Goal: Contribute content: Add original content to the website for others to see

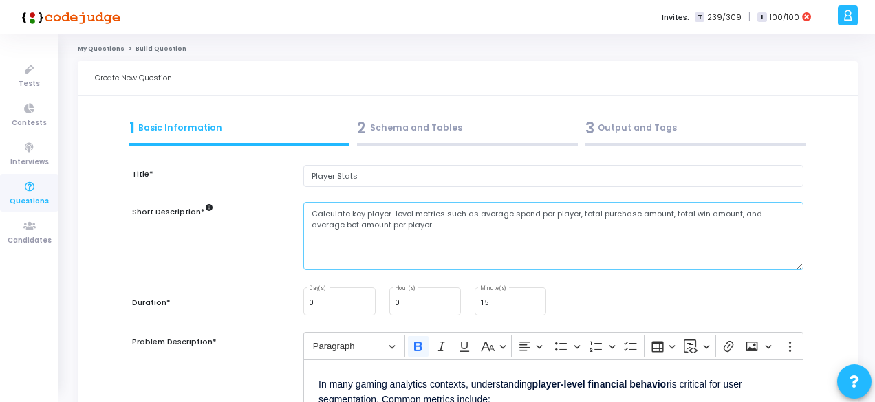
click at [376, 221] on textarea "Calculate key player-level metrics such as average spend per player, total purc…" at bounding box center [553, 236] width 500 height 68
click at [436, 208] on textarea "Calculate key player-level metrics such as average spend per player, total purc…" at bounding box center [553, 236] width 500 height 68
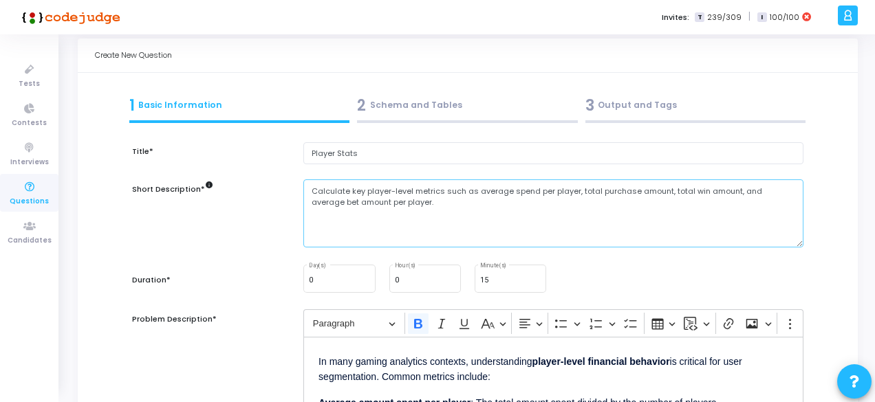
scroll to position [23, 0]
click at [508, 190] on textarea "Calculate key player-level metrics such as average spend per player, total purc…" at bounding box center [553, 213] width 500 height 68
click at [545, 190] on textarea "Calculate key player-level metrics such as average spend per player, total purc…" at bounding box center [553, 213] width 500 height 68
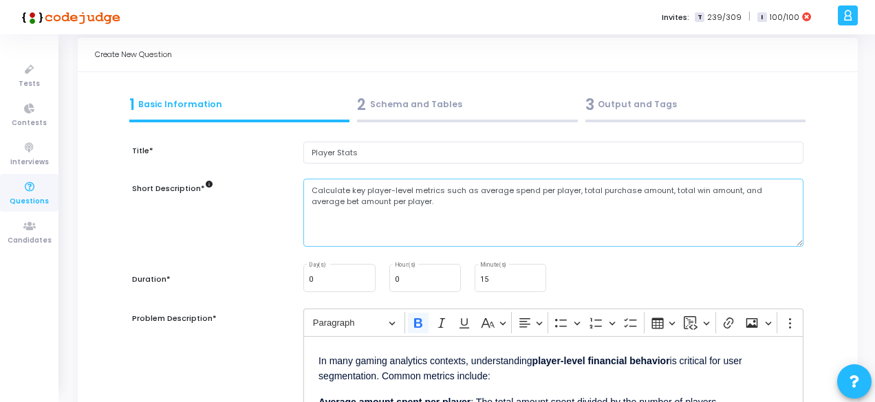
click at [578, 191] on textarea "Calculate key player-level metrics such as average spend per player, total purc…" at bounding box center [553, 213] width 500 height 68
click at [574, 191] on textarea "Calculate key player-level metrics such as average spend per player, total purc…" at bounding box center [553, 213] width 500 height 68
click at [579, 190] on textarea "Calculate key player-level metrics such as average spend per player, total purc…" at bounding box center [553, 213] width 500 height 68
drag, startPoint x: 575, startPoint y: 190, endPoint x: 664, endPoint y: 190, distance: 89.4
click at [664, 190] on textarea "Calculate key player-level metrics such as average spend per player, total purc…" at bounding box center [553, 213] width 500 height 68
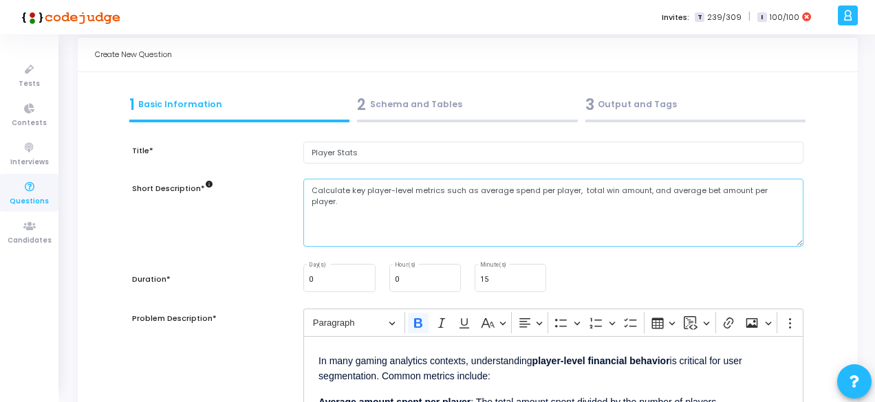
click at [486, 185] on textarea "Calculate key player-level metrics such as average spend per player, total win …" at bounding box center [553, 213] width 500 height 68
click at [543, 189] on textarea "Calculate key player-level metrics such as spend per player, total win amount, …" at bounding box center [553, 213] width 500 height 68
drag, startPoint x: 543, startPoint y: 189, endPoint x: 664, endPoint y: 193, distance: 121.8
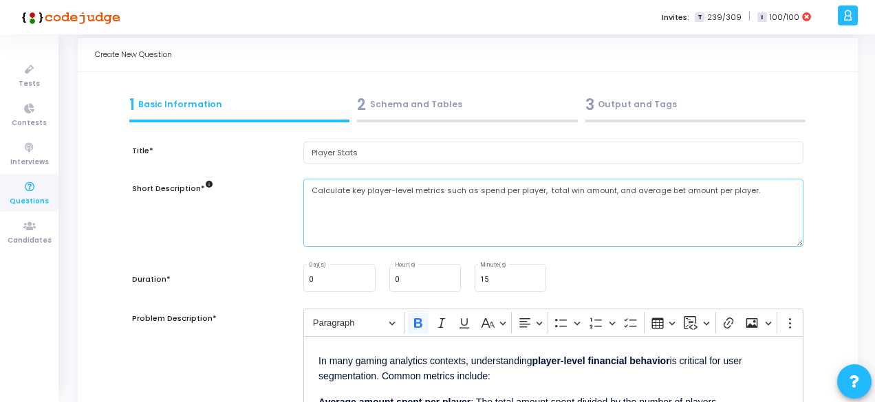
click at [664, 193] on textarea "Calculate key player-level metrics such as spend per player, total win amount, …" at bounding box center [553, 213] width 500 height 68
click at [660, 190] on textarea "Calculate key player-level metrics such as spend per player, total win amount, …" at bounding box center [553, 213] width 500 height 68
click at [660, 190] on textarea "Calculate key player-level metrics such as spend per player, bet amount per pla…" at bounding box center [553, 213] width 500 height 68
click at [475, 187] on textarea "Calculate key player-level metrics such as spend per player, bet amount per pla…" at bounding box center [553, 213] width 500 height 68
drag, startPoint x: 517, startPoint y: 191, endPoint x: 579, endPoint y: 190, distance: 61.9
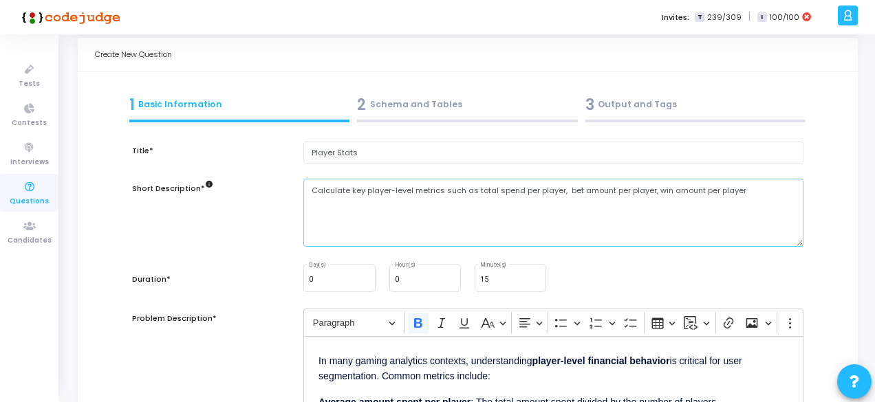
click at [579, 190] on textarea "Calculate key player-level metrics such as total spend per player, bet amount p…" at bounding box center [553, 213] width 500 height 68
drag, startPoint x: 586, startPoint y: 188, endPoint x: 624, endPoint y: 193, distance: 38.7
click at [624, 193] on textarea "Calculate key player-level metrics such as total spend, total bet amount per pl…" at bounding box center [553, 213] width 500 height 68
click at [588, 191] on textarea "Calculate key player-level metrics such as total spend, total bet amount, win a…" at bounding box center [553, 213] width 500 height 68
drag, startPoint x: 659, startPoint y: 190, endPoint x: 728, endPoint y: 193, distance: 68.9
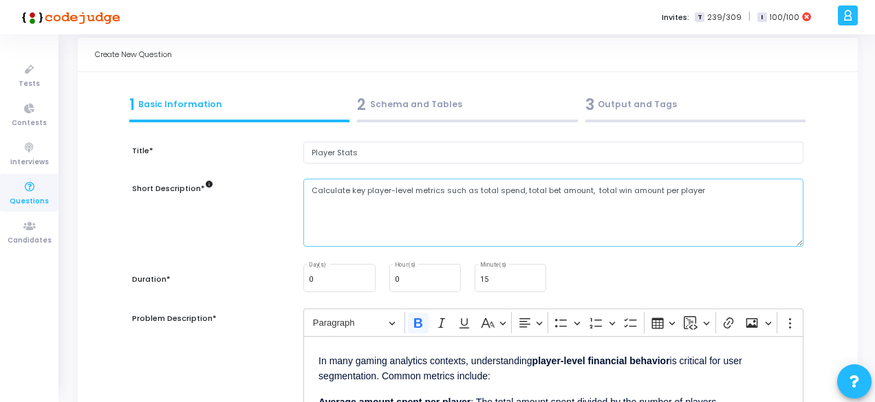
click at [728, 193] on textarea "Calculate key player-level metrics such as total spend, total bet amount, total…" at bounding box center [553, 213] width 500 height 68
click at [656, 208] on textarea "Calculate key player-level metrics such as total spend, total bet amount, total…" at bounding box center [553, 213] width 500 height 68
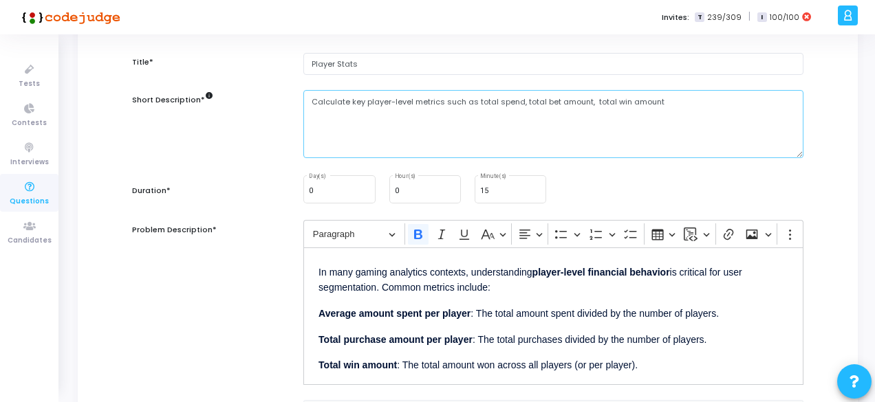
scroll to position [113, 0]
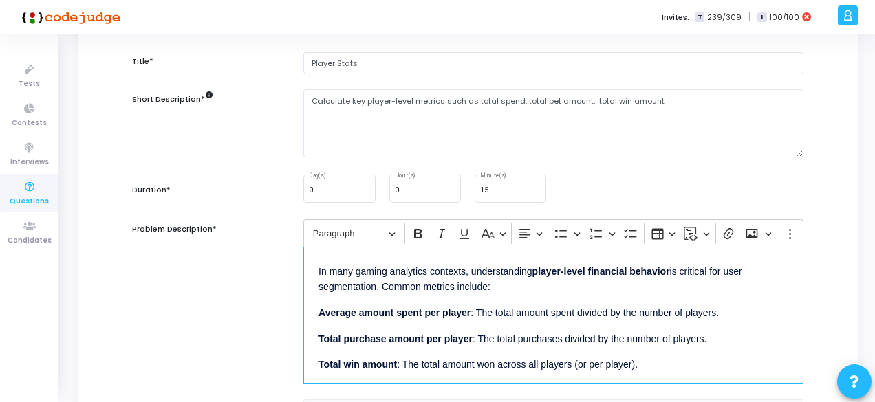
click at [532, 305] on p "Average amount spent per player : The total amount spent divided by the number …" at bounding box center [553, 311] width 470 height 17
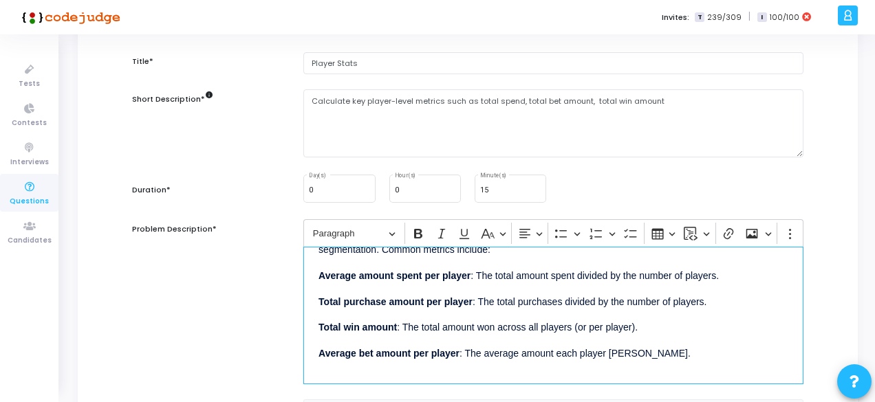
scroll to position [0, 0]
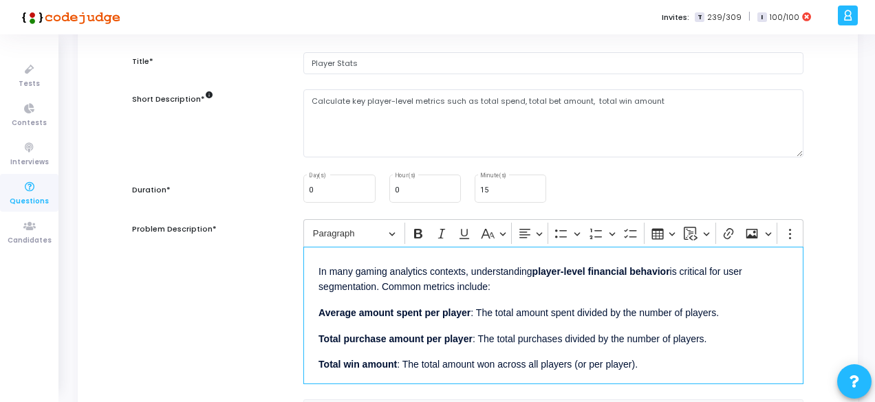
click at [437, 314] on strong "Average amount spent per player" at bounding box center [394, 312] width 152 height 11
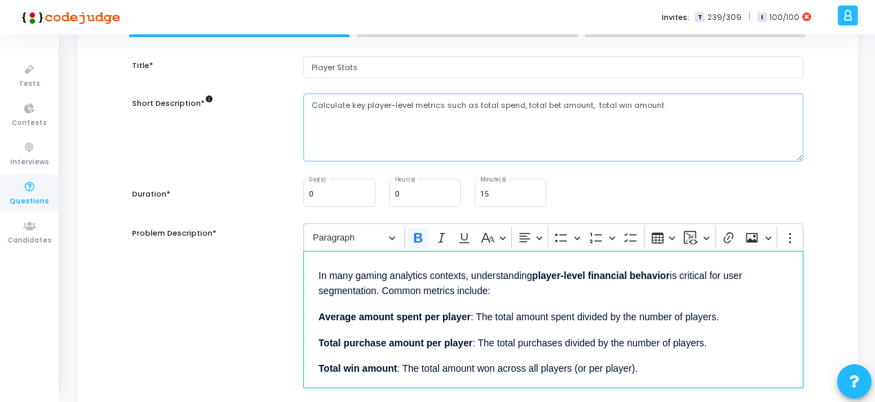
click at [656, 104] on textarea "Calculate key player-level metrics such as total spend, total bet amount, total…" at bounding box center [553, 128] width 500 height 68
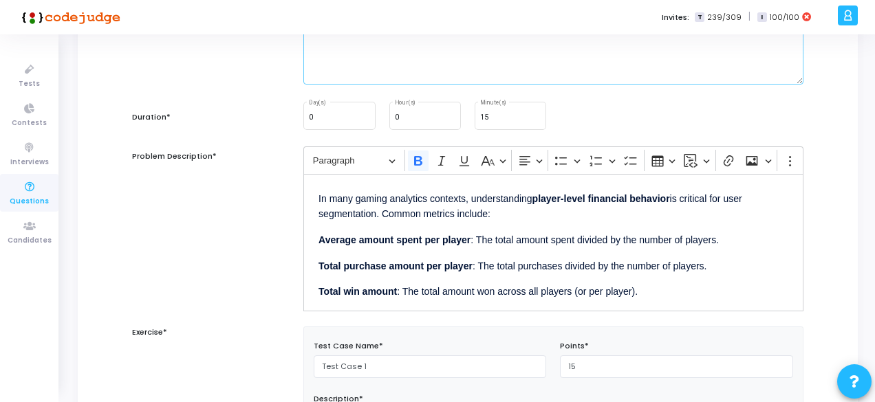
scroll to position [186, 0]
click at [483, 221] on div "In many gaming analytics contexts, understanding player-level financial behavio…" at bounding box center [553, 242] width 500 height 138
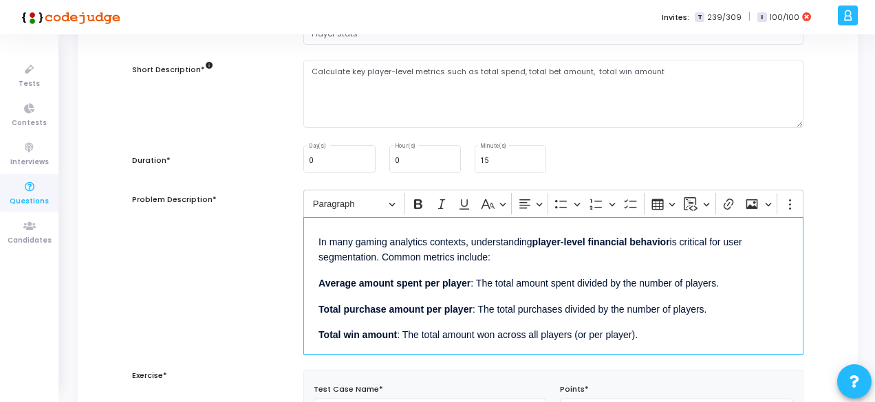
scroll to position [139, 0]
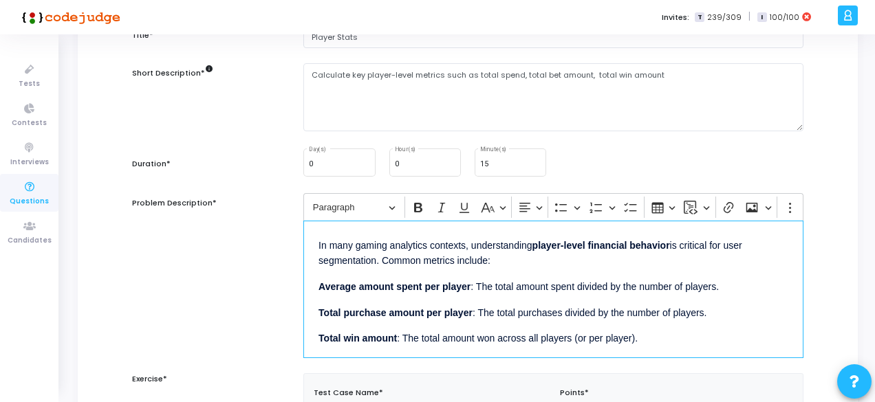
click at [391, 291] on p "Average amount spent per player : The total amount spent divided by the number …" at bounding box center [553, 285] width 470 height 17
click at [369, 314] on strong "Total purchase amount per player" at bounding box center [395, 312] width 154 height 11
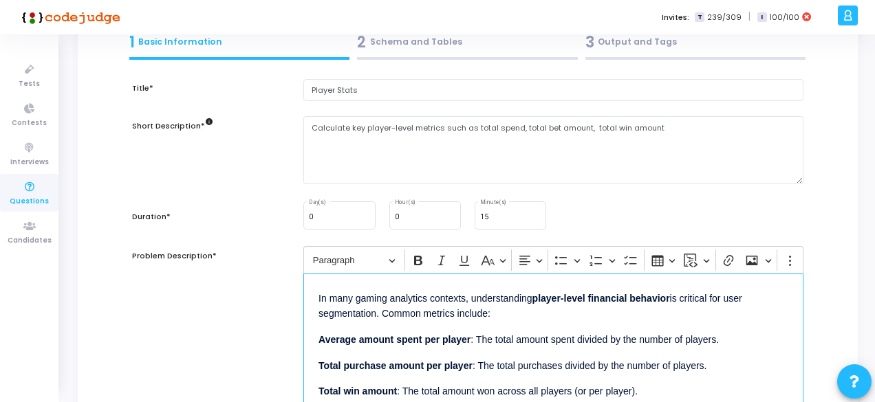
click at [369, 314] on p "In many gaming analytics contexts, understanding player-level financial behavio…" at bounding box center [553, 305] width 470 height 33
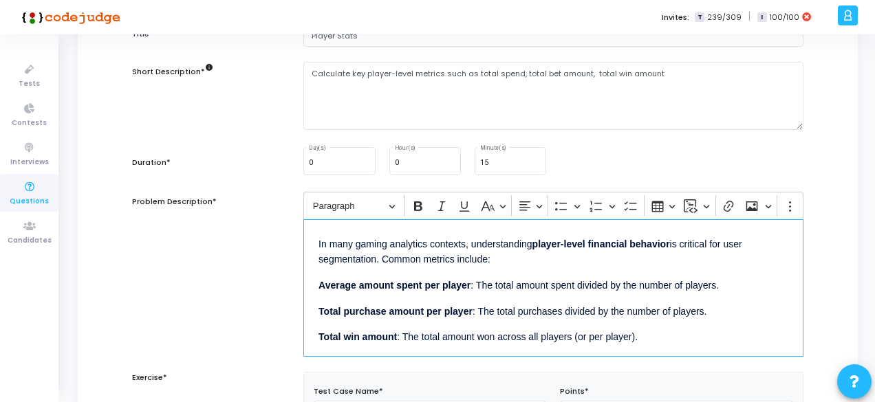
scroll to position [141, 0]
click at [321, 307] on strong "Total purchase amount per player" at bounding box center [395, 310] width 154 height 11
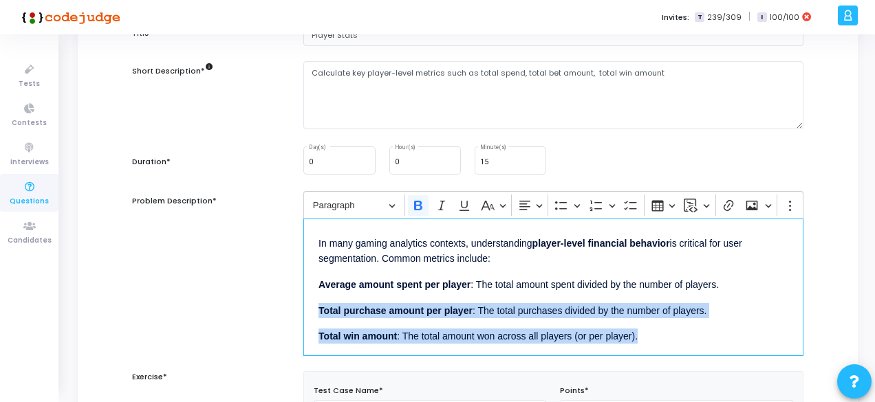
drag, startPoint x: 319, startPoint y: 307, endPoint x: 660, endPoint y: 332, distance: 342.0
click at [660, 332] on div "In many gaming analytics contexts, understanding player-level financial behavio…" at bounding box center [553, 288] width 500 height 138
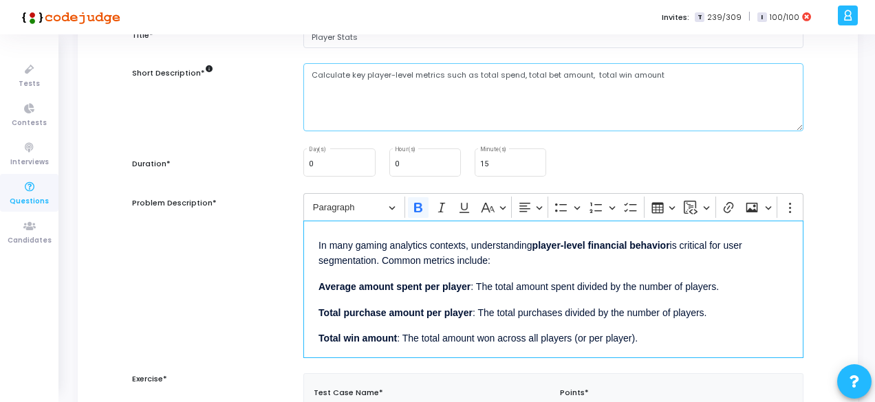
click at [433, 83] on textarea "Calculate key player-level metrics such as total spend, total bet amount, total…" at bounding box center [553, 97] width 500 height 68
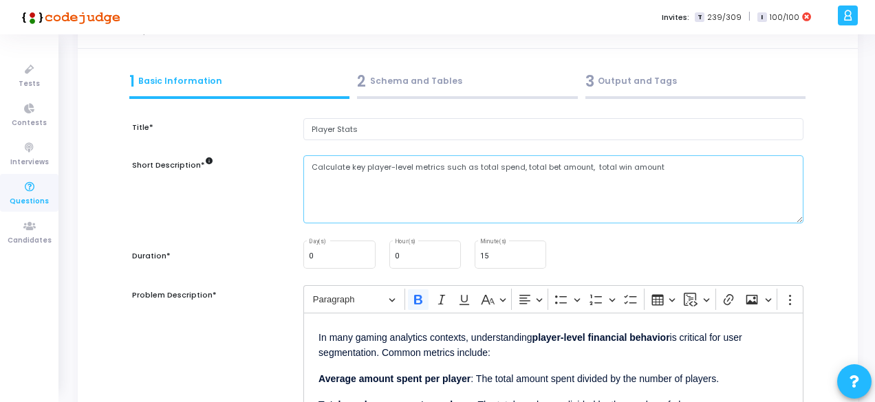
scroll to position [37, 0]
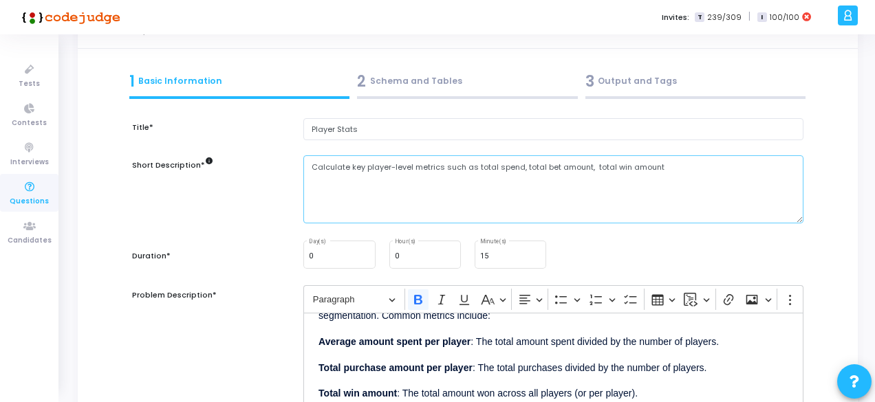
click at [440, 167] on textarea "Calculate key player-level metrics such as total spend, total bet amount, total…" at bounding box center [553, 189] width 500 height 68
click at [537, 169] on textarea "Calculate key player-level metrics such as total spend, total bet amount, total…" at bounding box center [553, 189] width 500 height 68
click at [521, 169] on textarea "Calculate key player-level metrics such as total spend, total bet amount, total…" at bounding box center [553, 189] width 500 height 68
drag, startPoint x: 586, startPoint y: 169, endPoint x: 663, endPoint y: 168, distance: 77.0
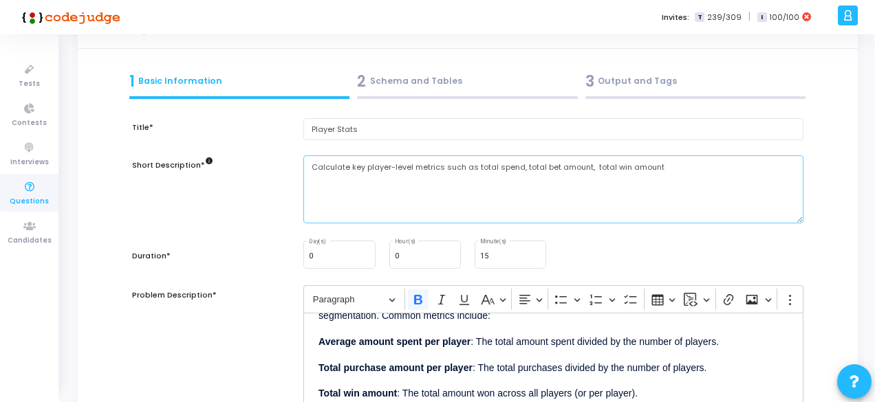
click at [663, 168] on textarea "Calculate key player-level metrics such as total spend, total bet amount, total…" at bounding box center [553, 189] width 500 height 68
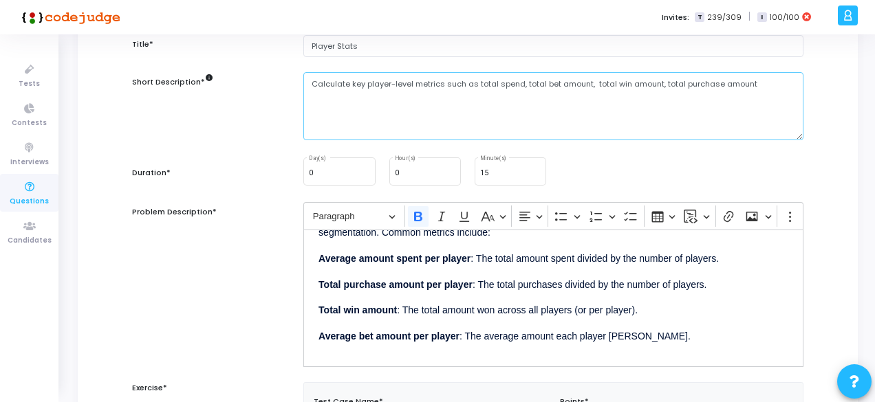
scroll to position [186, 0]
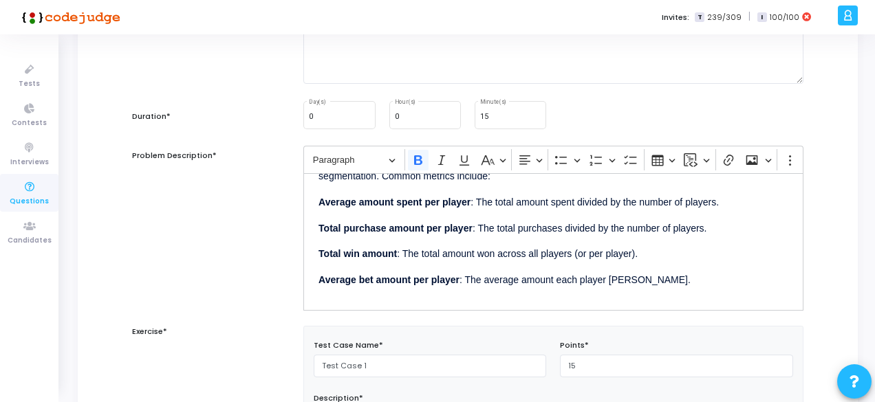
click at [535, 258] on p "Total win amount : The total amount won across all players (or per player)." at bounding box center [553, 253] width 470 height 17
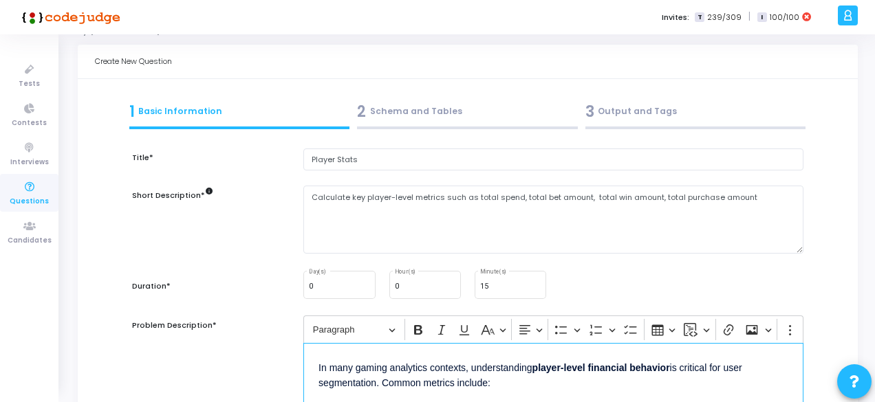
scroll to position [9, 0]
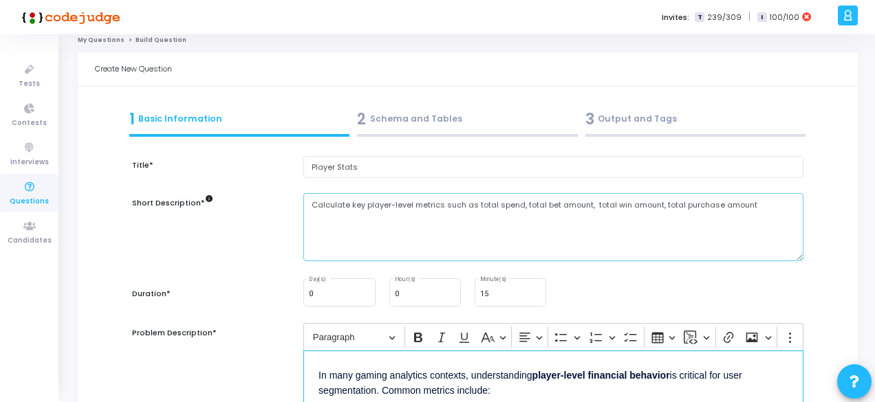
click at [778, 204] on textarea "Calculate key player-level metrics such as total spend, total bet amount, total…" at bounding box center [553, 227] width 500 height 68
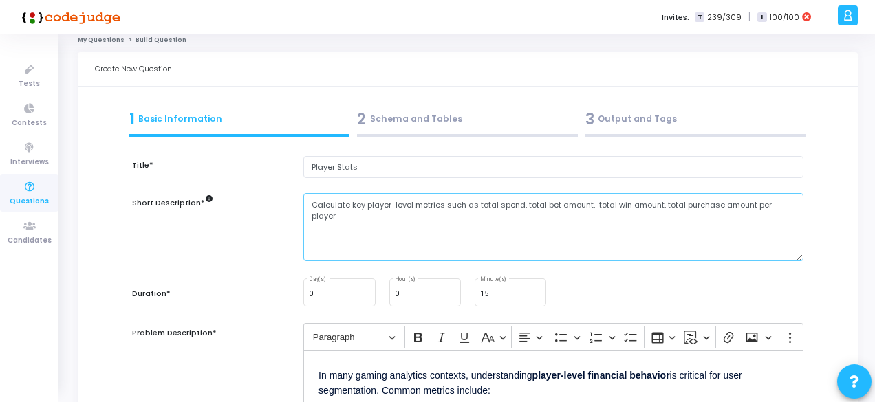
click at [661, 204] on textarea "Calculate key player-level metrics such as total spend, total bet amount, total…" at bounding box center [553, 227] width 500 height 68
click at [663, 203] on textarea "Calculate key player-level metrics such as total spend, total bet amount, total…" at bounding box center [553, 227] width 500 height 68
click at [595, 206] on textarea "Calculate key player-level metrics such as total spend, total bet amount, total…" at bounding box center [553, 227] width 500 height 68
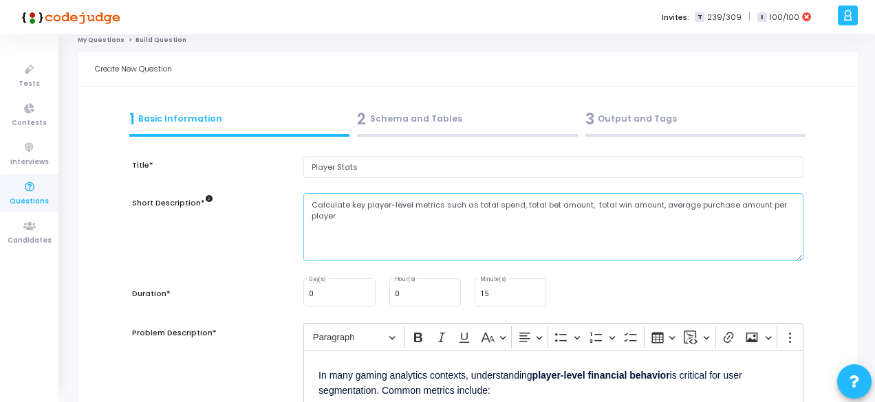
click at [595, 206] on textarea "Calculate key player-level metrics such as total spend, total bet amount, total…" at bounding box center [553, 227] width 500 height 68
paste textarea "average"
click at [473, 206] on textarea "Calculate key player-level metrics such as total spend, total bet amount, avera…" at bounding box center [553, 227] width 500 height 68
click at [477, 207] on textarea "Calculate key player-level metrics such as total spend, total bet amount, avera…" at bounding box center [553, 227] width 500 height 68
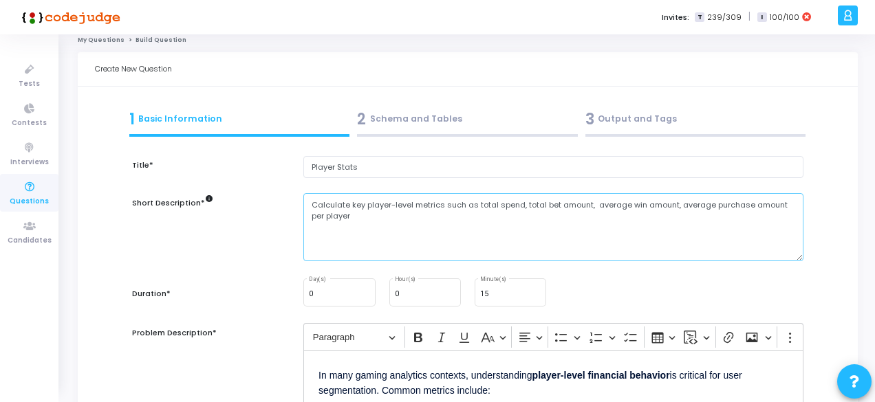
paste textarea "average"
click at [543, 206] on textarea "Calculate key player-level metrics such as average spend, total bet amount, ave…" at bounding box center [553, 227] width 500 height 68
click at [609, 249] on textarea "Calculate key player-level metrics such as total spend, total bet amount, avera…" at bounding box center [553, 227] width 500 height 68
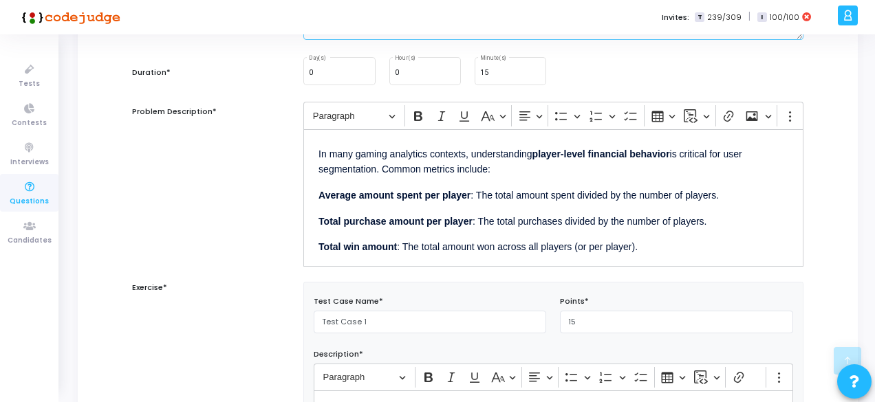
scroll to position [240, 0]
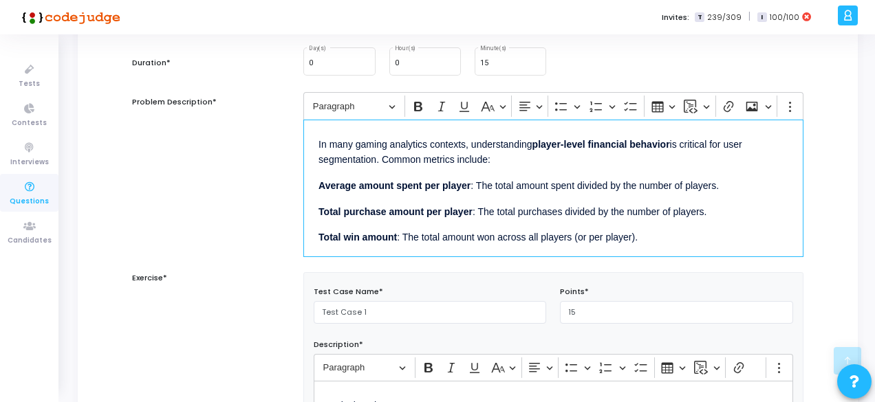
click at [547, 250] on div "In many gaming analytics contexts, understanding player-level financial behavio…" at bounding box center [553, 189] width 500 height 138
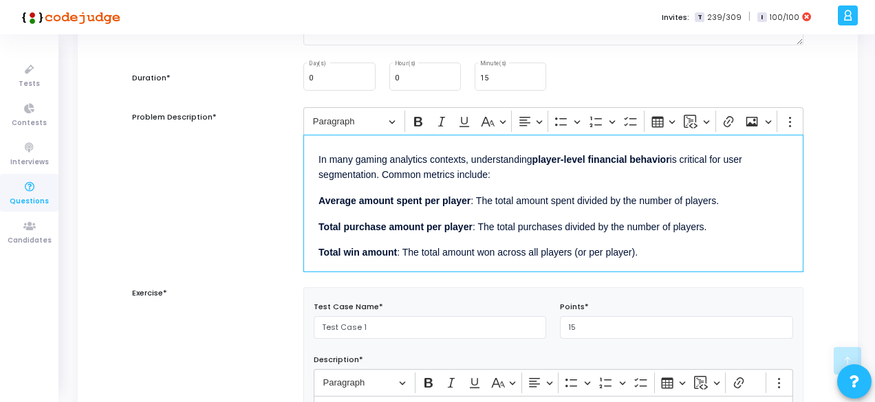
click at [519, 208] on div "In many gaming analytics contexts, understanding player-level financial behavio…" at bounding box center [553, 204] width 500 height 138
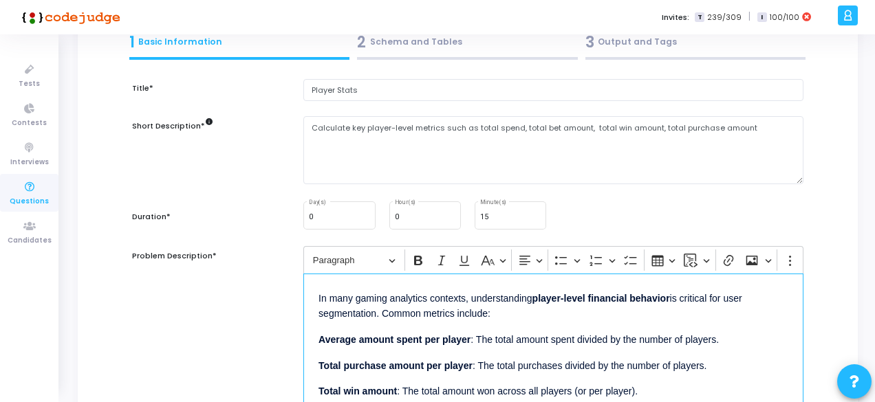
scroll to position [85, 0]
click at [470, 126] on textarea "Calculate key player-level metrics such as total spend, total bet amount, total…" at bounding box center [553, 151] width 500 height 68
click at [479, 128] on textarea "Calculate key player-level metrics such as total spend, total bet amount, total…" at bounding box center [553, 151] width 500 height 68
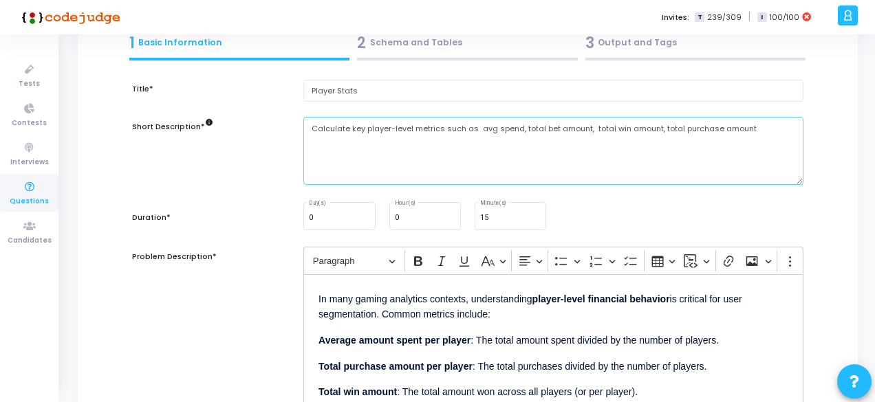
click at [483, 130] on textarea "Calculate key player-level metrics such as avg spend, total bet amount, total w…" at bounding box center [553, 151] width 500 height 68
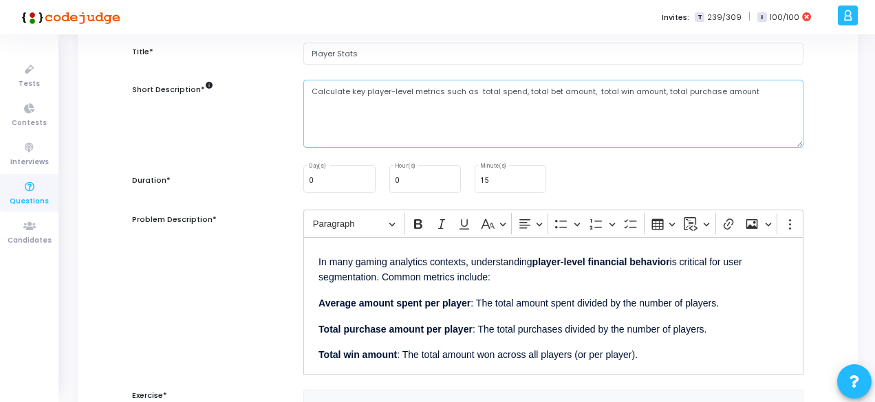
scroll to position [124, 0]
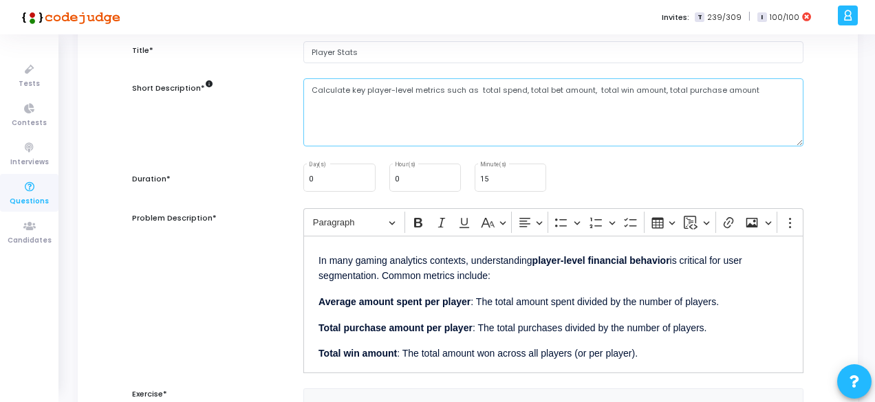
type textarea "Calculate key player-level metrics such as total spend, total bet amount, total…"
drag, startPoint x: 575, startPoint y: 300, endPoint x: 715, endPoint y: 302, distance: 139.6
click at [715, 302] on p "Average amount spent per player : The total amount spent divided by the number …" at bounding box center [553, 300] width 470 height 17
drag, startPoint x: 578, startPoint y: 298, endPoint x: 657, endPoint y: 298, distance: 79.8
click at [657, 298] on p "Average amount spent per player : The total amount spent for each player." at bounding box center [553, 300] width 470 height 17
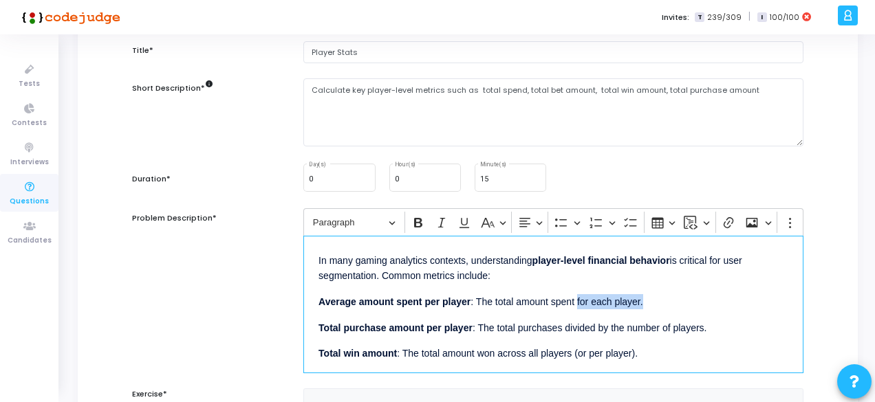
copy p "for each player."
drag, startPoint x: 565, startPoint y: 328, endPoint x: 741, endPoint y: 329, distance: 176.1
click at [741, 329] on p "Total purchase amount per player : The total purchases divided by the number of…" at bounding box center [553, 326] width 470 height 17
click at [652, 352] on p "Total win amount : The total amount won across all players (or per player)." at bounding box center [553, 353] width 470 height 17
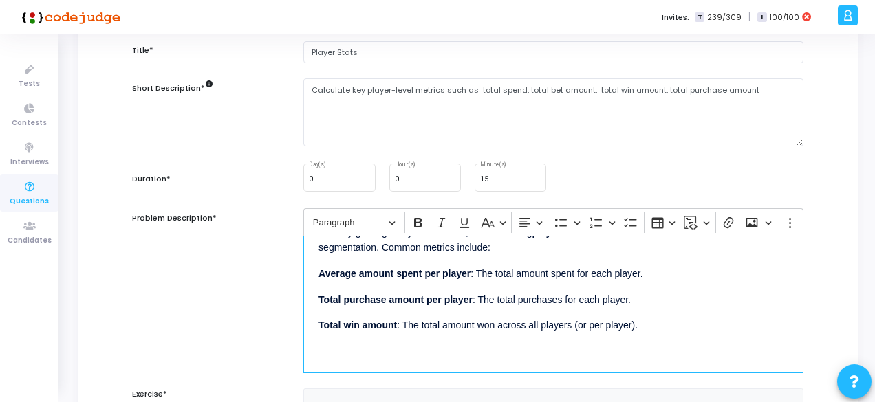
scroll to position [54, 0]
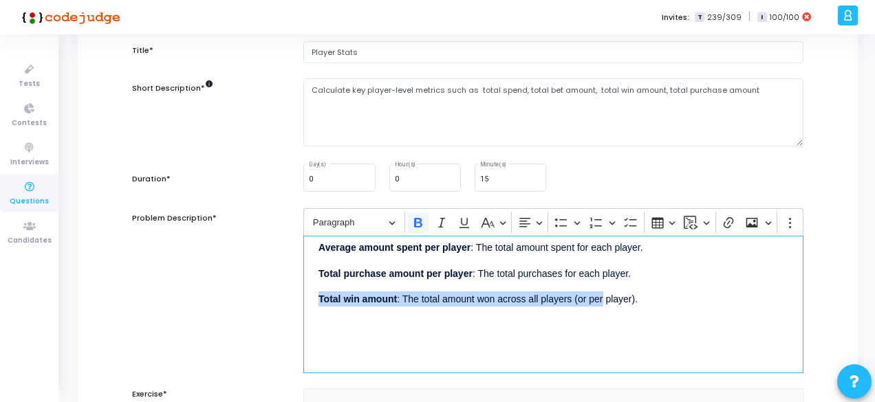
drag, startPoint x: 318, startPoint y: 298, endPoint x: 601, endPoint y: 285, distance: 283.6
click at [601, 285] on div "In many gaming analytics contexts, understanding player-level financial behavio…" at bounding box center [553, 305] width 500 height 138
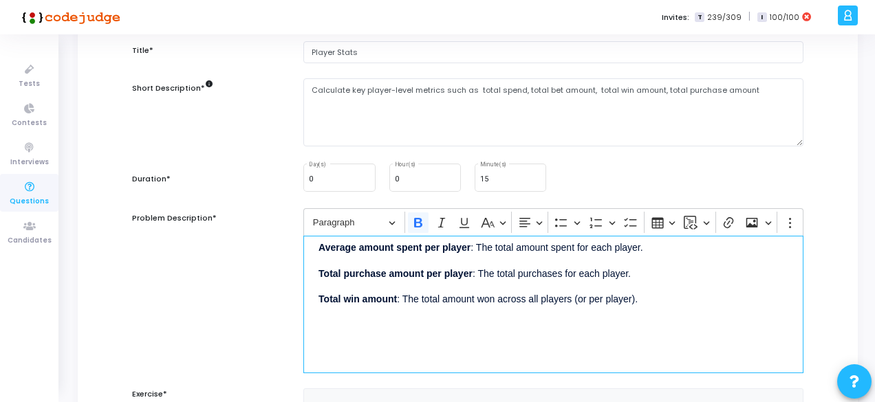
click at [561, 271] on p "Total purchase amount per player : The total purchases for each player." at bounding box center [553, 272] width 470 height 17
click at [637, 272] on p "Total purchase amount per player : The total purchases for each player." at bounding box center [553, 272] width 470 height 17
copy p "for each player."
click at [457, 298] on p "Total win amount : The total amount won across all players (or per player)." at bounding box center [553, 298] width 470 height 17
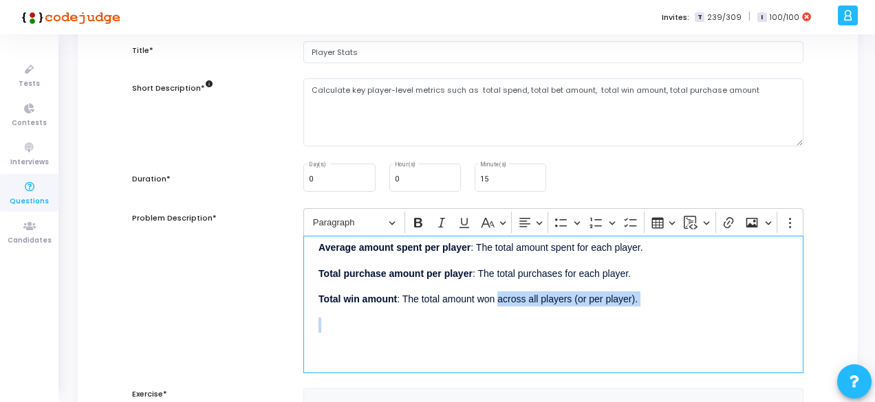
drag, startPoint x: 497, startPoint y: 299, endPoint x: 644, endPoint y: 307, distance: 147.4
click at [644, 307] on div "In many gaming analytics contexts, understanding player-level financial behavio…" at bounding box center [553, 305] width 500 height 138
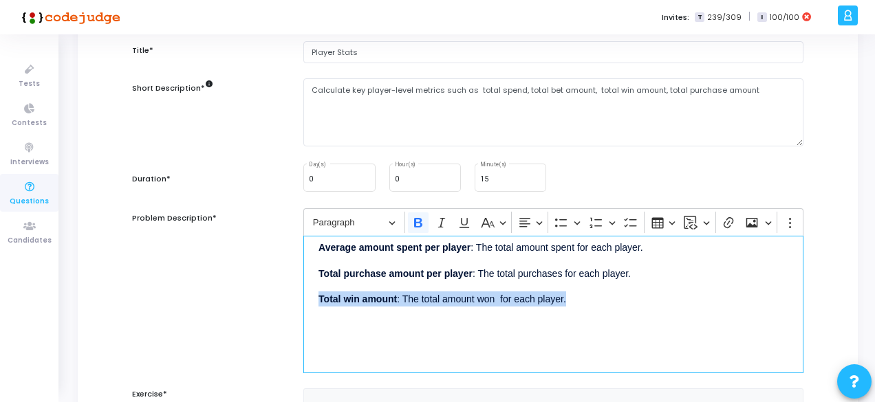
drag, startPoint x: 318, startPoint y: 295, endPoint x: 583, endPoint y: 299, distance: 265.5
click at [583, 299] on p "Total win amount : The total amount won for each player." at bounding box center [553, 298] width 470 height 17
copy p "Total win amount : The total amount won for each player."
click at [583, 299] on p "Total win amount : The total amount won for each player." at bounding box center [553, 298] width 470 height 17
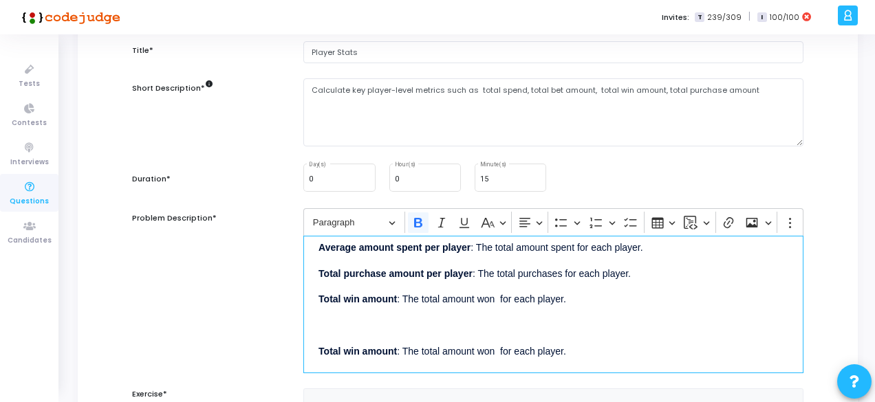
click at [316, 336] on div "In many gaming analytics contexts, understanding player-level financial behavio…" at bounding box center [553, 305] width 500 height 138
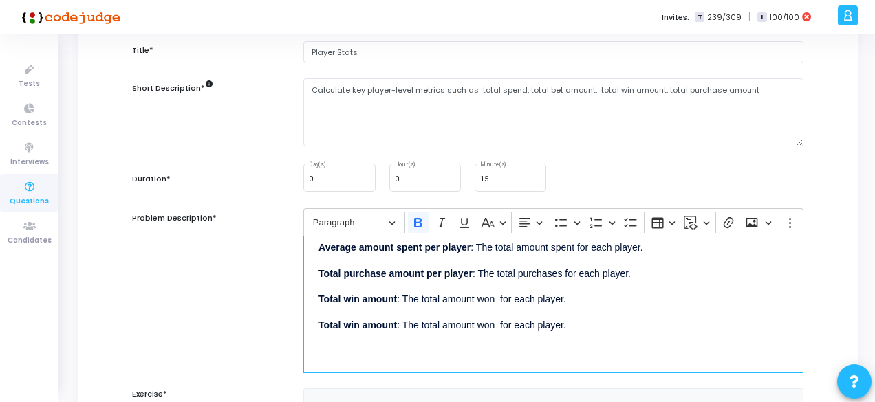
click at [346, 324] on strong "Total win amount" at bounding box center [357, 325] width 78 height 11
click at [450, 323] on p "Total bet amount : The total amount won for each player." at bounding box center [553, 324] width 470 height 17
drag, startPoint x: 492, startPoint y: 322, endPoint x: 512, endPoint y: 324, distance: 20.0
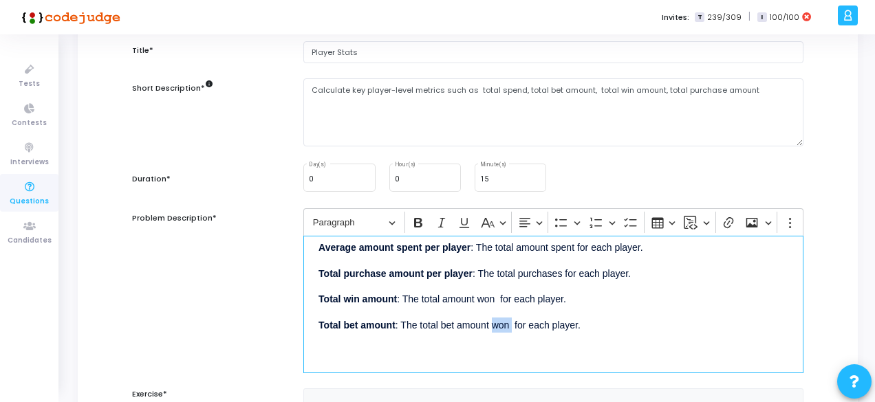
click at [512, 324] on p "Total bet amount : The total bet amount won for each player." at bounding box center [553, 324] width 470 height 17
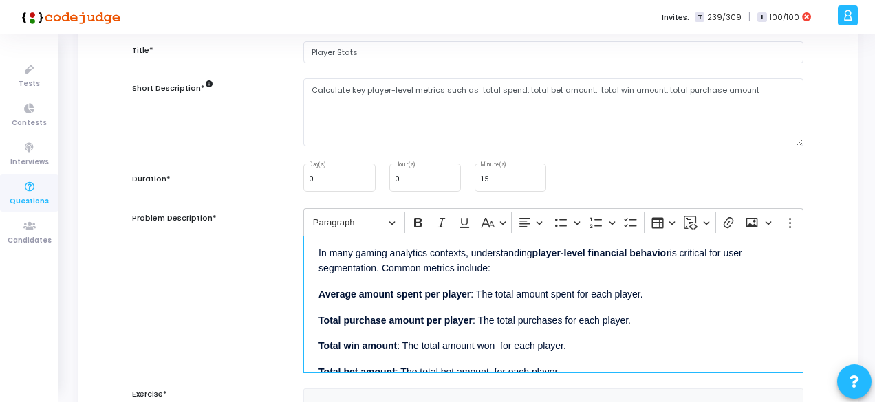
click at [341, 293] on strong "Average amount spent per player" at bounding box center [394, 294] width 152 height 11
click at [360, 294] on strong "Total amount spent per player" at bounding box center [386, 294] width 137 height 11
click at [371, 294] on strong "Total spent per player" at bounding box center [367, 294] width 99 height 11
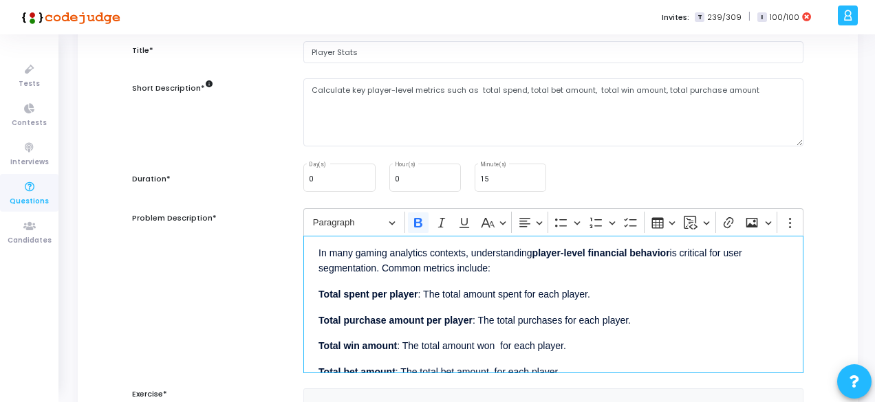
click at [341, 294] on strong "Total spent per player" at bounding box center [367, 294] width 99 height 11
click at [413, 294] on strong "Total amount spent per player" at bounding box center [386, 294] width 137 height 11
drag, startPoint x: 407, startPoint y: 294, endPoint x: 444, endPoint y: 294, distance: 36.4
click at [444, 294] on p "Total amount spent oplayer : The total amount spent for each player." at bounding box center [553, 293] width 470 height 17
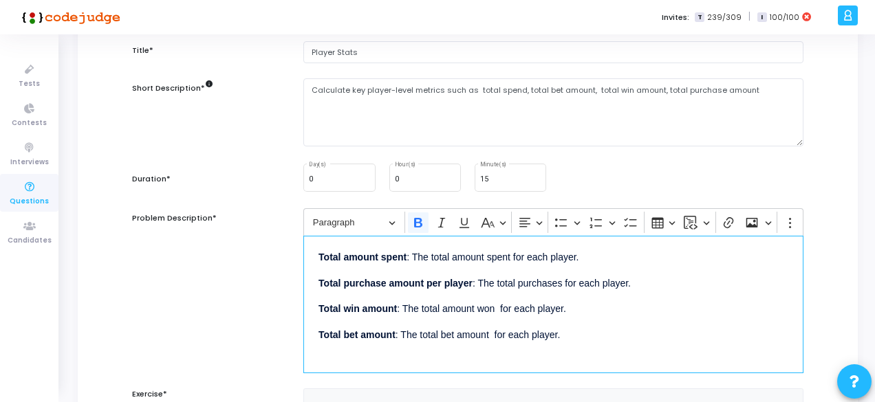
scroll to position [45, 0]
click at [395, 309] on strong "Total win amount" at bounding box center [357, 308] width 78 height 11
drag, startPoint x: 425, startPoint y: 279, endPoint x: 470, endPoint y: 283, distance: 45.5
click at [470, 283] on strong "Total purchase amount per player" at bounding box center [395, 282] width 154 height 11
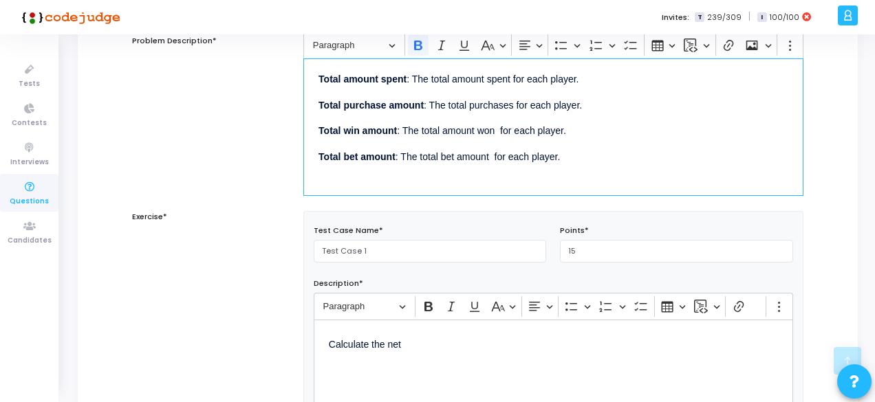
scroll to position [302, 0]
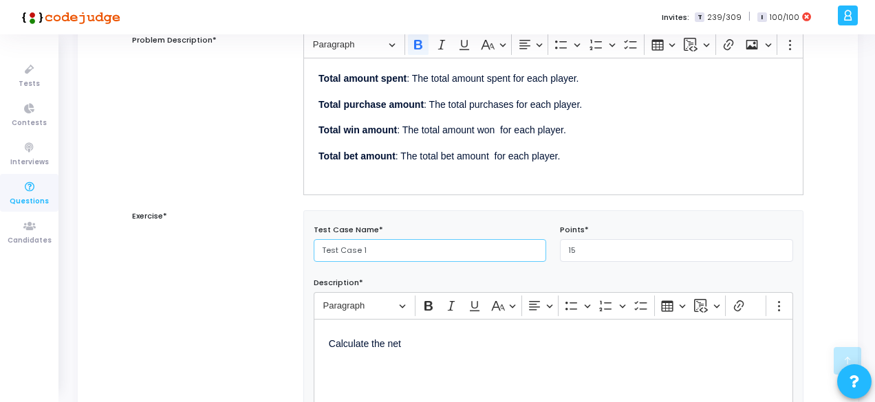
click at [364, 240] on input "Test Case 1" at bounding box center [430, 250] width 233 height 23
click at [410, 347] on p "Calculate the net" at bounding box center [553, 342] width 449 height 17
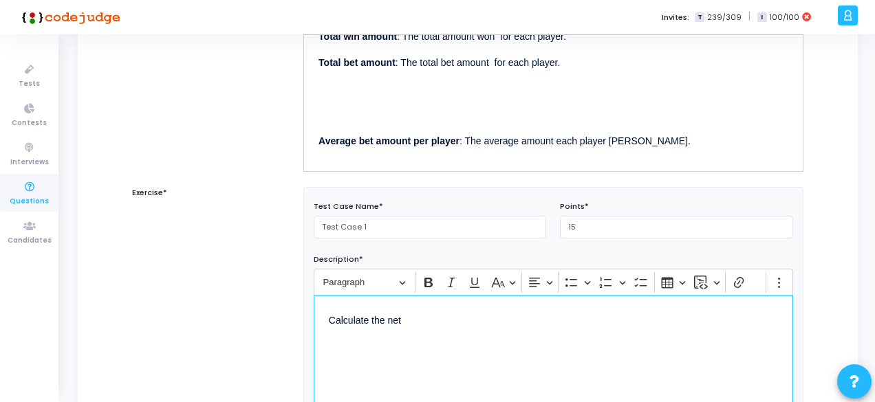
scroll to position [328, 0]
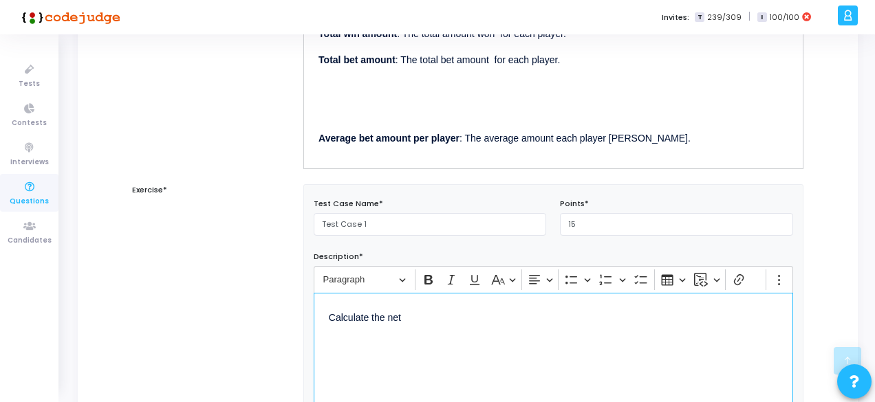
click at [343, 312] on p "Calculate the net" at bounding box center [553, 316] width 449 height 17
drag, startPoint x: 415, startPoint y: 321, endPoint x: 320, endPoint y: 312, distance: 96.1
click at [320, 312] on div "Calculate the net" at bounding box center [553, 362] width 479 height 138
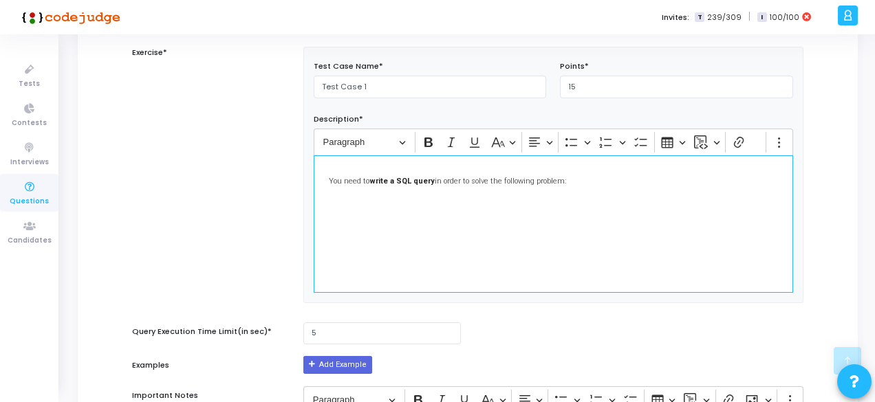
scroll to position [466, 0]
click at [523, 207] on span "calculate the total win amount, total bet amount, total succeful purchase amount" at bounding box center [470, 208] width 283 height 9
click at [624, 207] on p "calculate the total win amount, total bet amount, total successful purchase amo…" at bounding box center [553, 206] width 449 height 19
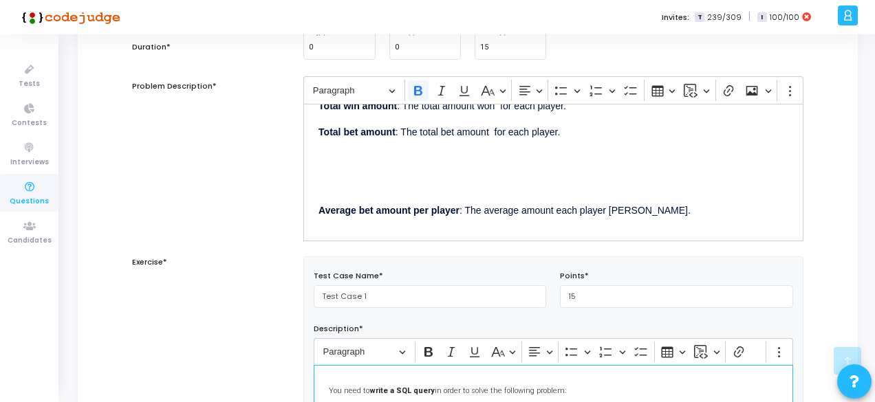
scroll to position [206, 0]
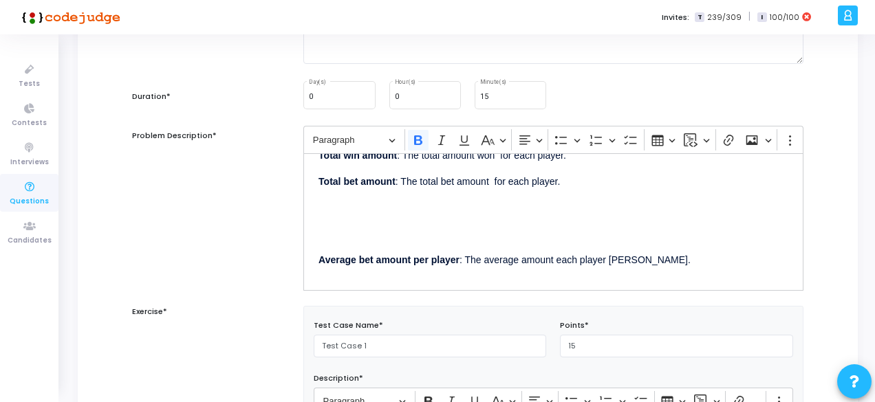
click at [393, 243] on div "In many gaming analytics contexts, understanding player-level financial behavio…" at bounding box center [553, 222] width 500 height 138
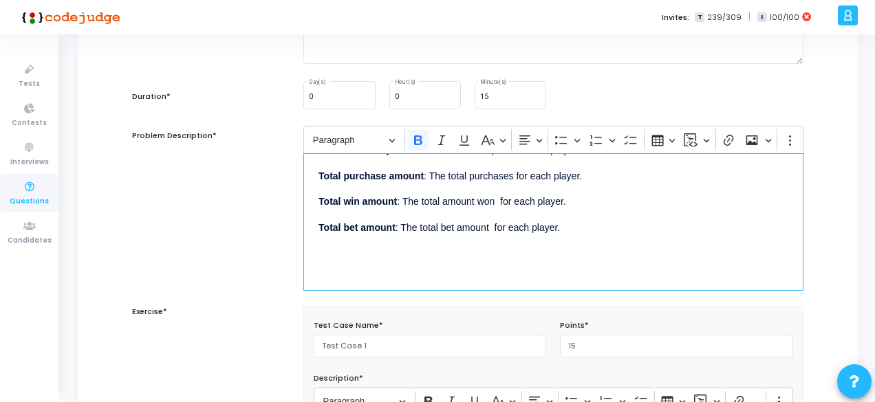
scroll to position [69, 0]
click at [362, 260] on p "Editor editing area: main" at bounding box center [553, 253] width 470 height 17
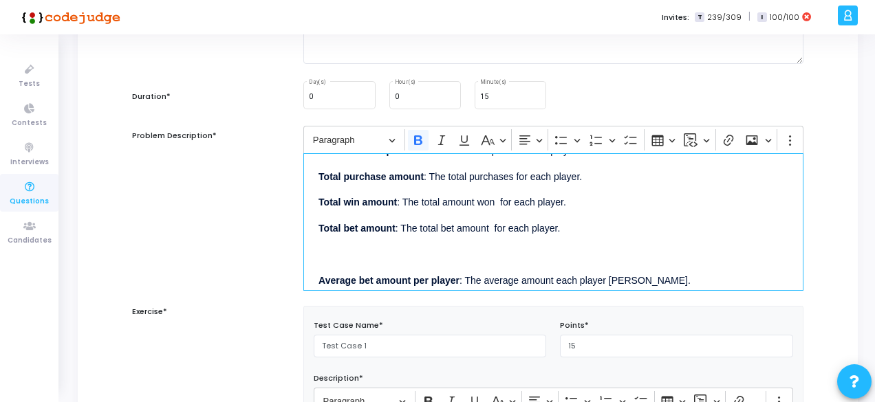
click at [322, 175] on strong "Total purchase amount" at bounding box center [370, 176] width 105 height 11
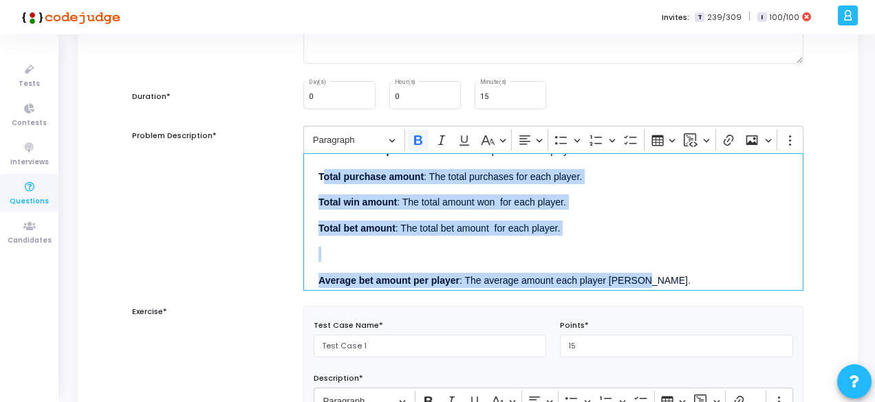
drag, startPoint x: 322, startPoint y: 175, endPoint x: 659, endPoint y: 275, distance: 351.6
click at [659, 275] on div "In many gaming analytics contexts, understanding player-level financial behavio…" at bounding box center [553, 222] width 500 height 138
copy div "otal purchase amount : The total purchases for each player. Total win amount : …"
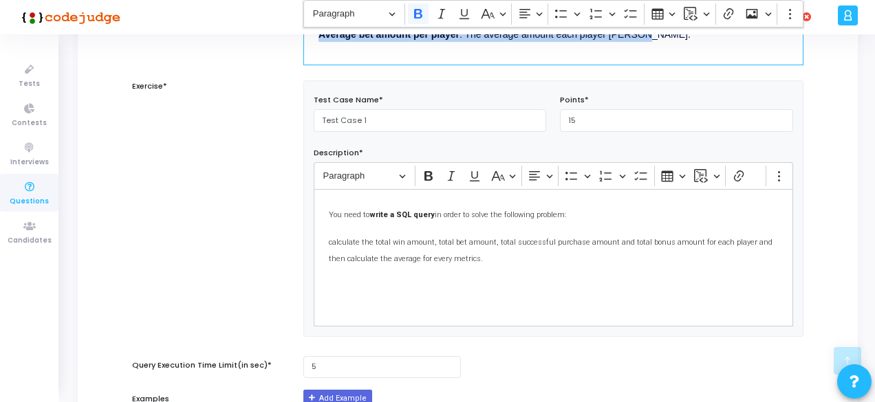
scroll to position [441, 0]
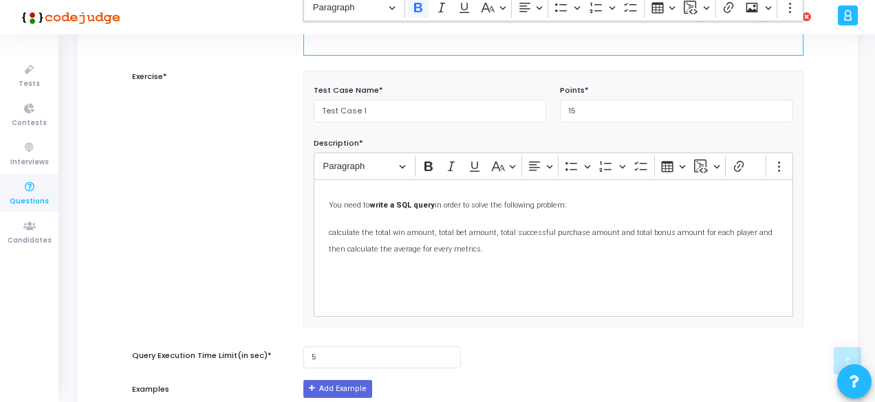
click at [486, 272] on p "Editor editing area: main" at bounding box center [553, 275] width 449 height 19
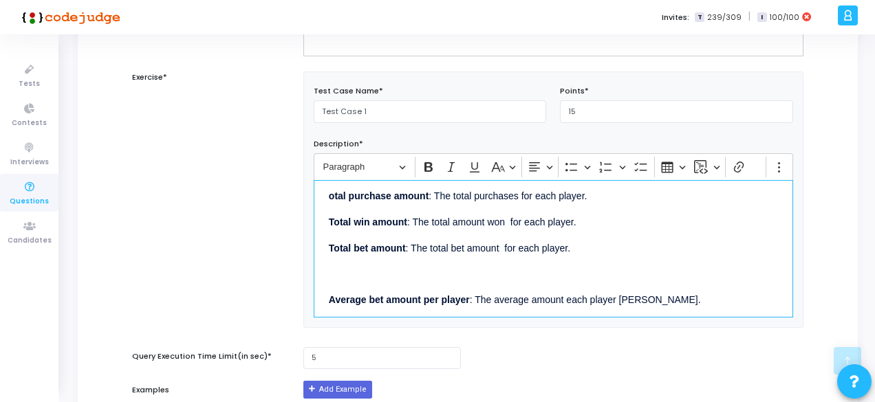
scroll to position [0, 0]
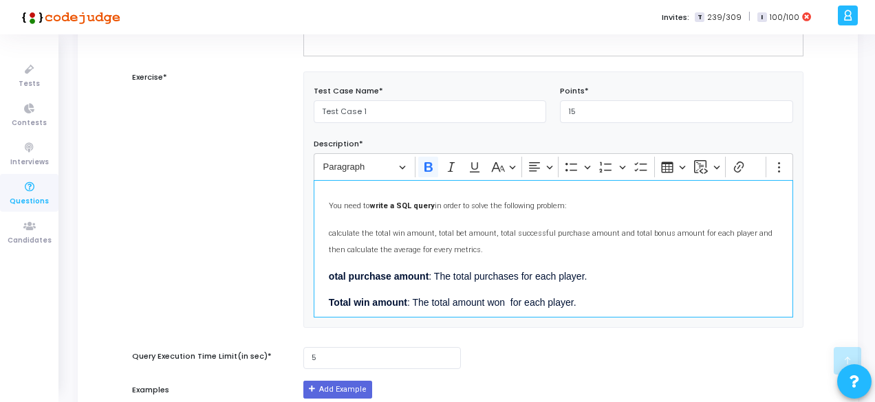
click at [329, 277] on strong "otal purchase amount" at bounding box center [379, 276] width 100 height 11
click at [408, 274] on p "Purchase amount : The total purchases for each player." at bounding box center [553, 275] width 449 height 17
click at [614, 272] on p "Purchase amount Per Playet : The total purchases for each player." at bounding box center [553, 275] width 449 height 17
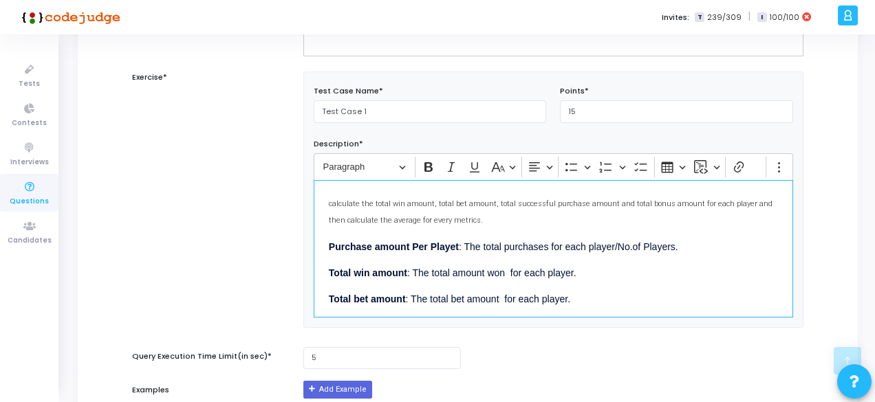
scroll to position [30, 0]
click at [637, 241] on p "Purchase amount Per Playet : The total purchases for each player/No.of Players." at bounding box center [553, 245] width 449 height 17
drag, startPoint x: 615, startPoint y: 241, endPoint x: 714, endPoint y: 241, distance: 98.3
click at [714, 241] on p "Purchase amount Per Playet : The total purchases for each player/Number of Play…" at bounding box center [553, 245] width 449 height 17
copy p "Number of Players."
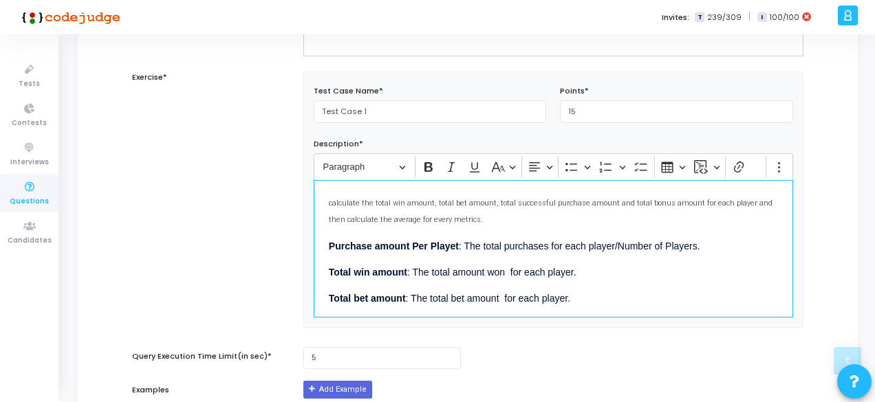
click at [605, 269] on p "Total win amount : The total amount won for each player." at bounding box center [553, 271] width 449 height 17
click at [575, 266] on p "Total win amount : The total amount won for each player Number of Players." at bounding box center [553, 271] width 449 height 17
click at [572, 297] on p "Total bet amount : The total bet amount for each player." at bounding box center [553, 297] width 449 height 17
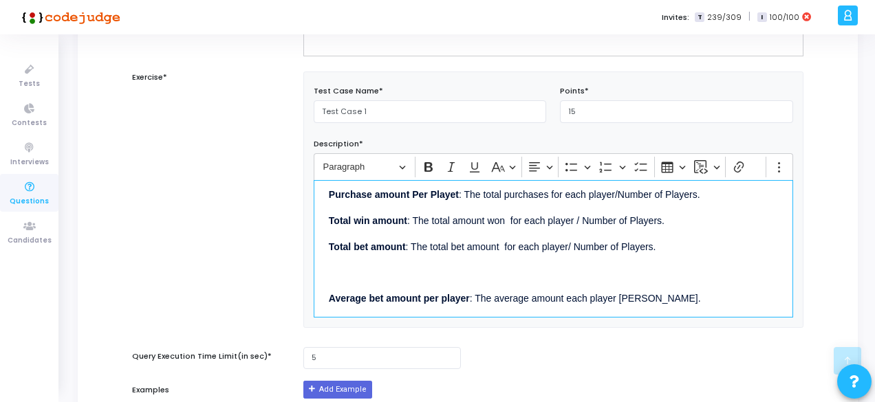
scroll to position [85, 0]
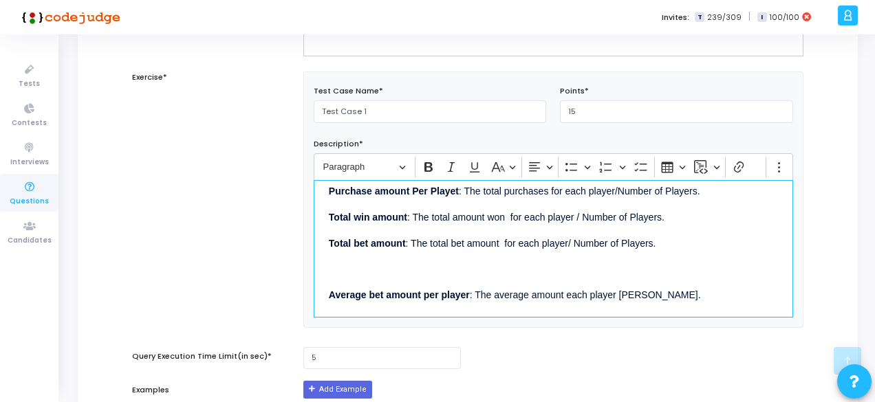
click at [662, 292] on p "Average bet amount per player : The average amount each player [PERSON_NAME]." at bounding box center [553, 293] width 449 height 17
click at [652, 292] on p "Average bet amount per player : The average amount each player [PERSON_NAME] Nu…" at bounding box center [553, 301] width 449 height 33
click at [358, 280] on div "You need to write a SQL query in order to solve the following problem: calculat…" at bounding box center [553, 249] width 479 height 138
drag, startPoint x: 374, startPoint y: 292, endPoint x: 331, endPoint y: 254, distance: 58.0
click at [331, 254] on div "You need to write a SQL query in order to solve the following problem: calculat…" at bounding box center [553, 249] width 479 height 138
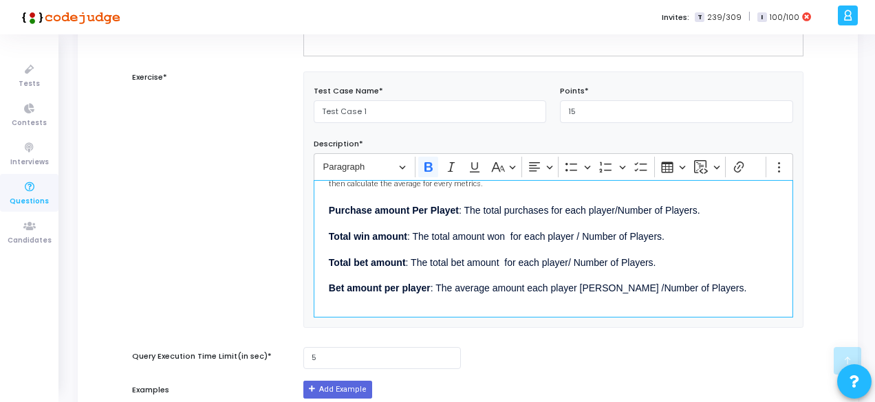
scroll to position [48, 0]
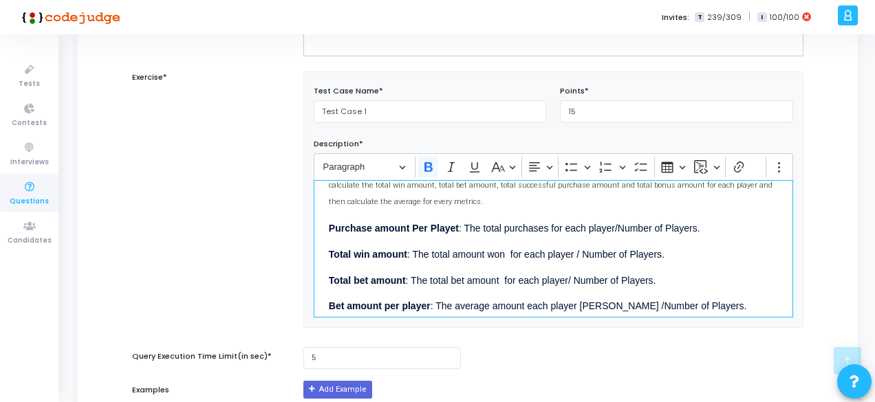
click at [345, 303] on strong "Bet amount per player" at bounding box center [380, 306] width 102 height 11
click at [457, 227] on strong "Purchase amount Per Playet" at bounding box center [394, 228] width 130 height 11
drag, startPoint x: 361, startPoint y: 248, endPoint x: 314, endPoint y: 248, distance: 47.5
click at [314, 248] on div "You need to write a SQL query in order to solve the following problem: calculat…" at bounding box center [553, 249] width 479 height 138
drag, startPoint x: 408, startPoint y: 224, endPoint x: 460, endPoint y: 224, distance: 51.6
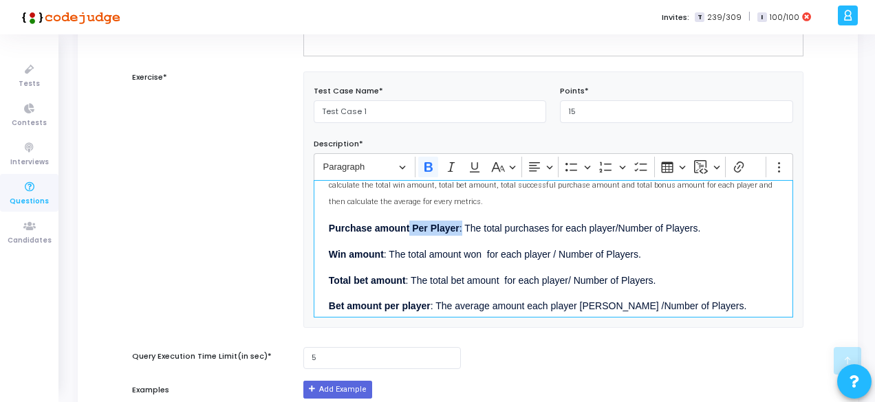
click at [460, 224] on p "Purchase amount Per Player : The total purchases for each player/Number of Play…" at bounding box center [553, 227] width 449 height 17
copy p "Per Player :"
click at [384, 248] on p "Win amount : The total amount won for each player / Number of Players." at bounding box center [553, 253] width 449 height 17
click at [358, 278] on strong "Total bet amount" at bounding box center [367, 280] width 77 height 11
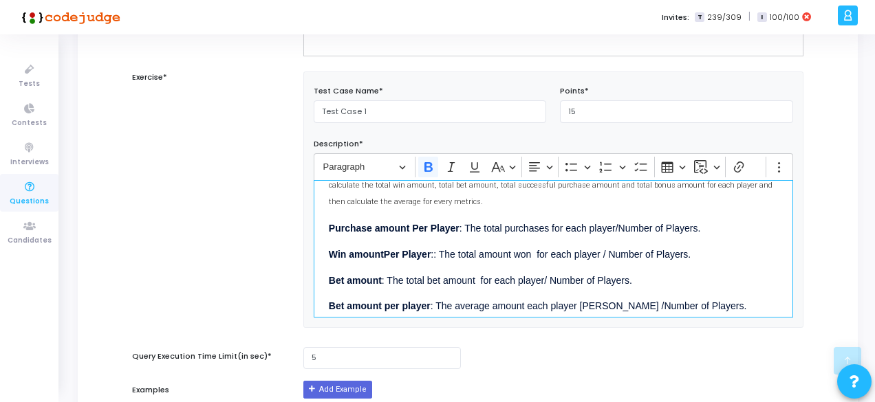
click at [380, 276] on strong "Bet amount" at bounding box center [355, 280] width 53 height 11
click at [337, 301] on strong "Bet amount per player" at bounding box center [380, 306] width 102 height 11
click at [414, 297] on p "Bonus amount per player : The average amount each player [PERSON_NAME] /Number …" at bounding box center [553, 305] width 449 height 17
click at [491, 305] on p "Bonus amount per player : The average amount each player [PERSON_NAME] /Number …" at bounding box center [553, 305] width 449 height 17
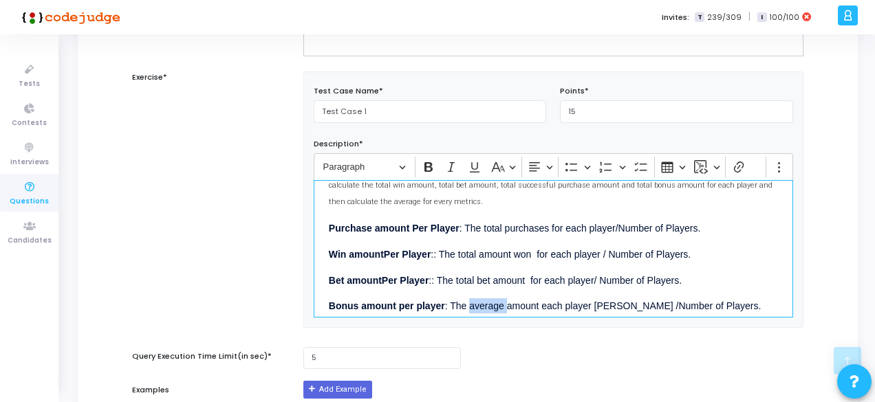
click at [491, 305] on p "Bonus amount per player : The average amount each player [PERSON_NAME] /Number …" at bounding box center [553, 305] width 449 height 17
click at [617, 303] on p "Bonus amount per player : The bonus amount each player [PERSON_NAME] /Number of…" at bounding box center [553, 305] width 449 height 17
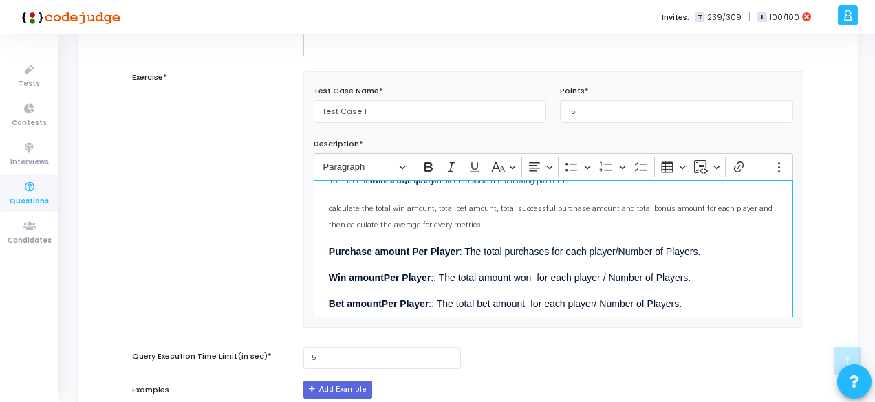
scroll to position [66, 0]
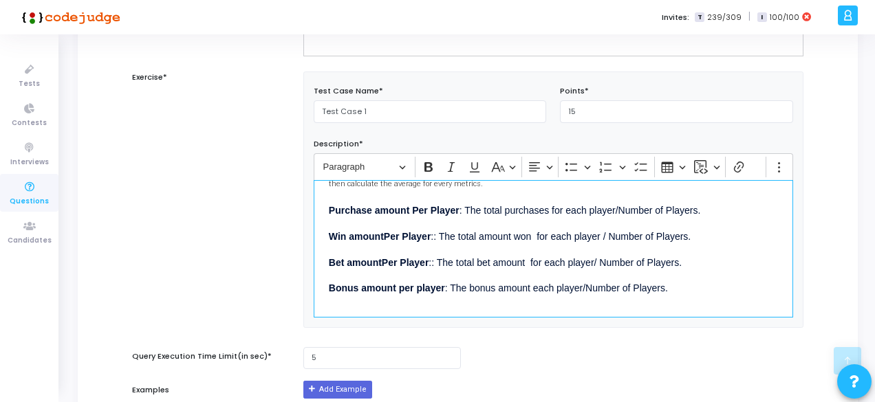
click at [406, 288] on strong "Bonus amount per player" at bounding box center [387, 288] width 116 height 11
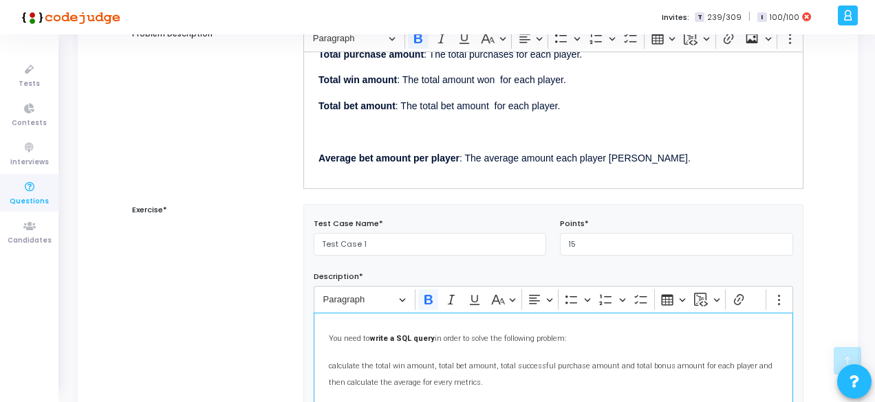
scroll to position [306, 0]
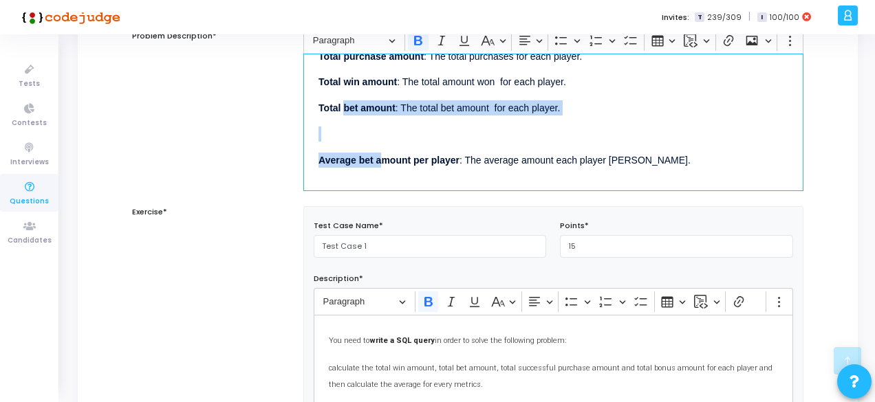
drag, startPoint x: 383, startPoint y: 167, endPoint x: 342, endPoint y: 102, distance: 76.3
click at [342, 102] on div "In many gaming analytics contexts, understanding player-level financial behavio…" at bounding box center [553, 123] width 500 height 138
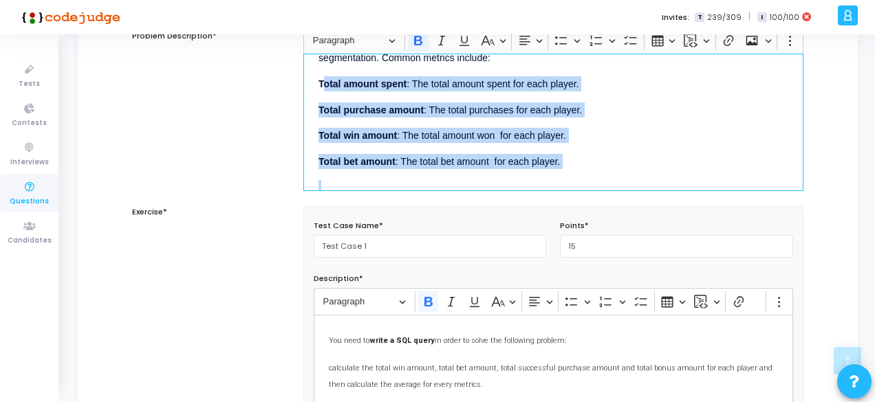
scroll to position [89, 0]
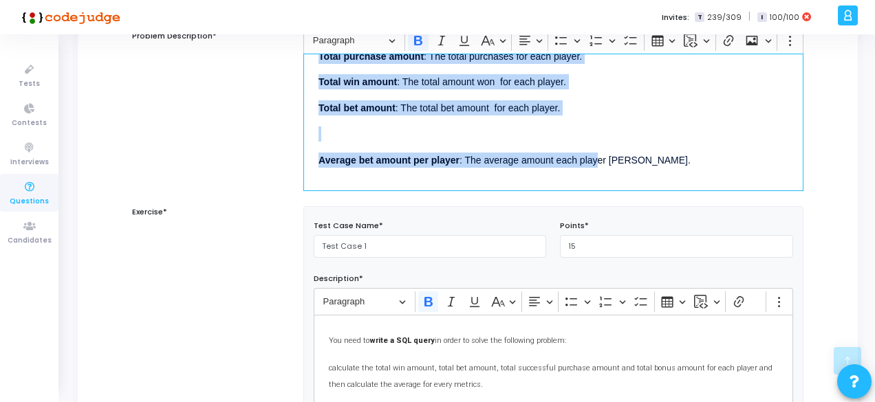
drag, startPoint x: 323, startPoint y: 109, endPoint x: 599, endPoint y: 193, distance: 288.0
click at [599, 193] on div "Title* Player Stats Short Description* info Calculate key player-level metrics …" at bounding box center [467, 297] width 671 height 877
click at [645, 164] on p "Average bet amount per player : The average amount each player [PERSON_NAME]." at bounding box center [553, 159] width 470 height 17
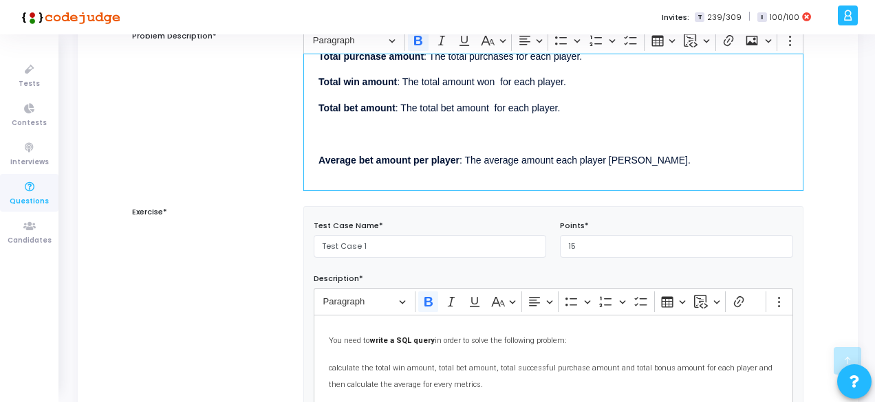
scroll to position [0, 0]
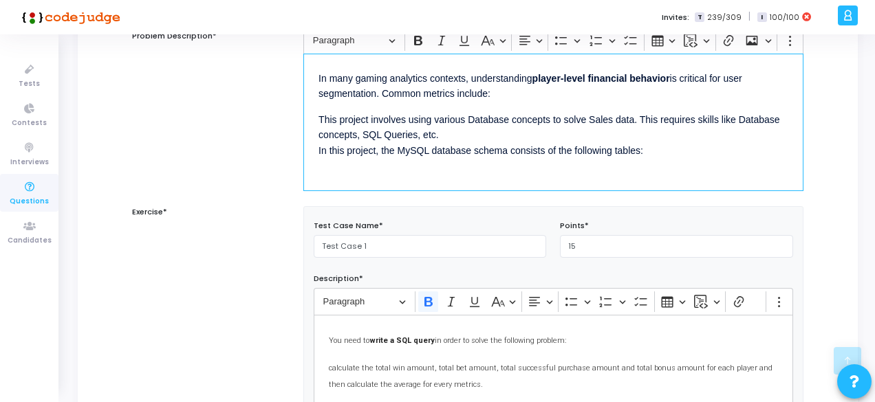
drag, startPoint x: 501, startPoint y: 89, endPoint x: 314, endPoint y: 62, distance: 189.7
click at [314, 62] on div "In many gaming analytics contexts, understanding player-level financial behavio…" at bounding box center [553, 123] width 500 height 138
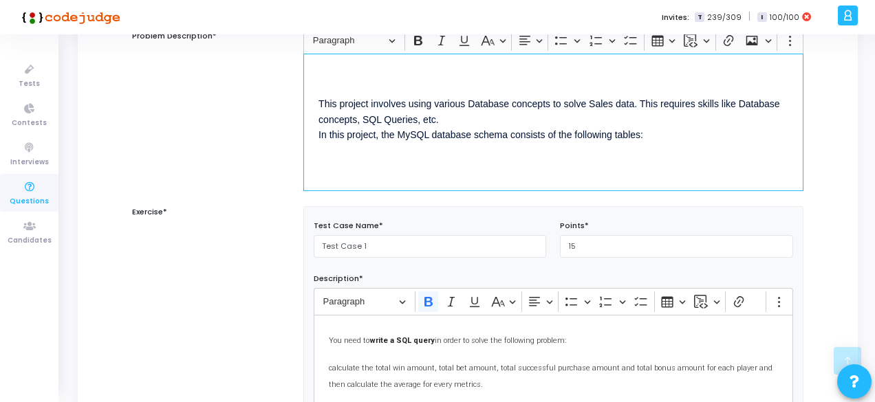
click at [656, 133] on p "This project involves using various Database concepts to solve Sales data. This…" at bounding box center [553, 119] width 470 height 48
click at [319, 105] on p "This project involves using various Database concepts to solve Sales data. This…" at bounding box center [553, 119] width 470 height 48
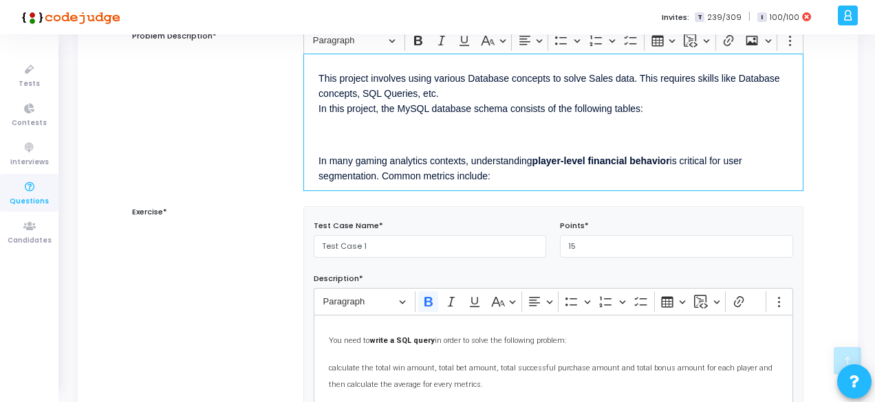
click at [356, 119] on div "This project involves using various Database concepts to solve Sales data. This…" at bounding box center [553, 123] width 500 height 138
drag, startPoint x: 507, startPoint y: 171, endPoint x: 315, endPoint y: 118, distance: 199.0
click at [315, 118] on div "This project involves using various Database concepts to solve Sales data. This…" at bounding box center [553, 123] width 500 height 138
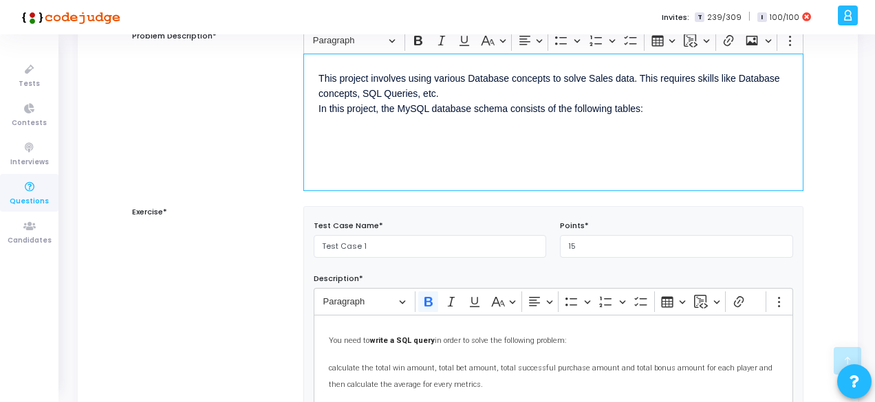
click at [366, 146] on div "This project involves using various Database concepts to solve Sales data. This…" at bounding box center [553, 123] width 500 height 138
click at [652, 109] on p "This project involves using various Database concepts to solve Sales data. This…" at bounding box center [553, 93] width 470 height 48
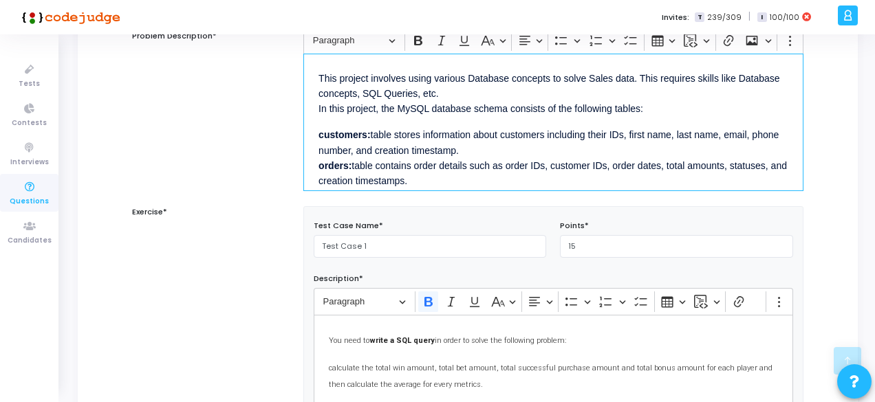
click at [337, 133] on strong "customers:" at bounding box center [344, 134] width 52 height 11
click at [336, 167] on strong "orders:" at bounding box center [334, 165] width 33 height 11
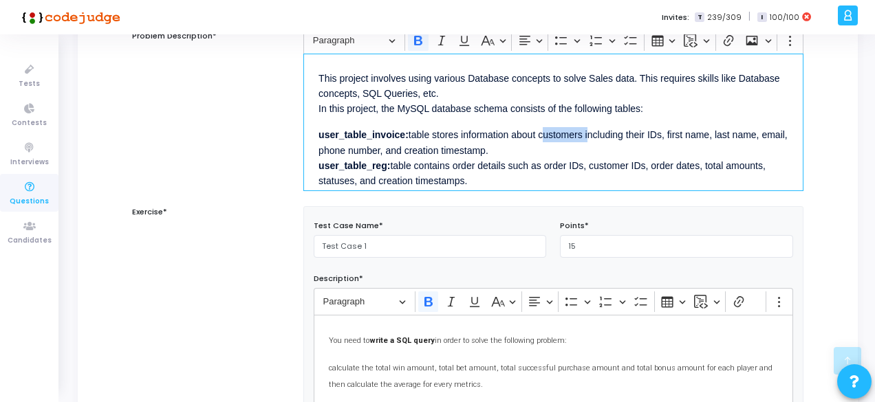
click at [554, 135] on p "user_table_invoice: table stores information about customers including their ID…" at bounding box center [553, 156] width 470 height 63
click at [590, 134] on p "user_table_invoice: table stores information about purchases including their ID…" at bounding box center [553, 156] width 470 height 63
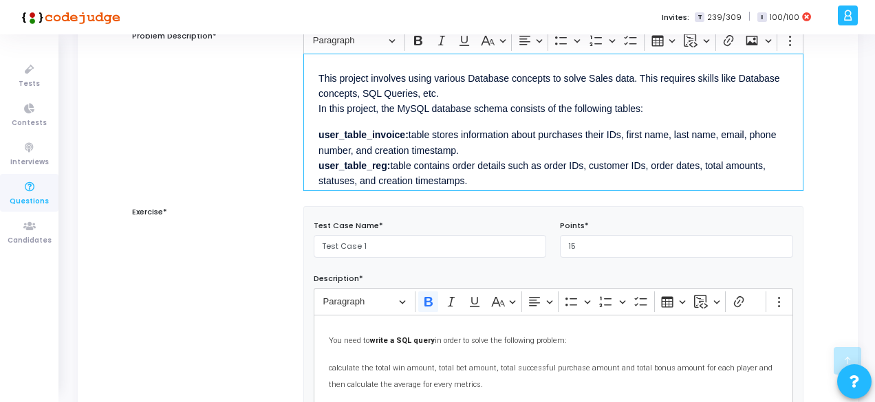
click at [593, 134] on p "user_table_invoice: table stores information about purchases their IDs, first n…" at bounding box center [553, 156] width 470 height 63
click at [613, 134] on p "user_table_invoice: table stores information about purchases with IDs, first na…" at bounding box center [553, 156] width 470 height 63
drag, startPoint x: 642, startPoint y: 137, endPoint x: 682, endPoint y: 137, distance: 40.6
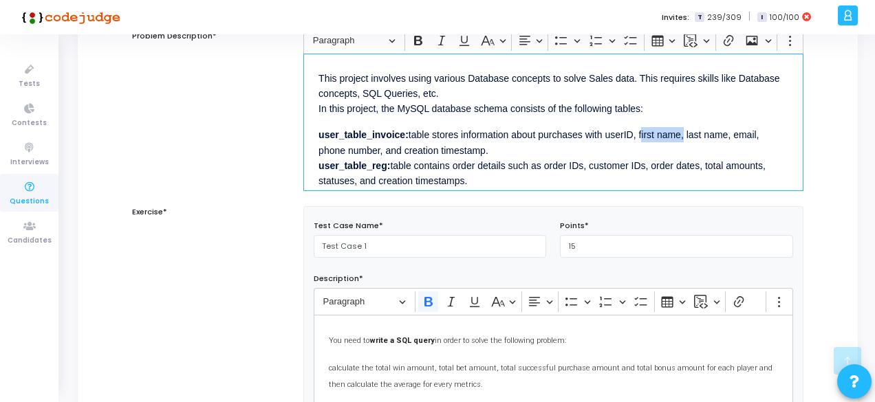
click at [682, 137] on p "user_table_invoice: table stores information about purchases with userID, first…" at bounding box center [553, 156] width 470 height 63
drag, startPoint x: 643, startPoint y: 133, endPoint x: 667, endPoint y: 149, distance: 29.2
click at [667, 149] on p "user_table_invoice: table stores information about purchases with userID, invoi…" at bounding box center [553, 156] width 470 height 63
click at [646, 135] on p "user_table_invoice: table stores information about purchases with userID, iuser…" at bounding box center [553, 156] width 470 height 63
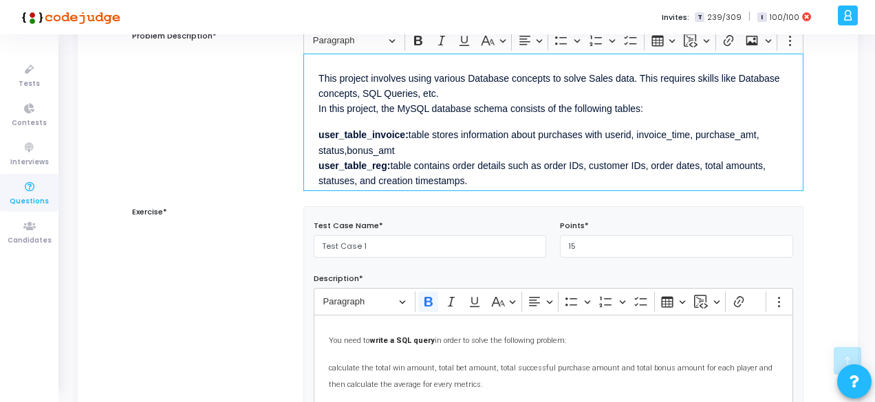
click at [346, 151] on p "user_table_invoice: table stores information about purchases with userid, invoi…" at bounding box center [553, 156] width 470 height 63
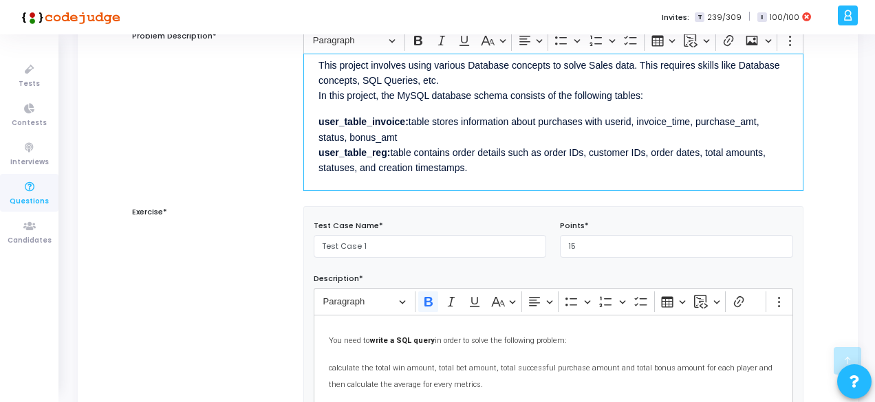
scroll to position [14, 0]
click at [388, 153] on strong "user_table_reg:" at bounding box center [354, 151] width 72 height 11
click at [371, 118] on strong "user_table_invoice:" at bounding box center [363, 121] width 90 height 11
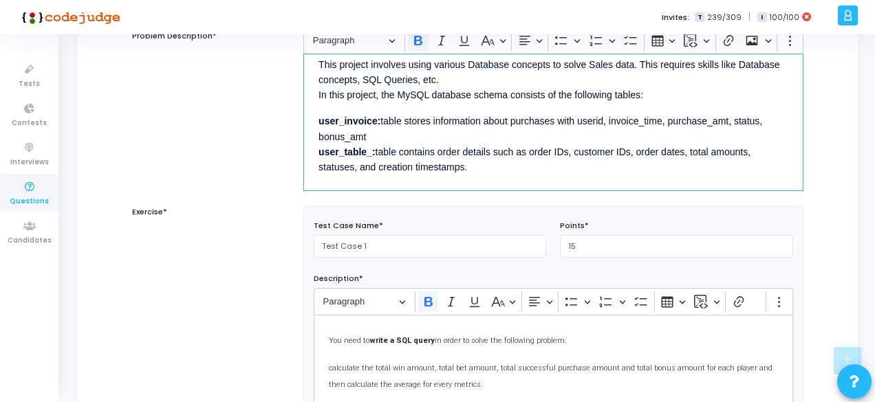
click at [352, 146] on strong "user_table_:" at bounding box center [346, 151] width 56 height 11
drag, startPoint x: 344, startPoint y: 151, endPoint x: 392, endPoint y: 151, distance: 48.1
click at [392, 151] on strong "user_invoice_pr:" at bounding box center [356, 151] width 77 height 11
drag, startPoint x: 389, startPoint y: 151, endPoint x: 435, endPoint y: 168, distance: 48.8
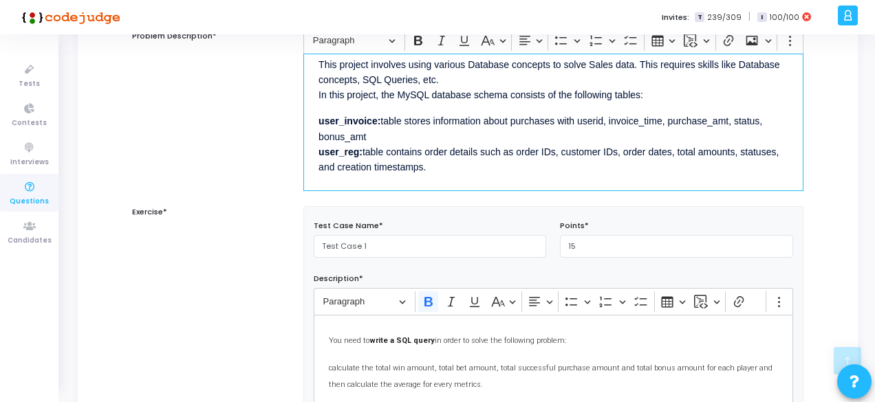
click at [435, 168] on p "user_invoice: table stores information about purchases with userid, invoice_tim…" at bounding box center [553, 142] width 470 height 63
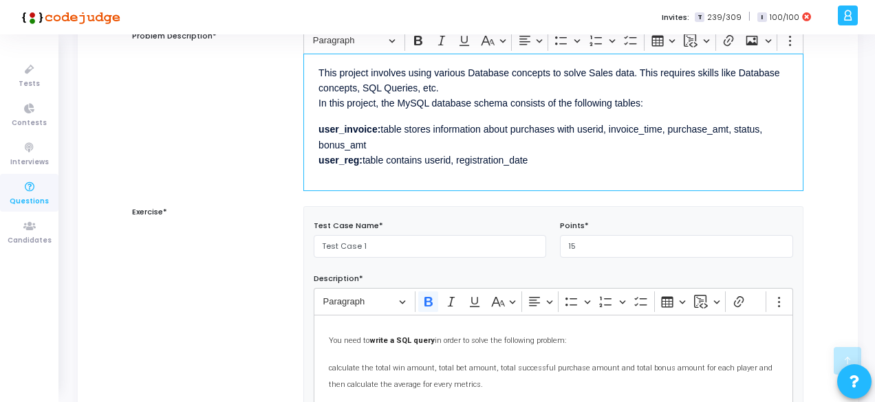
click at [387, 135] on p "user_invoice: table stores information about purchases with userid, invoice_tim…" at bounding box center [553, 144] width 470 height 48
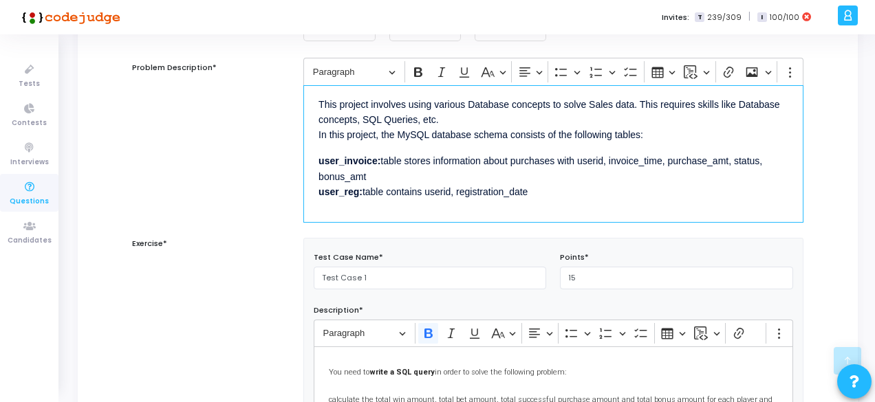
scroll to position [276, 0]
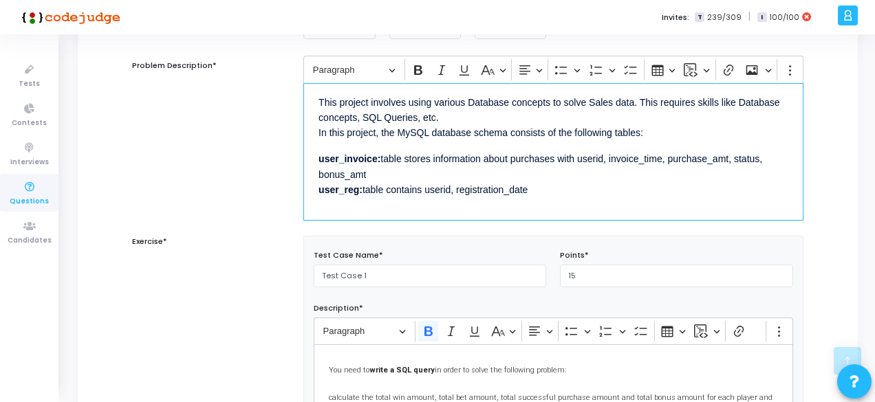
click at [557, 195] on p "user_invoice: table stores information about purchases with userid, invoice_tim…" at bounding box center [553, 173] width 470 height 48
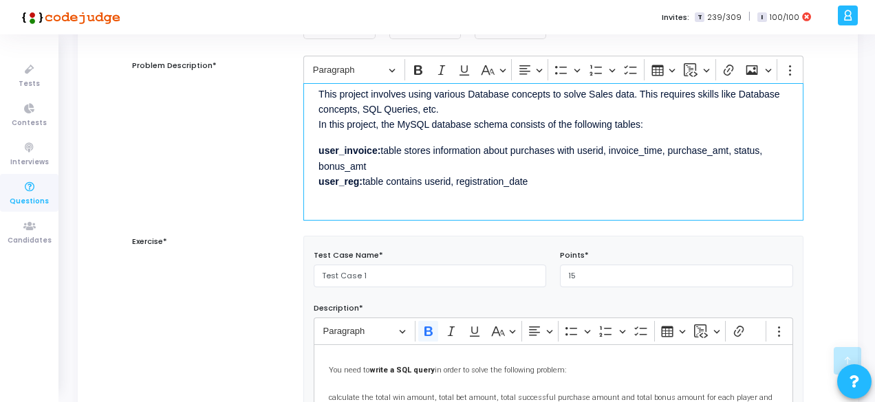
scroll to position [0, 0]
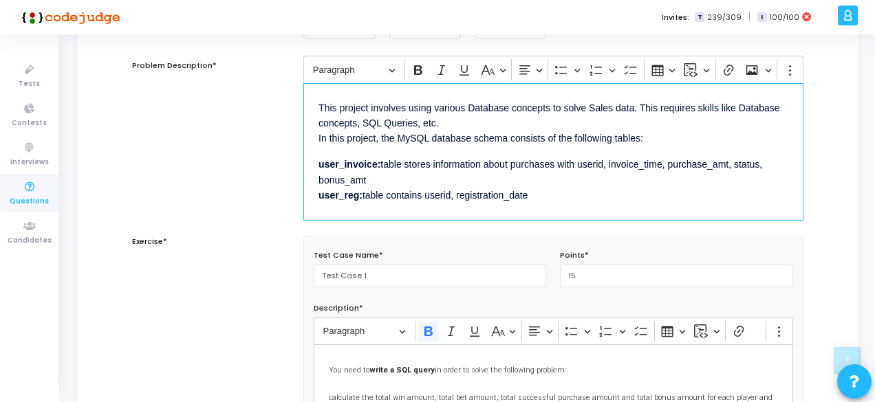
click at [510, 183] on p "user_invoice: table stores information about purchases with userid, invoice_tim…" at bounding box center [553, 179] width 470 height 48
click at [545, 190] on p "user_invoice: table stores information about purchases with userid, invoice_tim…" at bounding box center [553, 179] width 470 height 48
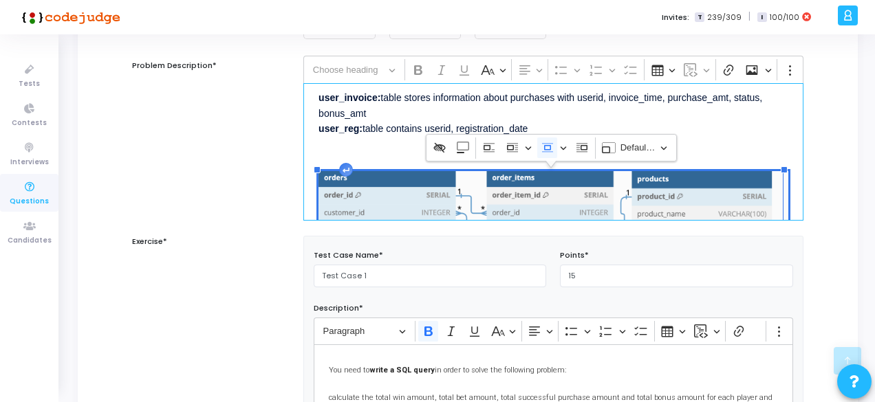
scroll to position [67, 0]
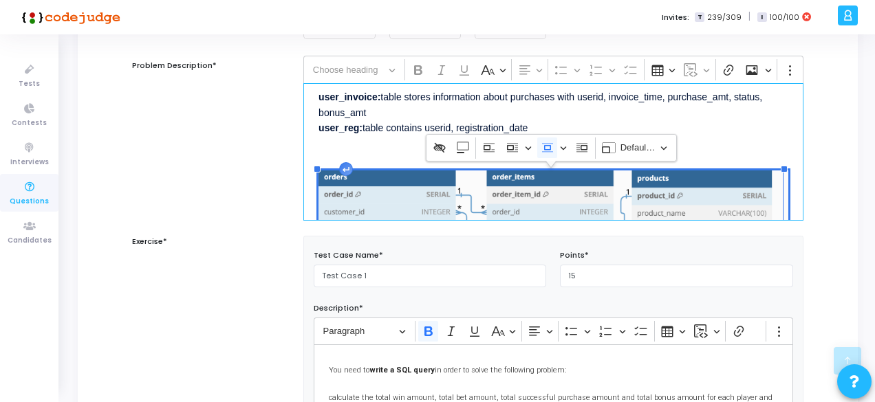
click at [362, 179] on img "Editor editing area: main" at bounding box center [553, 297] width 470 height 252
drag, startPoint x: 362, startPoint y: 179, endPoint x: 358, endPoint y: 190, distance: 12.0
click at [358, 190] on img "Editor editing area: main" at bounding box center [553, 297] width 470 height 252
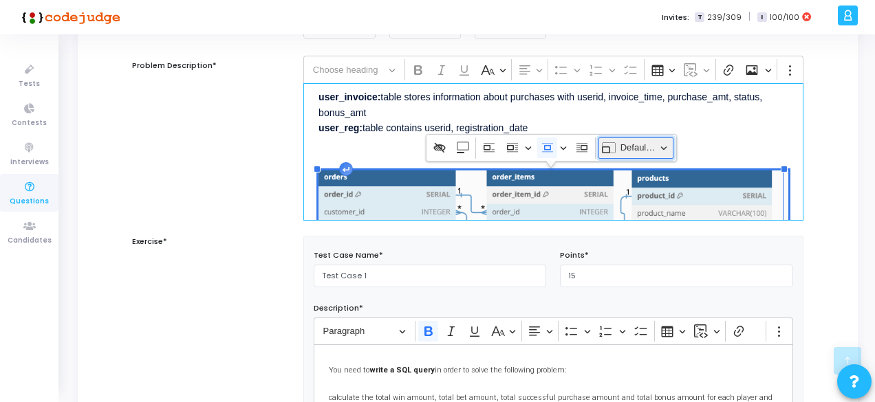
click at [644, 146] on span "Default image width" at bounding box center [638, 148] width 36 height 17
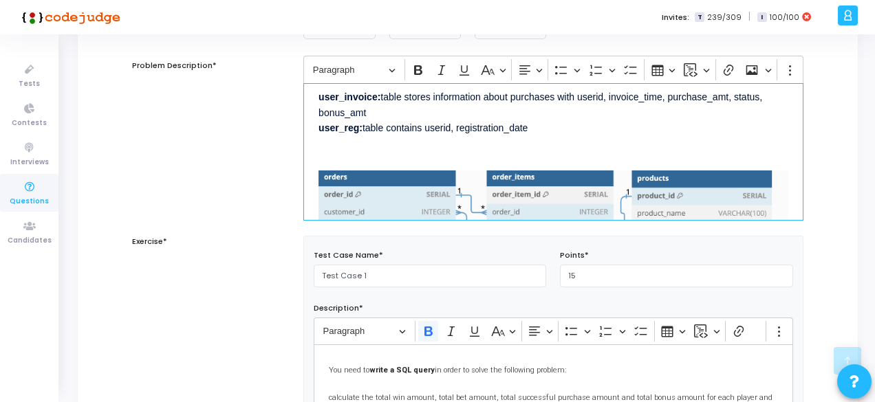
click at [429, 167] on div "This project involves using various Database concepts to solve Sales data. This…" at bounding box center [553, 152] width 500 height 138
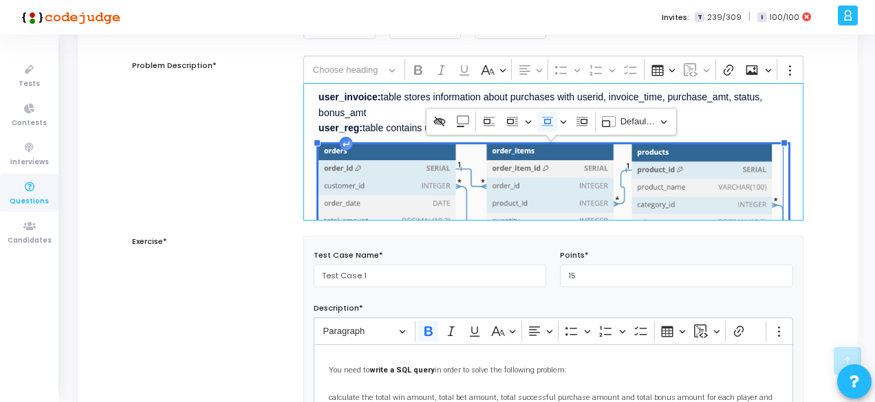
click at [400, 141] on div "This project involves using various Database concepts to solve Sales data. This…" at bounding box center [553, 152] width 500 height 138
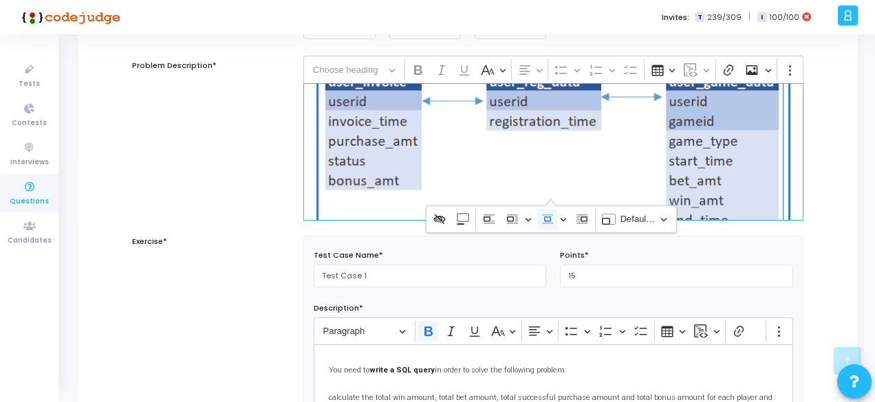
scroll to position [257, 0]
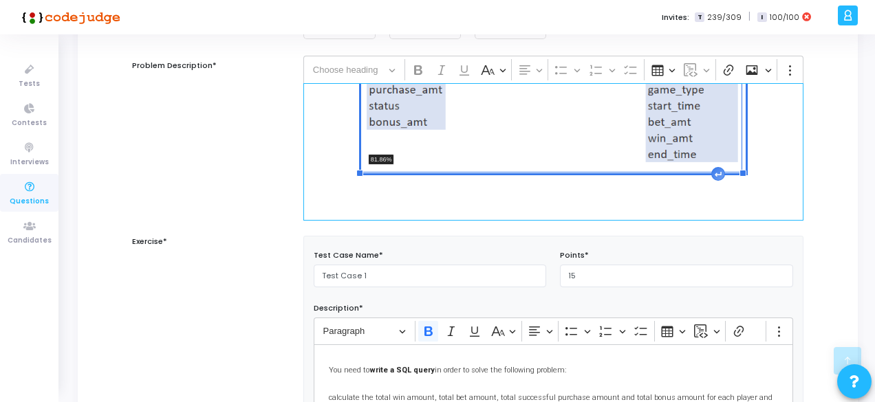
drag, startPoint x: 320, startPoint y: 170, endPoint x: 346, endPoint y: 138, distance: 41.0
click at [346, 138] on div "This project involves using various Database concepts to solve Sales data. This…" at bounding box center [553, 152] width 500 height 138
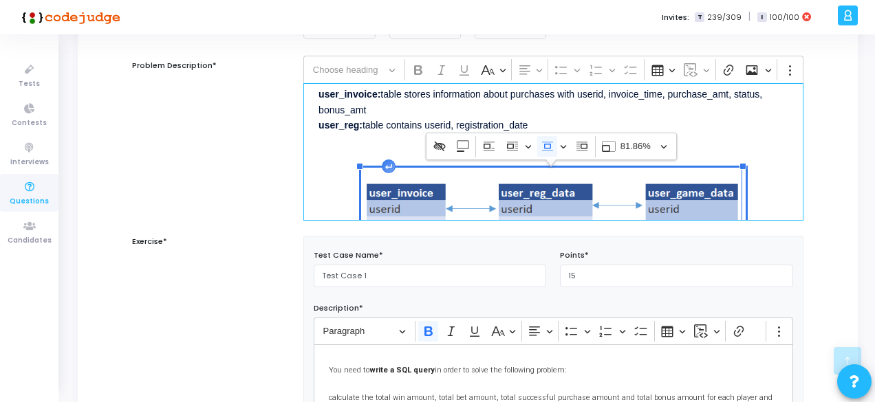
scroll to position [69, 0]
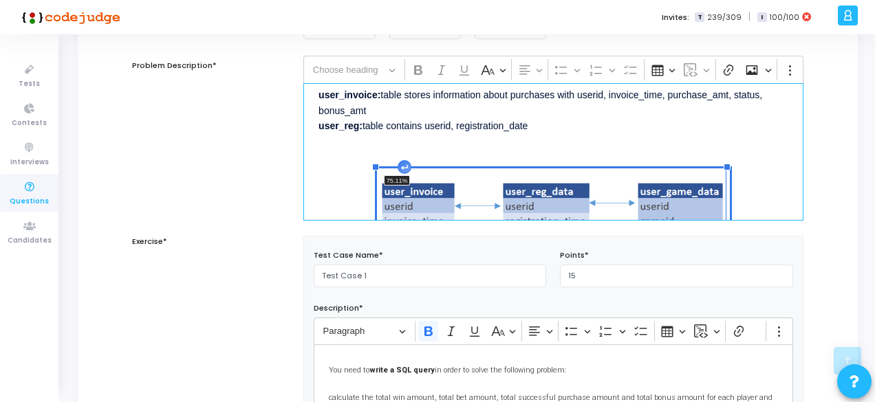
drag, startPoint x: 358, startPoint y: 164, endPoint x: 371, endPoint y: 168, distance: 14.6
click at [371, 168] on div "This project involves using various Database concepts to solve Sales data. This…" at bounding box center [553, 152] width 500 height 138
click at [371, 143] on p "Editor editing area: main" at bounding box center [553, 150] width 470 height 17
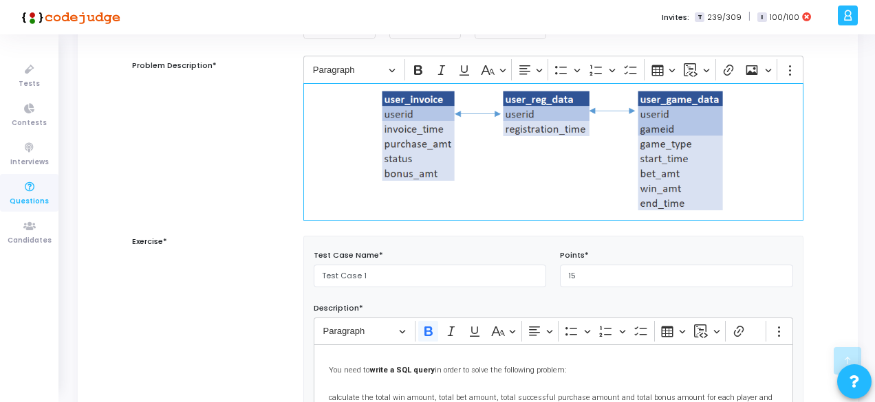
scroll to position [0, 0]
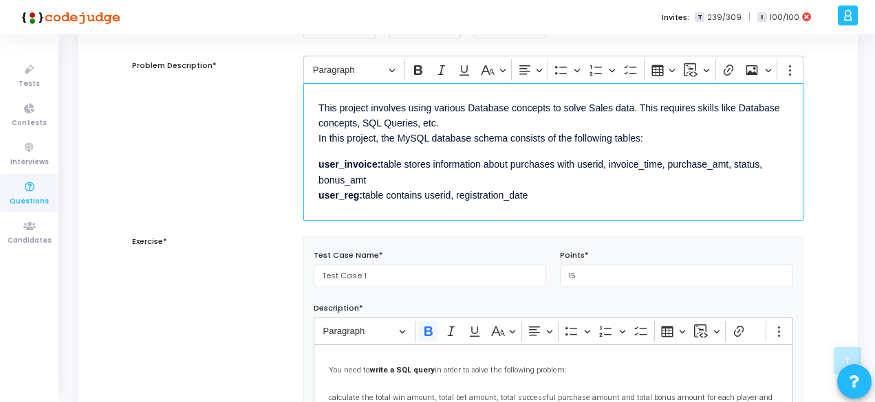
click at [389, 152] on div "This project involves using various Database concepts to solve Sales data. This…" at bounding box center [553, 152] width 500 height 138
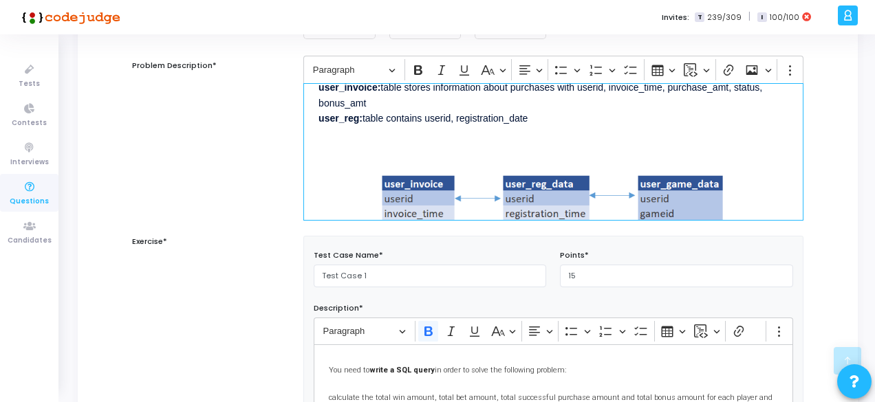
scroll to position [76, 0]
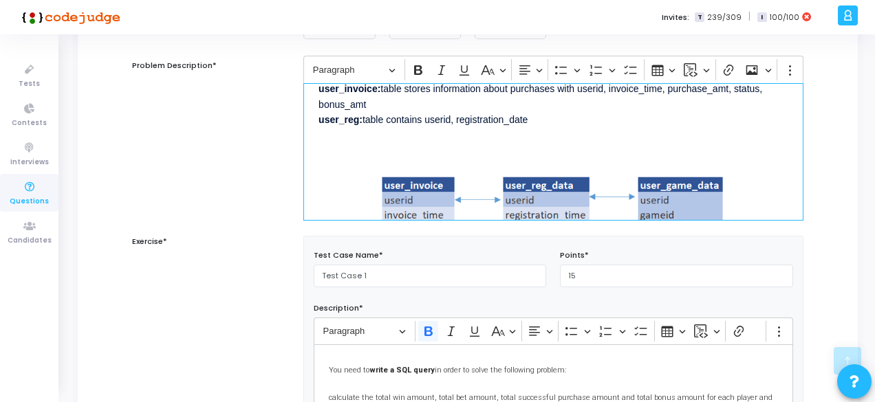
click at [401, 137] on p "Editor editing area: main" at bounding box center [553, 144] width 470 height 17
drag, startPoint x: 396, startPoint y: 140, endPoint x: 311, endPoint y: 138, distance: 85.3
click at [311, 138] on div "This project involves using various Database concepts to solve Sales data. This…" at bounding box center [553, 152] width 500 height 138
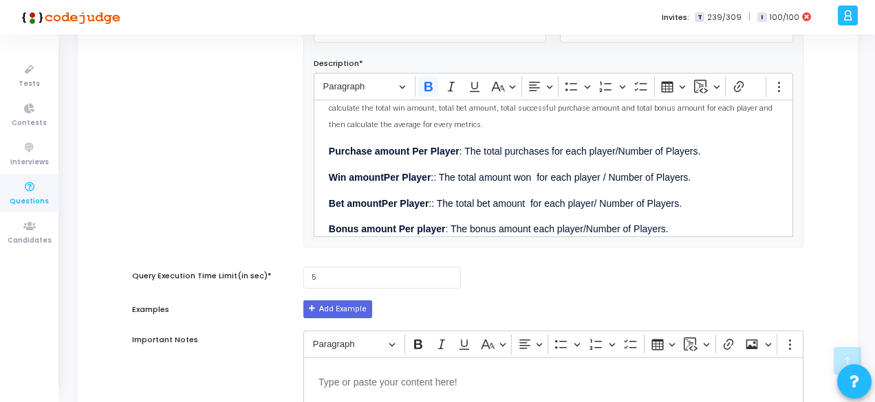
scroll to position [0, 0]
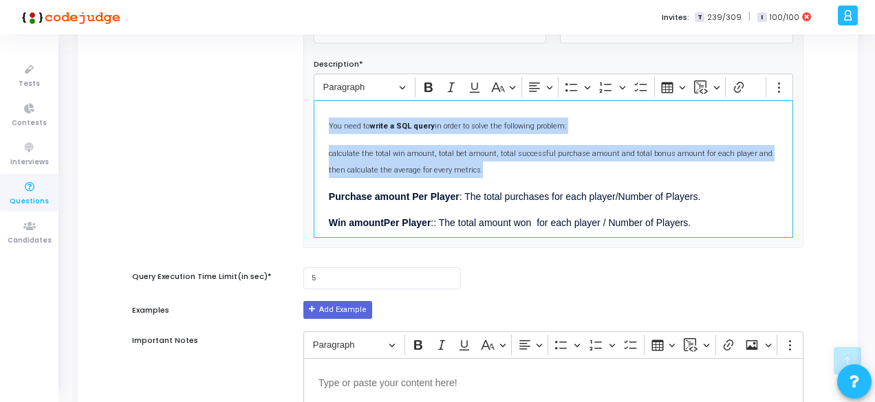
drag, startPoint x: 465, startPoint y: 166, endPoint x: 326, endPoint y: 116, distance: 147.7
click at [326, 116] on div "You need to write a SQL query in order to solve the following problem: calculat…" at bounding box center [553, 169] width 479 height 138
click at [388, 166] on span "calculate the total win amount, total bet amount, total successful purchase amo…" at bounding box center [551, 161] width 444 height 25
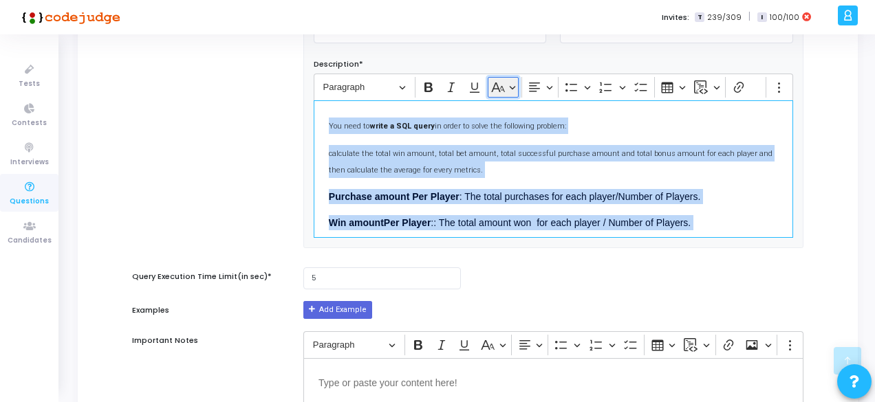
click at [513, 89] on button "Basic styles" at bounding box center [503, 87] width 31 height 21
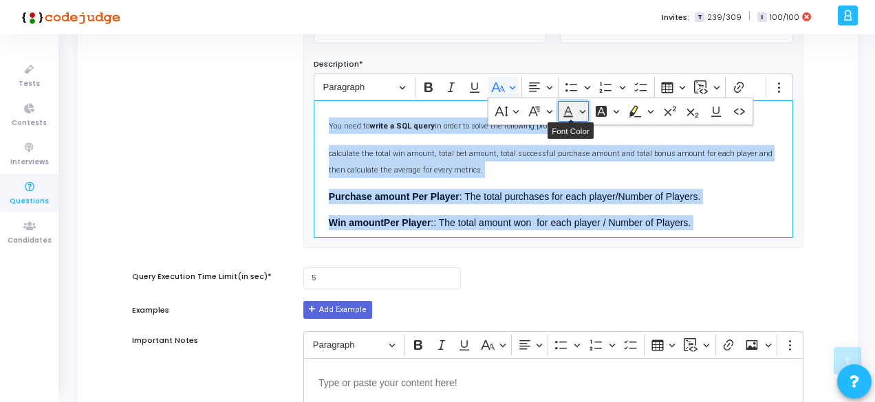
click at [575, 113] on button "Font Color" at bounding box center [573, 111] width 31 height 21
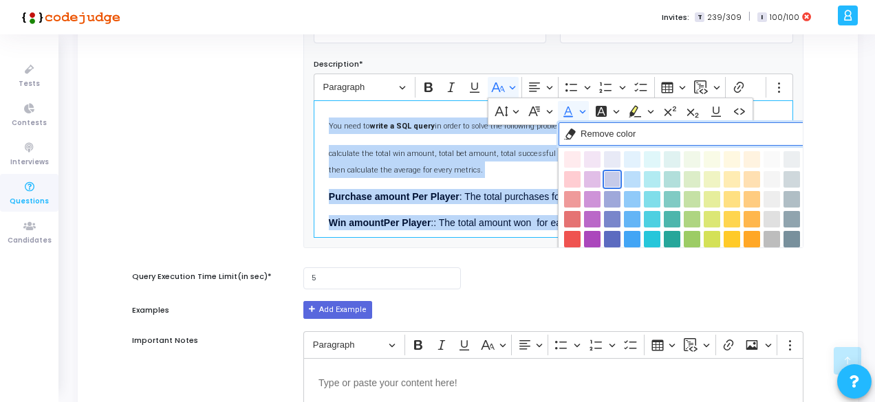
scroll to position [149, 0]
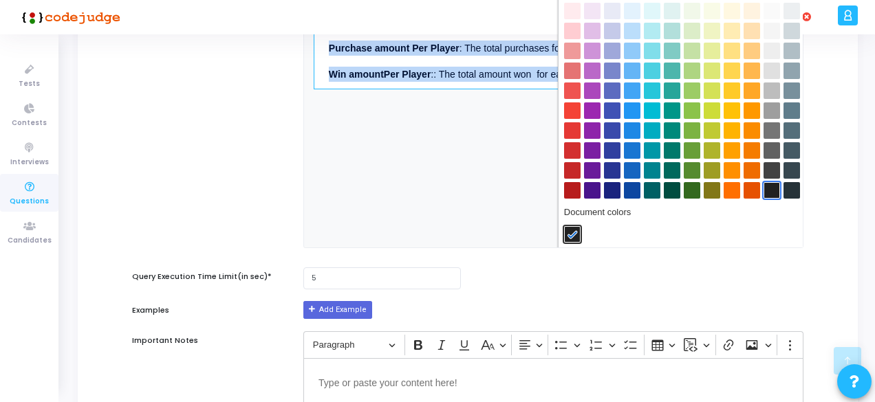
click at [772, 186] on button "Grey 900" at bounding box center [771, 190] width 17 height 17
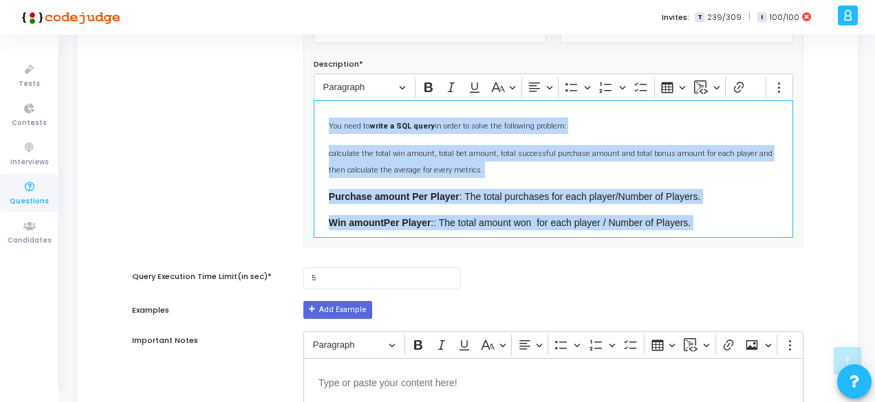
scroll to position [0, 0]
click at [506, 91] on button "Basic styles" at bounding box center [503, 87] width 31 height 21
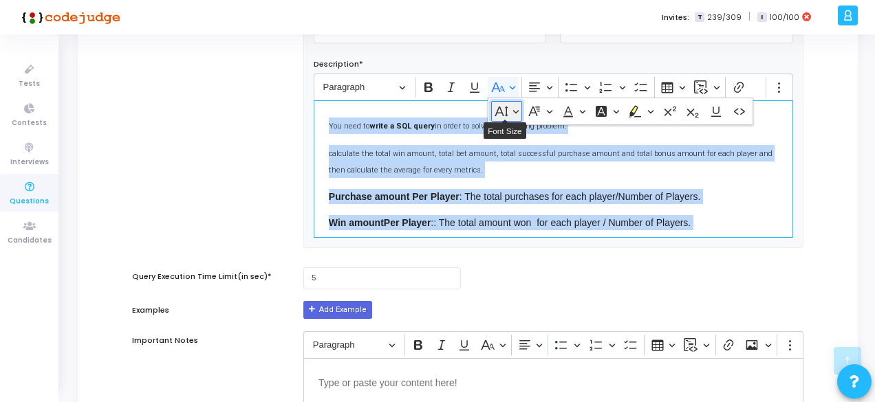
click at [516, 106] on button "Font Size" at bounding box center [506, 111] width 31 height 21
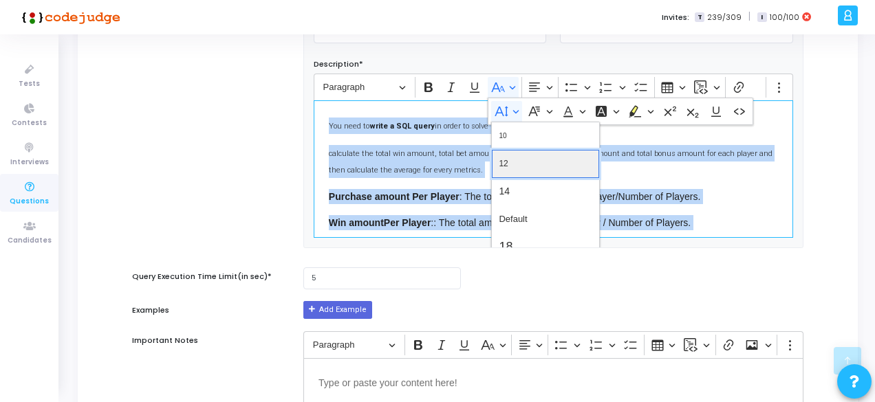
click at [514, 162] on button "12" at bounding box center [545, 164] width 107 height 28
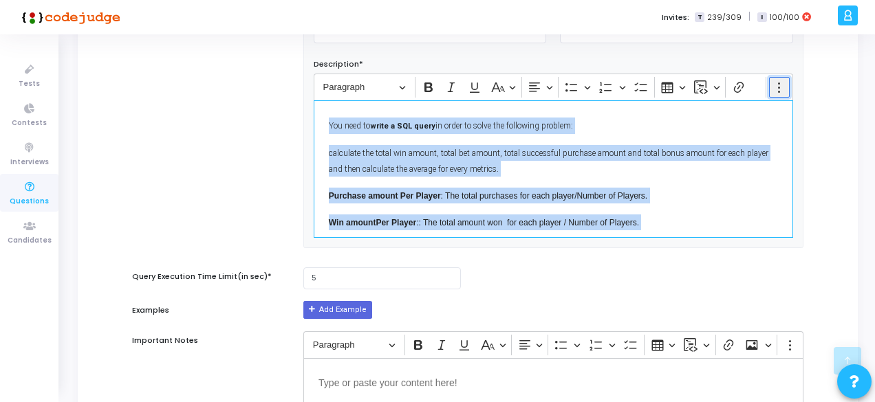
click at [774, 92] on button "Show more items" at bounding box center [779, 87] width 21 height 21
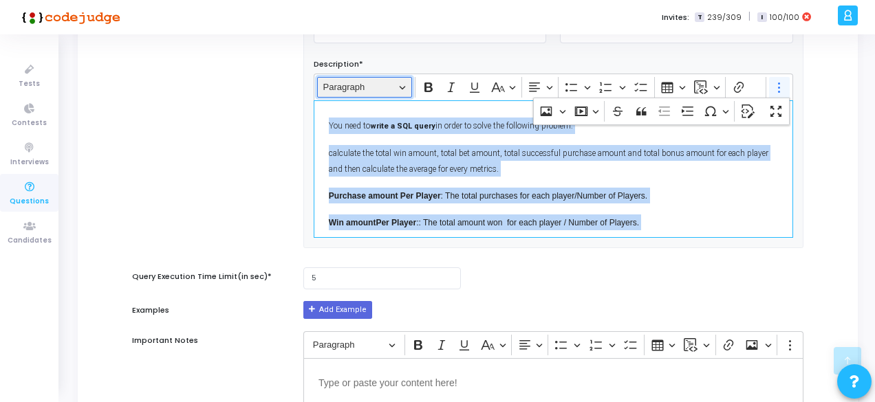
click at [400, 87] on button "Paragraph" at bounding box center [364, 87] width 95 height 21
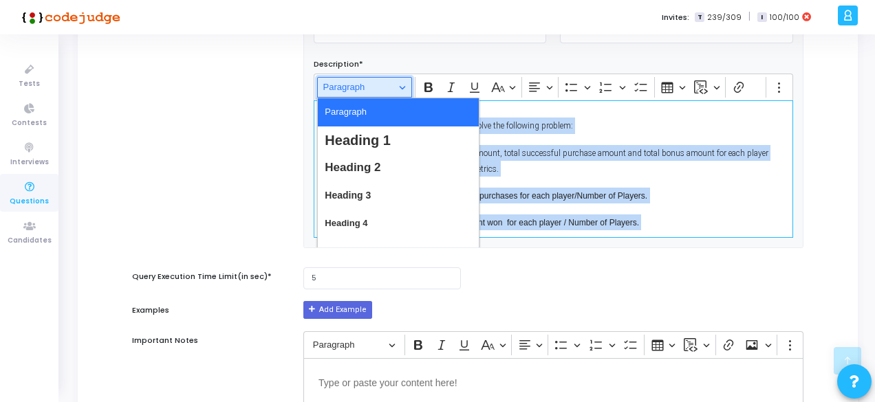
click at [400, 87] on button "Paragraph" at bounding box center [364, 87] width 95 height 21
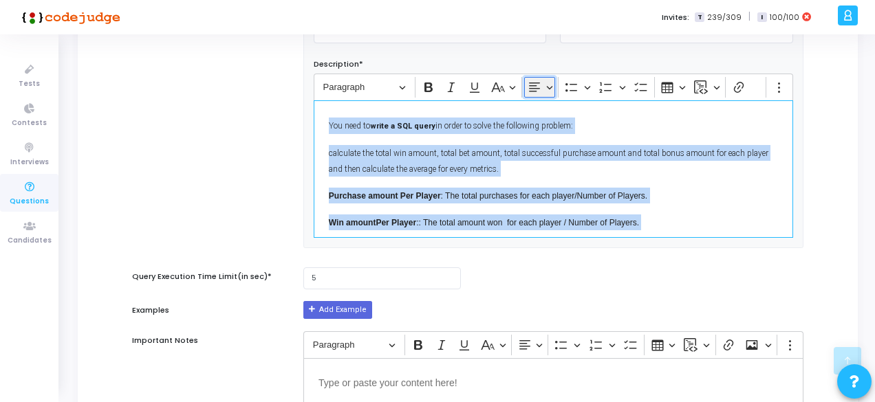
click at [538, 89] on icon "Editor toolbar" at bounding box center [534, 87] width 14 height 14
click at [626, 138] on div "You need to write a SQL query in order to solve the following problem: calculat…" at bounding box center [553, 169] width 479 height 138
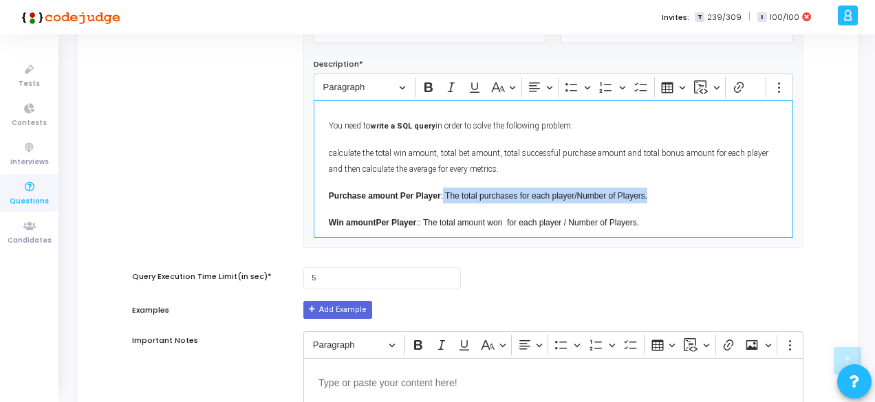
drag, startPoint x: 443, startPoint y: 193, endPoint x: 653, endPoint y: 195, distance: 210.4
click at [653, 195] on p "Purchase amount Per Player : The total purchases for each player/Number of Play…" at bounding box center [553, 195] width 449 height 18
copy span "The total purchases for each player/Number of Players."
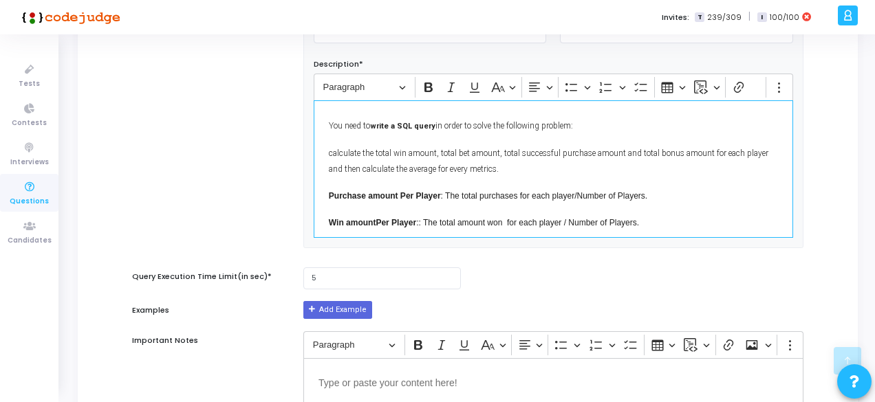
click at [492, 167] on span "calculate the total win amount, total bet amount, total successful purchase amo…" at bounding box center [548, 161] width 439 height 25
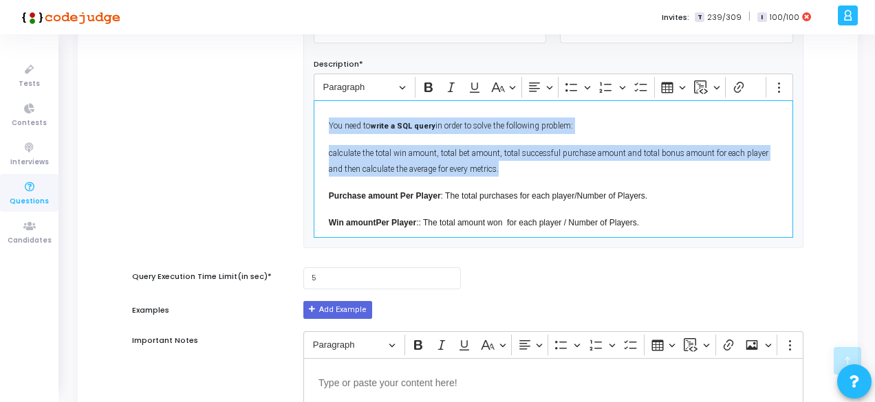
drag, startPoint x: 514, startPoint y: 168, endPoint x: 326, endPoint y: 120, distance: 194.7
click at [326, 120] on div "You need to write a SQL query in order to solve the following problem: calculat…" at bounding box center [553, 169] width 479 height 138
click at [439, 149] on span "calculate the total win amount, total bet amount, total successful purchase amo…" at bounding box center [548, 161] width 439 height 25
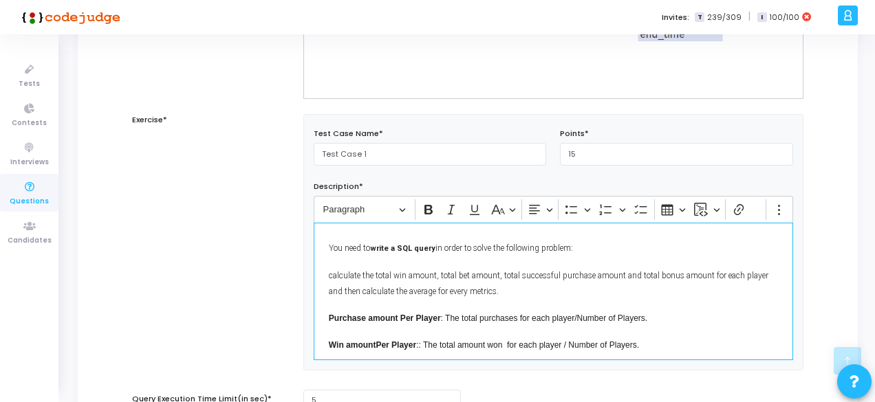
scroll to position [399, 0]
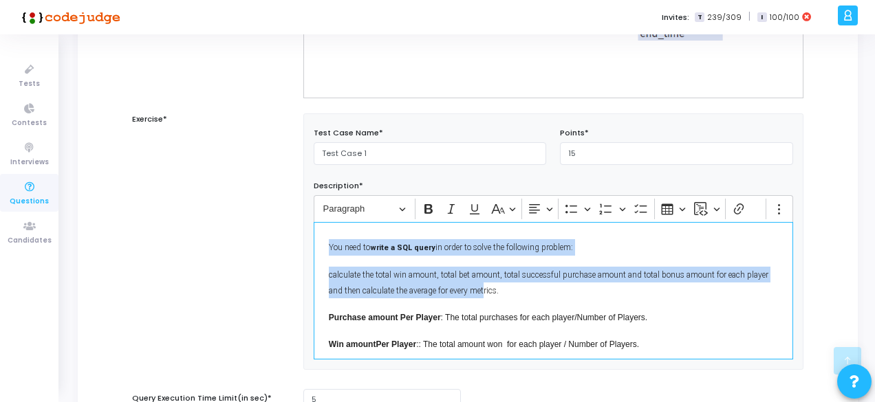
drag, startPoint x: 328, startPoint y: 244, endPoint x: 488, endPoint y: 294, distance: 167.7
click at [488, 294] on div "You need to write a SQL query in order to solve the following problem: calculat…" at bounding box center [553, 291] width 479 height 138
click at [512, 293] on p "calculate the total win amount, total bet amount, total successful purchase amo…" at bounding box center [553, 282] width 449 height 34
click at [543, 252] on p "You need to write a SQL query in order to solve the following problem:" at bounding box center [553, 246] width 449 height 19
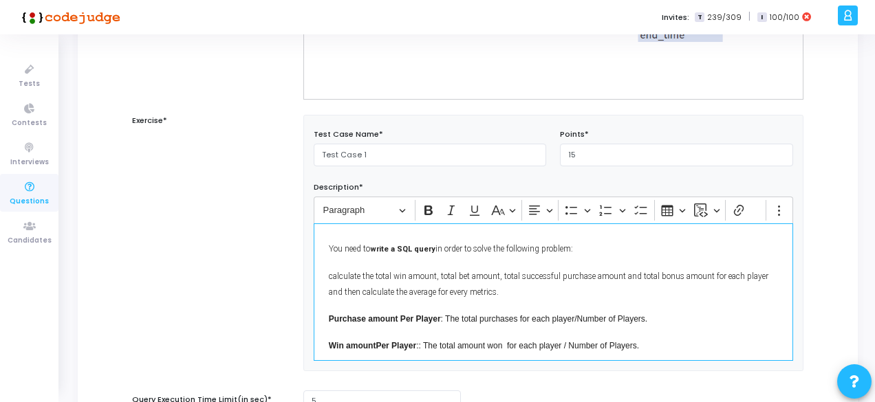
scroll to position [448, 0]
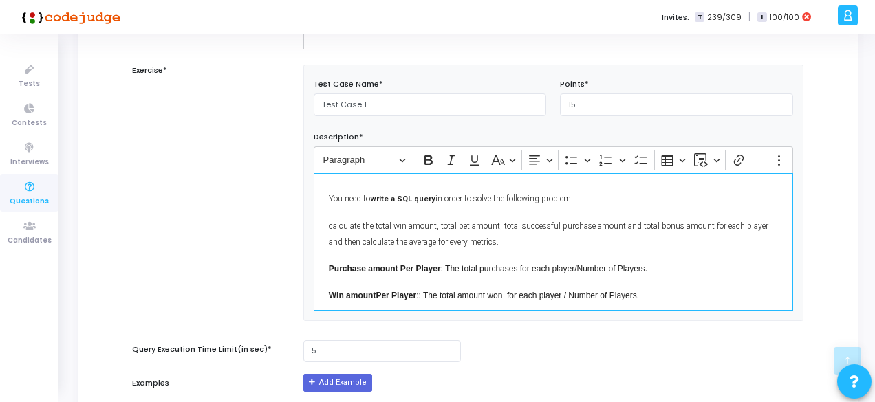
drag, startPoint x: 327, startPoint y: 200, endPoint x: 594, endPoint y: 121, distance: 278.3
click at [594, 121] on div "Test Case Name* Test Case 1 Points* 15 Description* Rich Text Editor Paragraph …" at bounding box center [553, 192] width 499 height 255
click at [475, 265] on span "Purchase amount Per Player : The total purchases for each player/Number of Play…" at bounding box center [488, 268] width 318 height 10
click at [397, 200] on p "Editor editing area: main" at bounding box center [553, 196] width 449 height 17
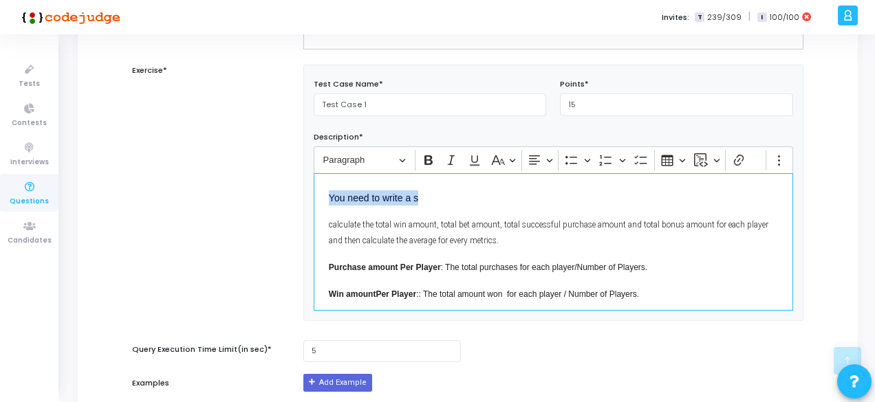
drag, startPoint x: 430, startPoint y: 194, endPoint x: 327, endPoint y: 190, distance: 102.5
click at [329, 190] on p "You need to write a s" at bounding box center [553, 196] width 449 height 17
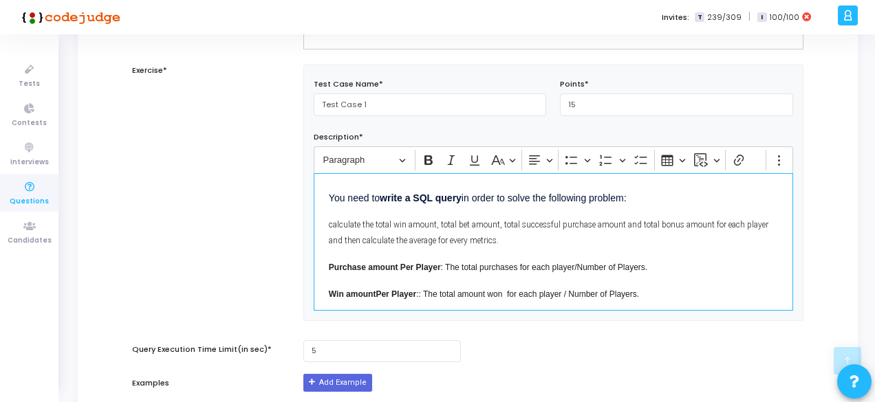
click at [336, 224] on span "calculate the total win amount, total bet amount, total successful purchase amo…" at bounding box center [548, 232] width 439 height 25
click at [421, 237] on span "calculate the total win amount, total bet amount, total successful purchase amo…" at bounding box center [548, 232] width 439 height 25
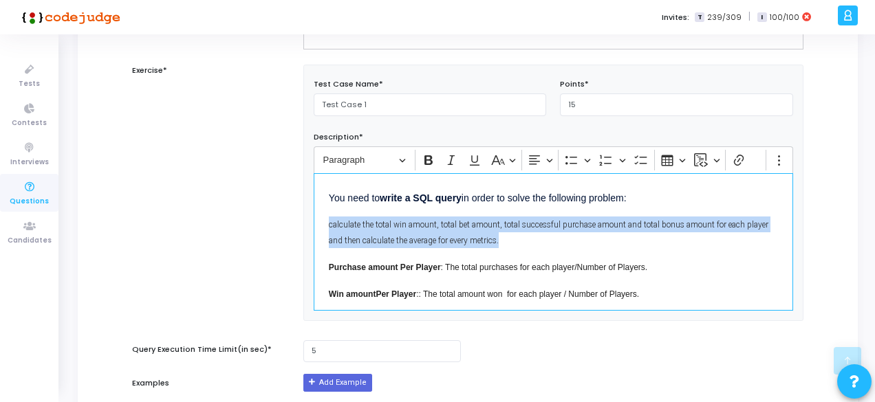
drag, startPoint x: 508, startPoint y: 236, endPoint x: 325, endPoint y: 214, distance: 184.2
click at [325, 214] on div "You need to write a SQL query in order to solve the following problem: calculat…" at bounding box center [553, 242] width 479 height 138
click at [424, 160] on icon "Editor toolbar" at bounding box center [428, 160] width 8 height 10
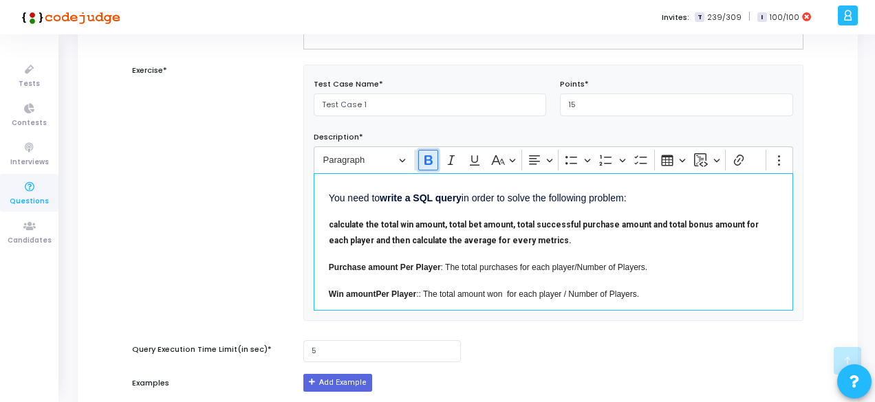
click at [424, 160] on icon "Editor toolbar" at bounding box center [428, 160] width 8 height 10
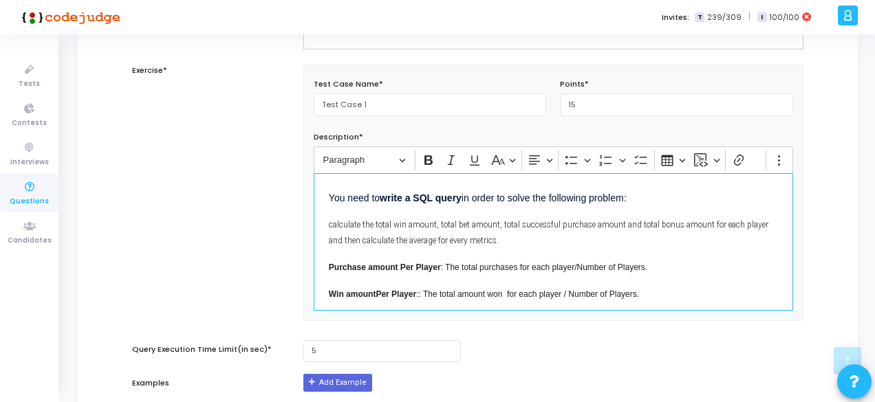
click at [406, 243] on span "calculate the total win amount, total bet amount, total successful purchase amo…" at bounding box center [548, 232] width 439 height 25
click at [498, 264] on span "Purchase amount Per Player : The total purchases for each player/Number of Play…" at bounding box center [488, 268] width 318 height 10
drag, startPoint x: 498, startPoint y: 264, endPoint x: 469, endPoint y: 257, distance: 29.7
click at [469, 257] on p "Purchase amount Per Player : The total purchases for each player/Number of Play…" at bounding box center [553, 266] width 449 height 18
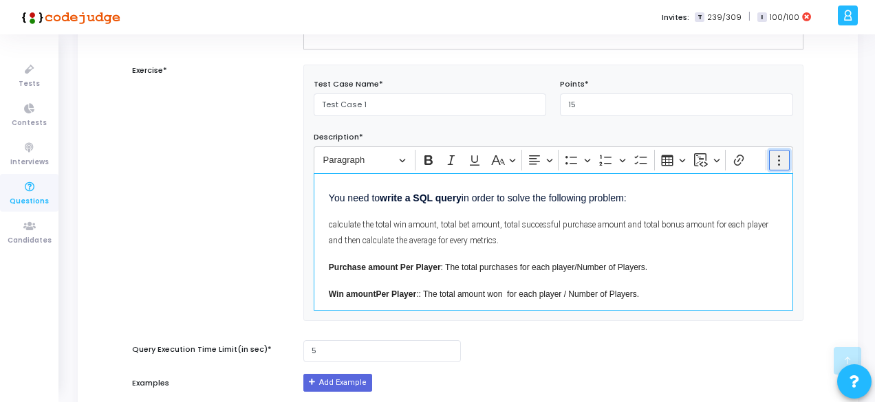
click at [780, 164] on circle "Editor toolbar" at bounding box center [779, 165] width 2 height 2
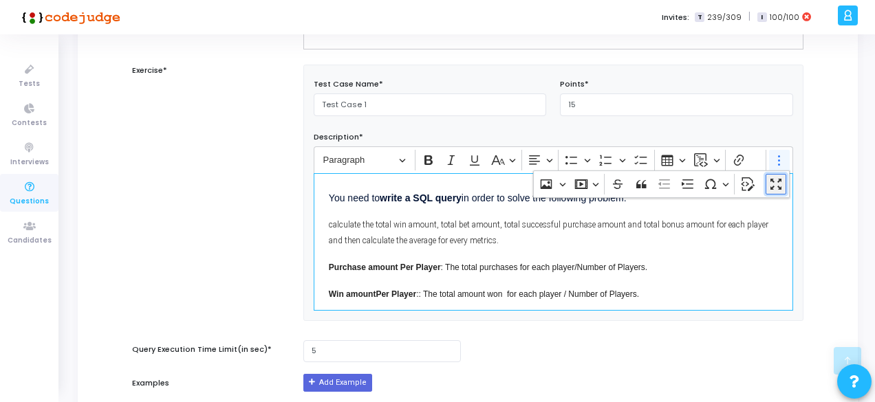
click at [774, 183] on icon "Dropdown toolbar" at bounding box center [776, 184] width 14 height 14
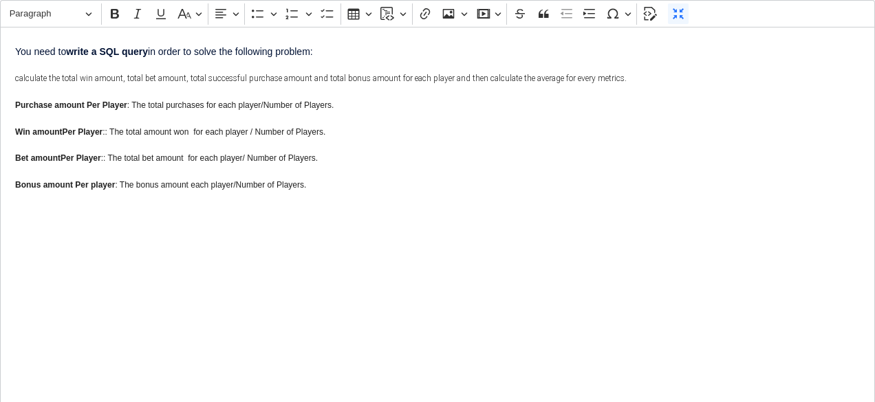
click at [98, 46] on strong "write a SQL query" at bounding box center [107, 51] width 82 height 11
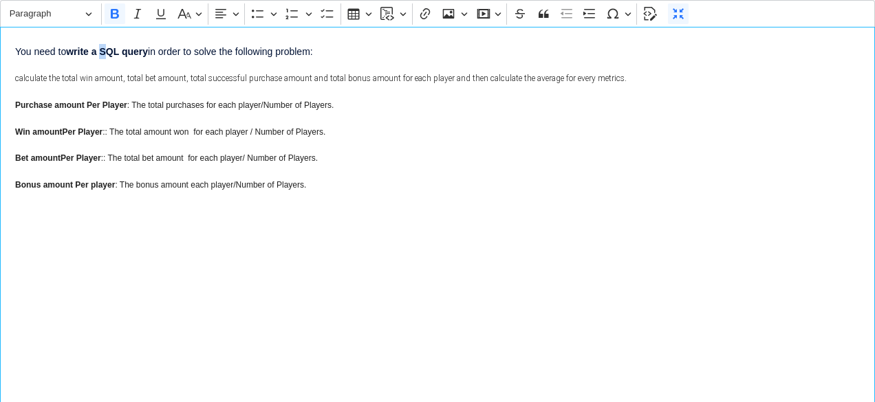
click at [98, 46] on strong "write a SQL query" at bounding box center [107, 51] width 82 height 11
click at [110, 74] on span "calculate the total win amount, total bet amount, total successful purchase amo…" at bounding box center [320, 79] width 611 height 10
click at [18, 76] on span "calculate the total win amount, total bet amount, total successful purchase amo…" at bounding box center [320, 79] width 611 height 10
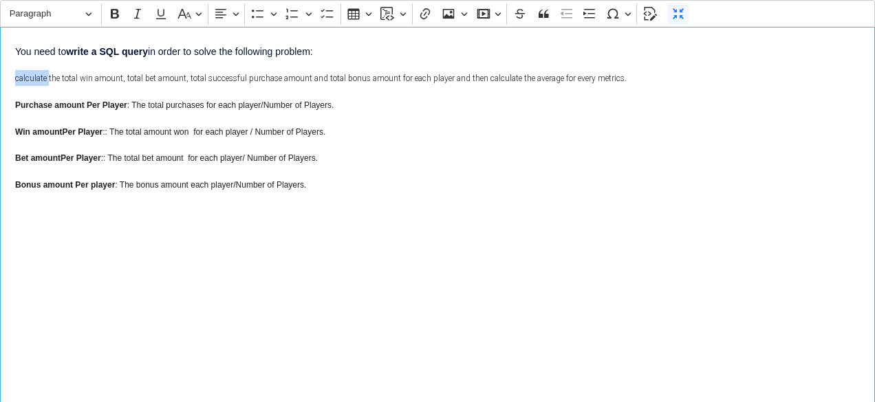
click at [17, 78] on span "calculate the total win amount, total bet amount, total successful purchase amo…" at bounding box center [320, 79] width 611 height 10
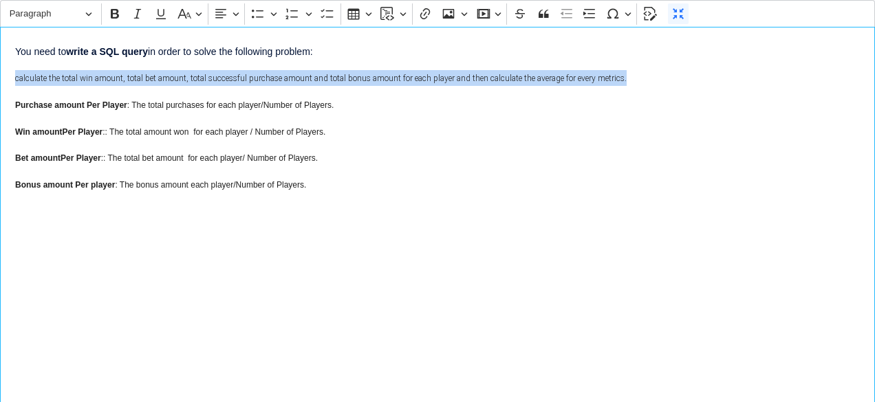
drag, startPoint x: 17, startPoint y: 78, endPoint x: 685, endPoint y: 74, distance: 668.5
click at [685, 74] on p "calculate the total win amount, total bet amount, total successful purchase amo…" at bounding box center [437, 77] width 844 height 18
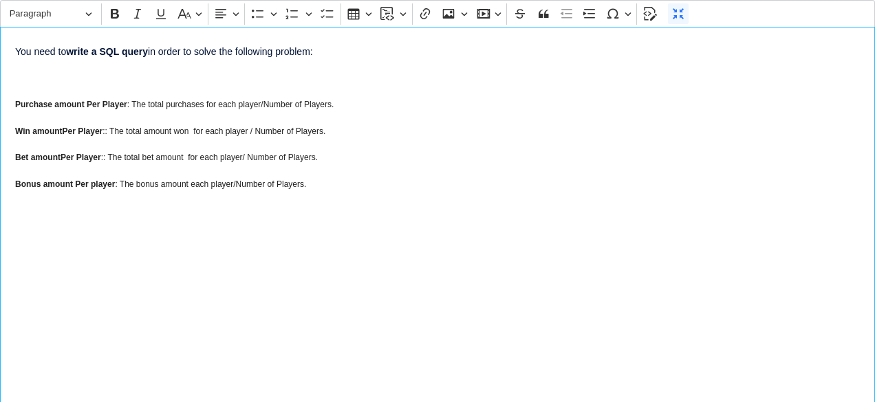
click at [344, 104] on p "Purchase amount Per Player : The total purchases for each player/Number of Play…" at bounding box center [437, 103] width 844 height 18
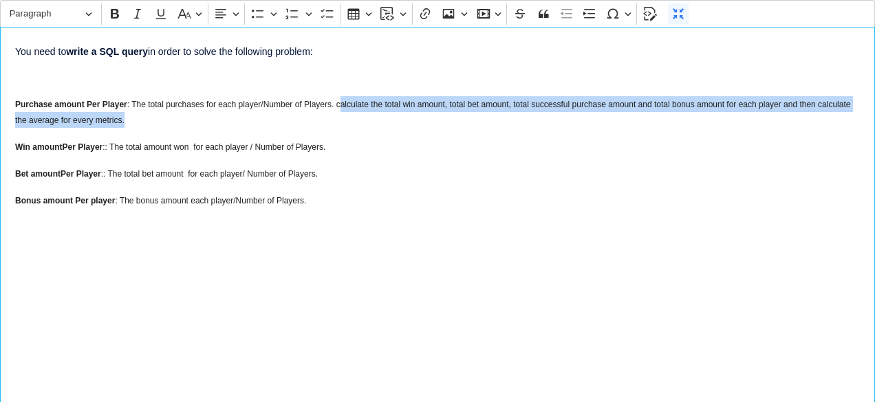
drag, startPoint x: 338, startPoint y: 104, endPoint x: 344, endPoint y: 119, distance: 16.1
click at [344, 119] on p "Purchase amount Per Player : The total purchases for each player/Number of Play…" at bounding box center [437, 111] width 844 height 34
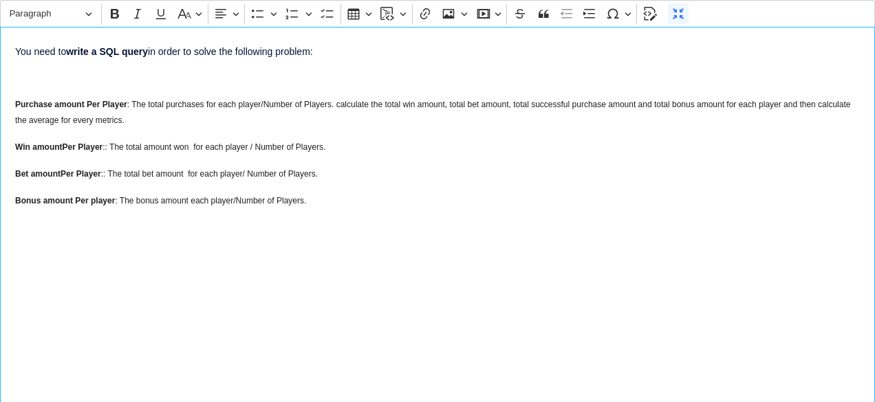
click at [336, 103] on span "Purchase amount Per Player : The total purchases for each player/Number of Play…" at bounding box center [432, 112] width 835 height 25
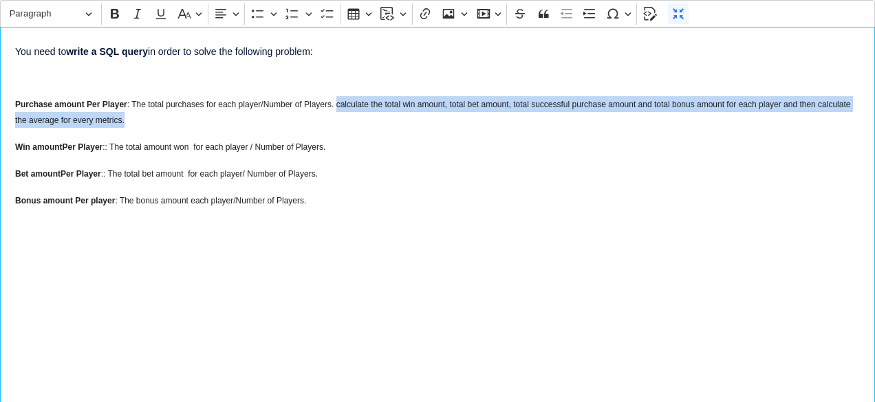
click at [336, 120] on p "Purchase amount Per Player : The total purchases for each player/Number of Play…" at bounding box center [437, 111] width 844 height 34
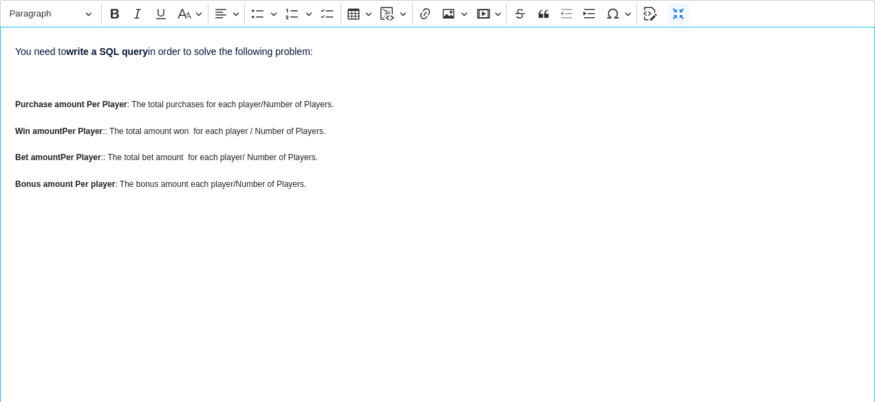
click at [208, 77] on p "Editor editing area: main" at bounding box center [437, 76] width 844 height 17
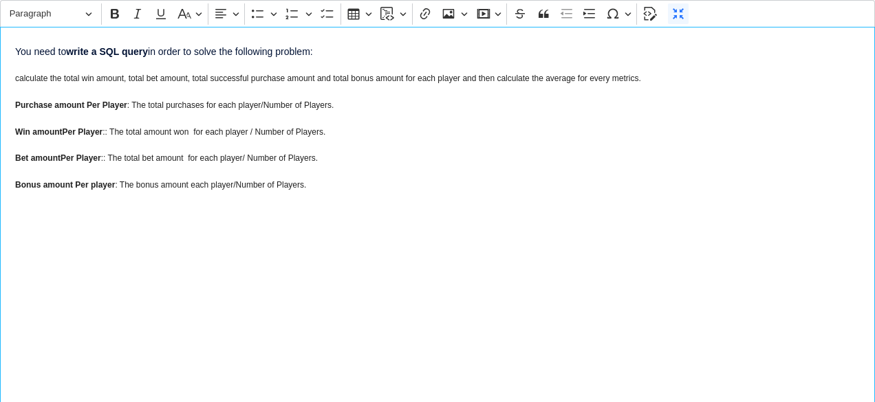
click at [257, 64] on div "You need to write a SQL query in order to solve the following problem: calculat…" at bounding box center [437, 215] width 875 height 376
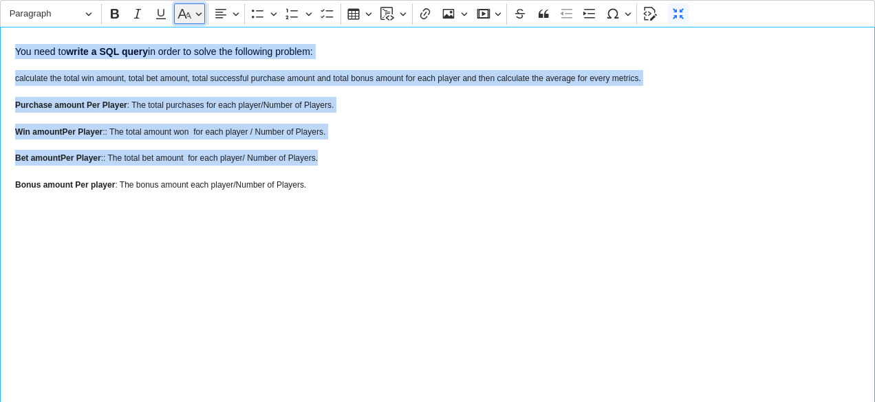
click at [198, 10] on button "Basic styles" at bounding box center [189, 13] width 31 height 21
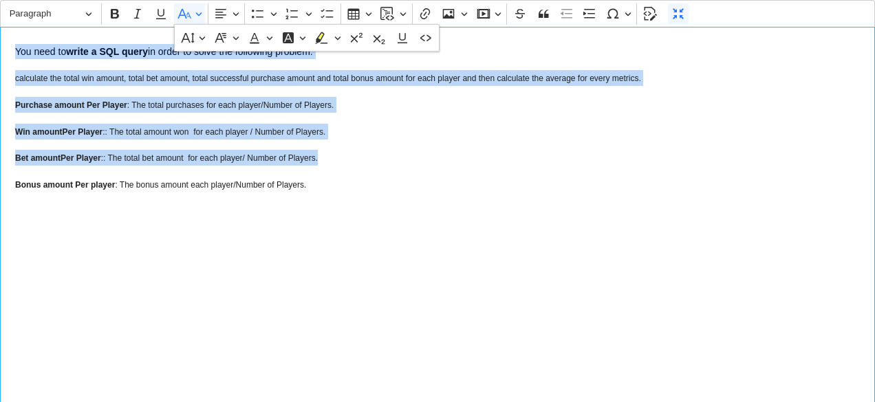
click at [241, 34] on div "Rich Text Editor Paragraph Paragraph Heading 1 Heading 2 Heading 3 Heading 4 He…" at bounding box center [437, 201] width 875 height 402
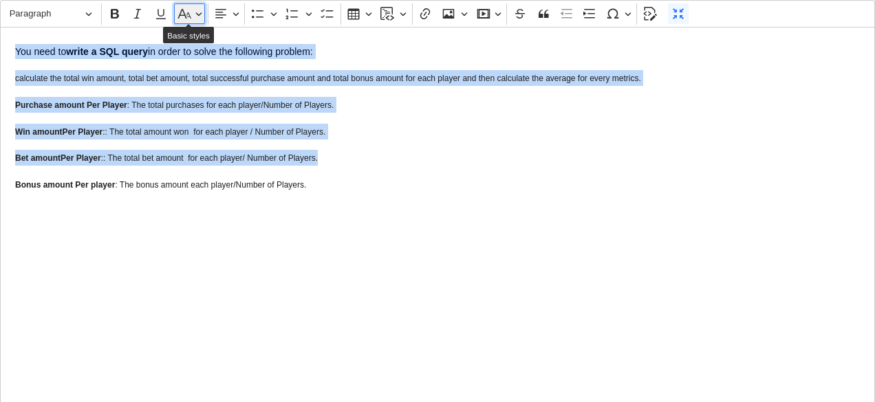
click at [198, 14] on button "Basic styles" at bounding box center [189, 13] width 31 height 21
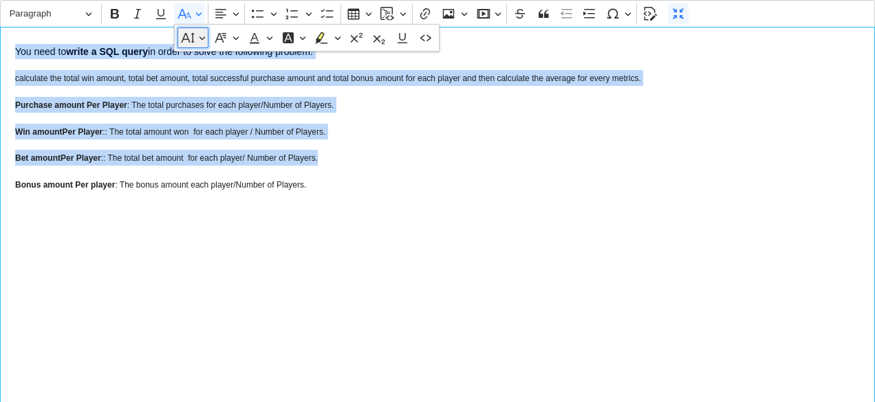
click at [201, 34] on button "Font Size" at bounding box center [192, 38] width 31 height 21
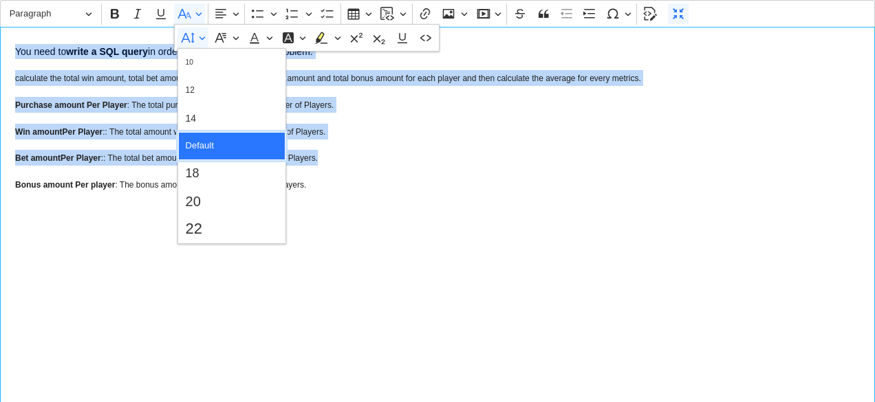
click at [196, 141] on span "Default" at bounding box center [200, 146] width 28 height 20
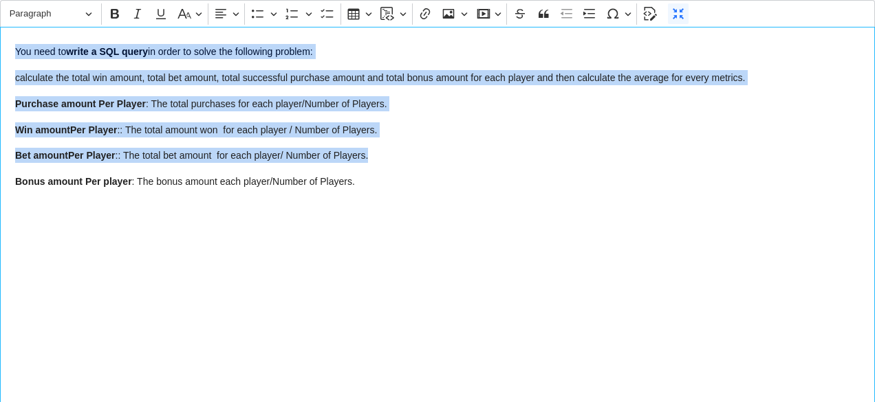
click at [428, 134] on p "Win amount Per Player :: The total amount won for each player / Number of Playe…" at bounding box center [437, 128] width 844 height 17
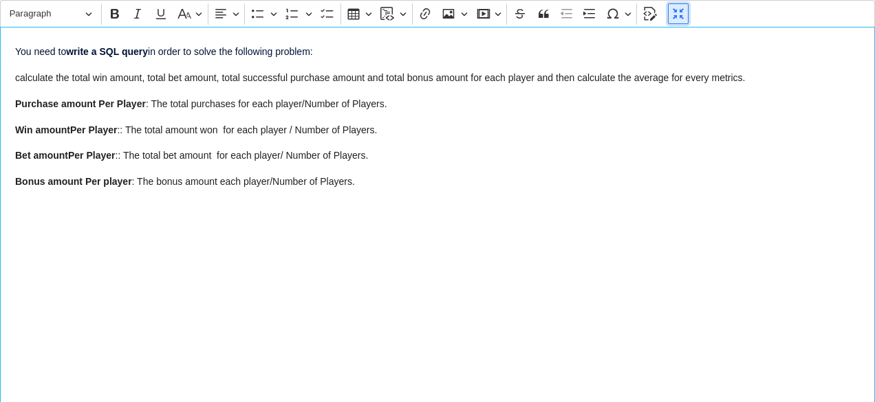
click at [668, 20] on button "Normal Mode" at bounding box center [678, 13] width 21 height 21
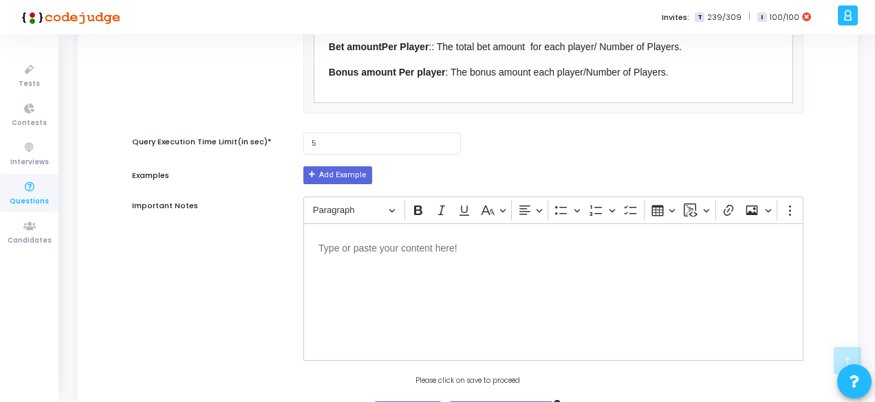
scroll to position [654, 0]
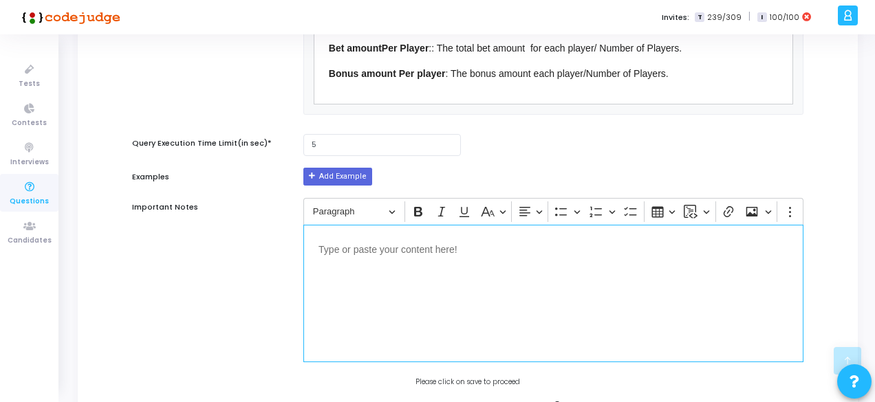
click at [347, 242] on p "Editor editing area: main" at bounding box center [553, 248] width 470 height 17
click at [336, 178] on button "Add Example" at bounding box center [337, 177] width 69 height 18
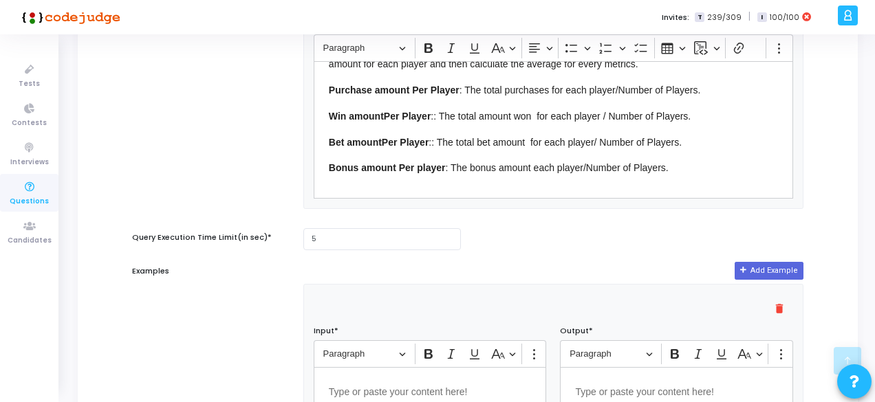
scroll to position [644, 0]
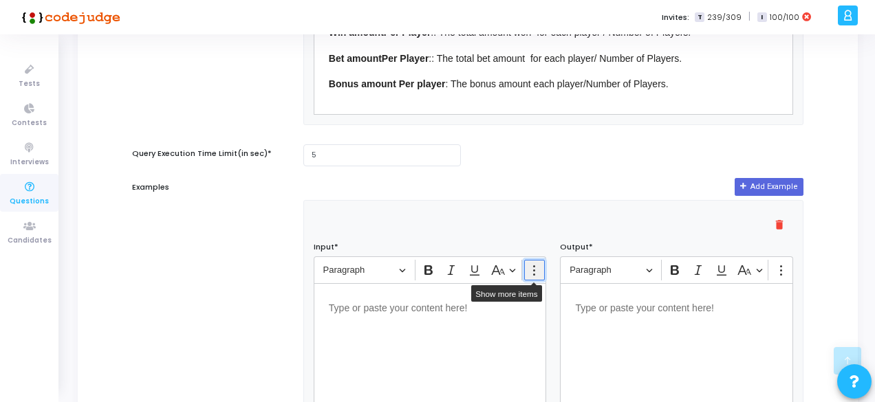
click at [533, 272] on circle "Editor toolbar" at bounding box center [534, 271] width 2 height 2
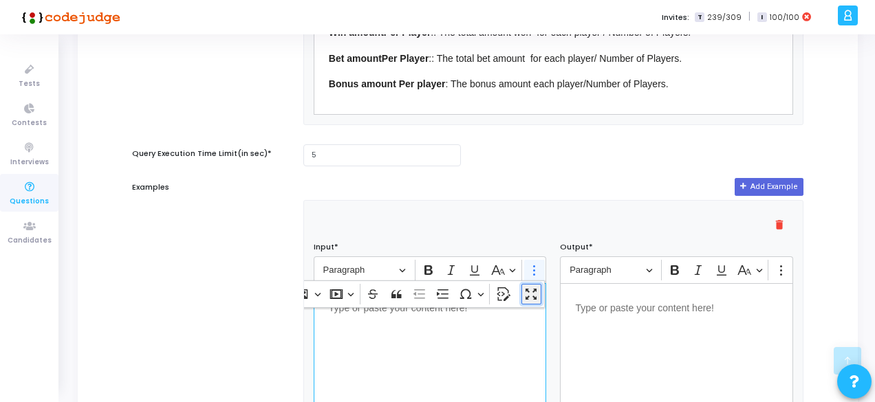
click at [527, 292] on icon "Dropdown toolbar" at bounding box center [530, 294] width 11 height 11
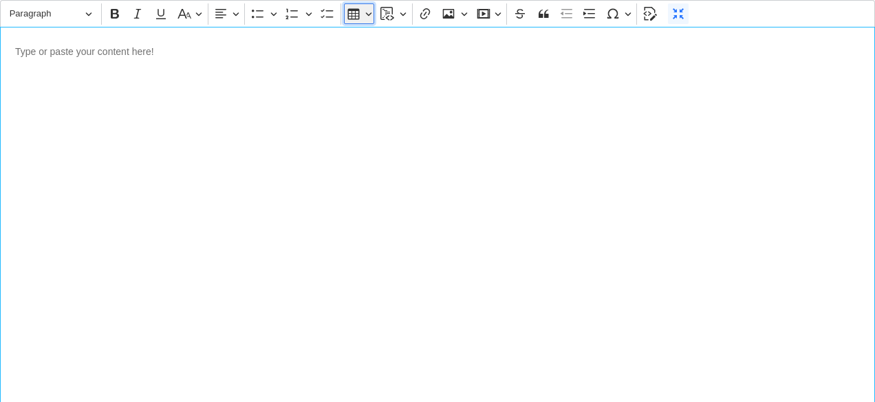
click at [361, 19] on button "Insert table" at bounding box center [359, 13] width 31 height 21
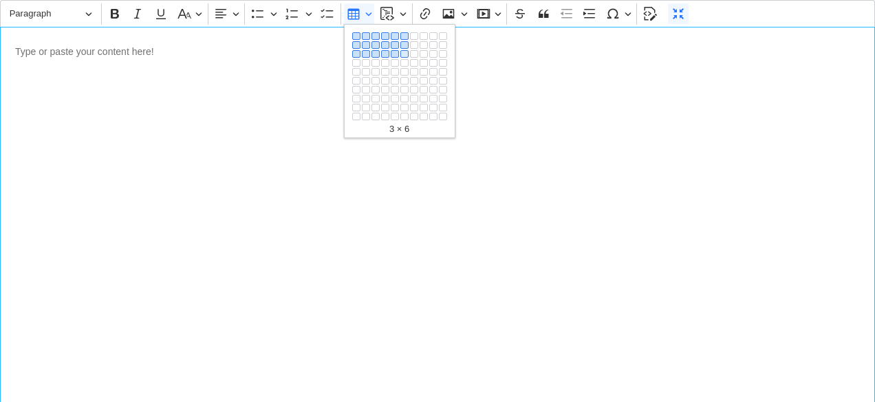
click at [403, 52] on button "3 × 6" at bounding box center [404, 54] width 8 height 8
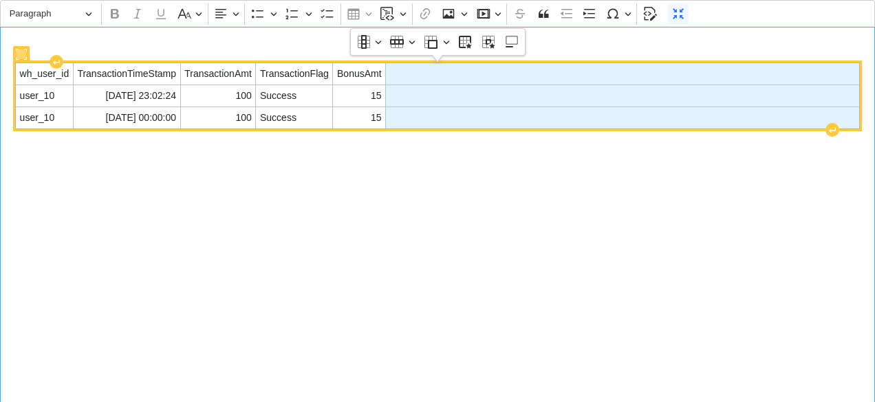
drag, startPoint x: 400, startPoint y: 71, endPoint x: 408, endPoint y: 111, distance: 40.6
click at [408, 111] on tbody "wh_user_id TransactionTimeStamp TransactionAmt TransactionFlag BonusAmt user_10…" at bounding box center [438, 95] width 844 height 65
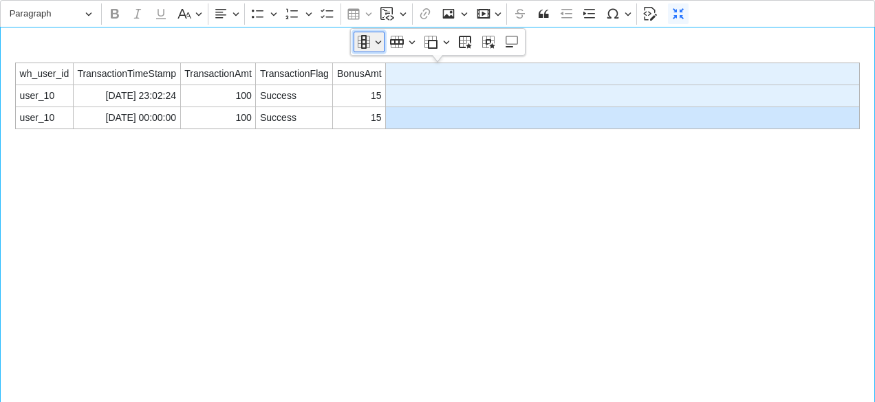
drag, startPoint x: 408, startPoint y: 111, endPoint x: 375, endPoint y: 41, distance: 77.2
click at [375, 41] on button "Column" at bounding box center [368, 42] width 31 height 21
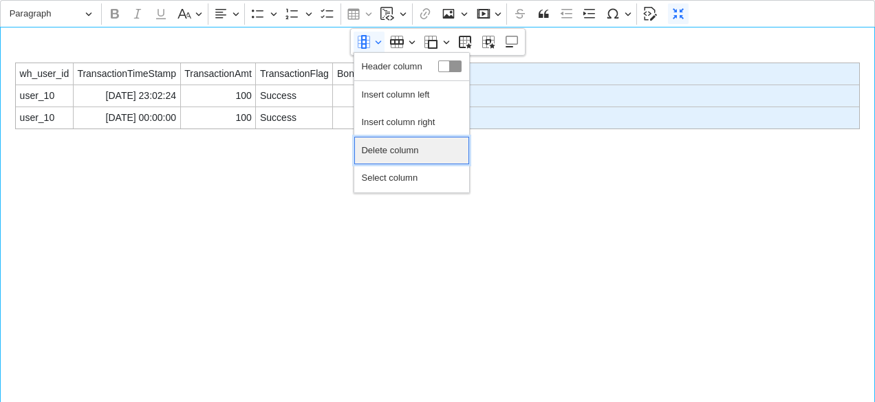
click at [397, 145] on span "Delete column" at bounding box center [389, 151] width 57 height 20
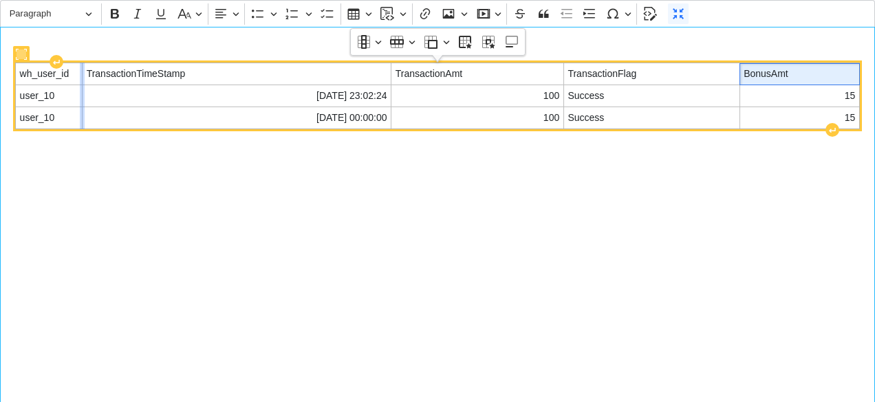
drag, startPoint x: 146, startPoint y: 73, endPoint x: 81, endPoint y: 74, distance: 65.3
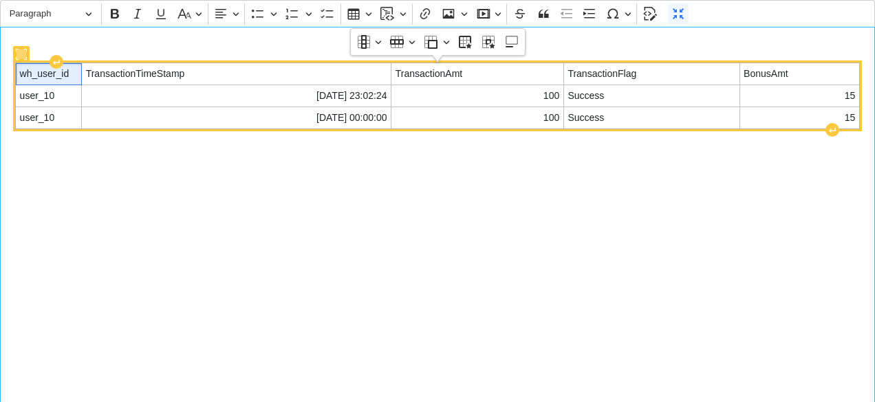
click at [59, 74] on span "wh_user_id" at bounding box center [49, 74] width 58 height 14
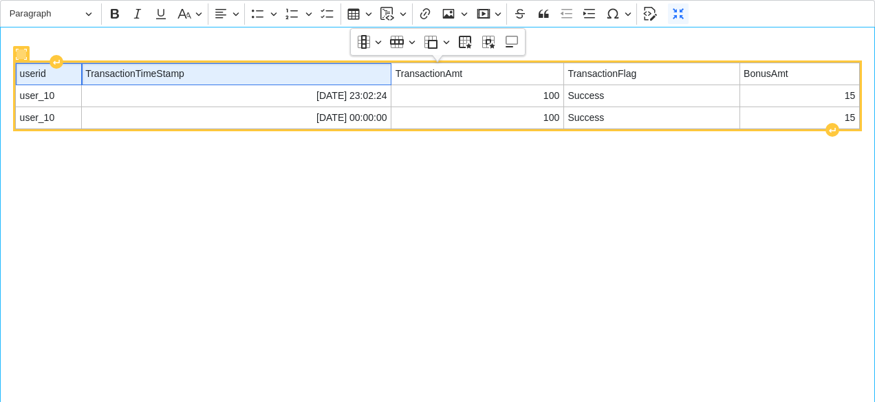
click at [111, 76] on span "TransactionTimeStamp" at bounding box center [235, 74] width 301 height 14
click at [111, 76] on span "TransactionTimeStamp" at bounding box center [236, 74] width 301 height 14
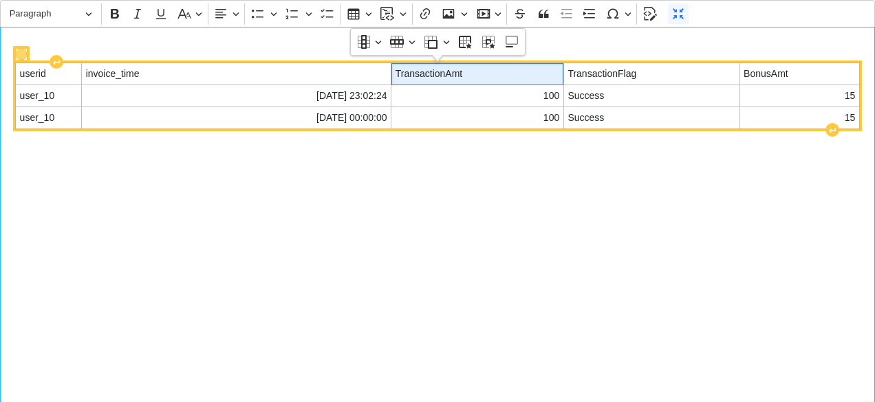
click at [435, 72] on span "TransactionAmt" at bounding box center [477, 74] width 164 height 14
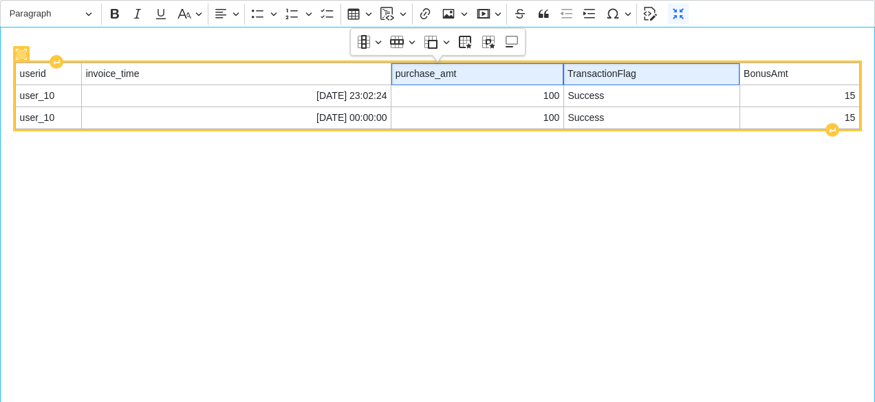
click at [602, 77] on span "TransactionFlag" at bounding box center [651, 74] width 168 height 14
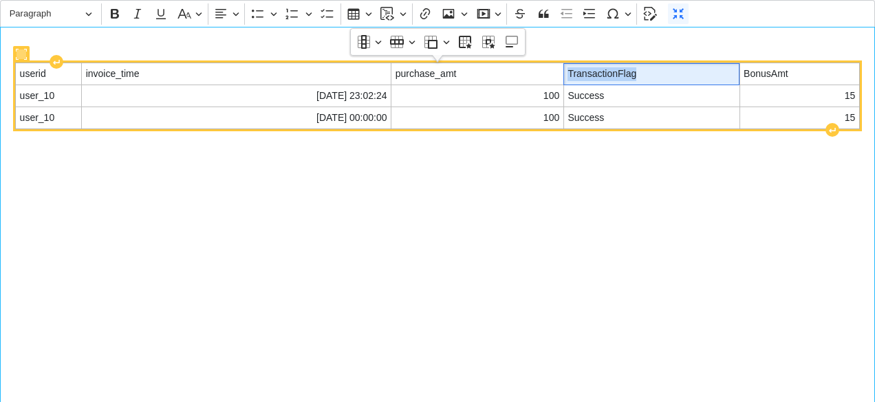
click at [602, 77] on span "TransactionFlag" at bounding box center [651, 74] width 168 height 14
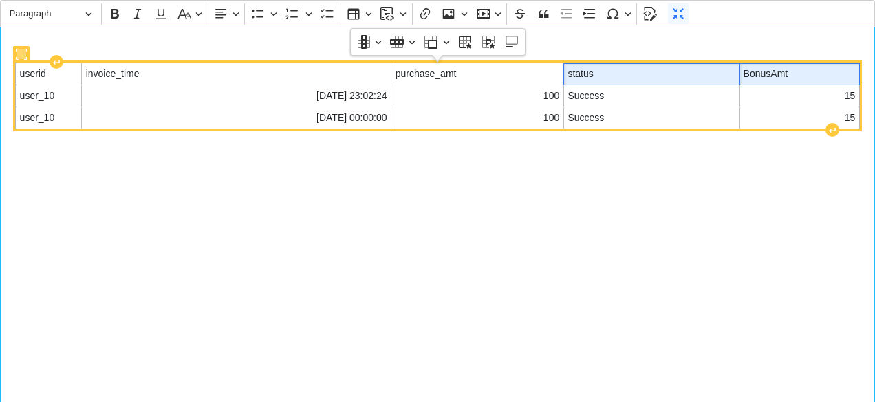
click at [768, 75] on span "BonusAmt" at bounding box center [799, 74] width 112 height 14
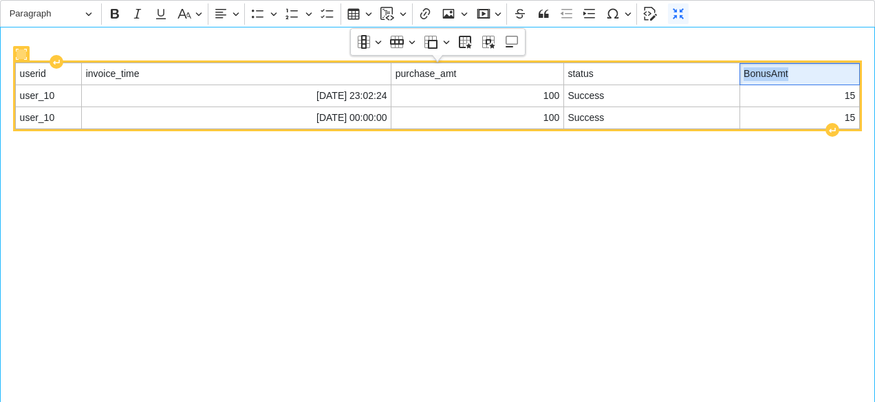
click at [768, 75] on span "BonusAmt" at bounding box center [798, 74] width 111 height 14
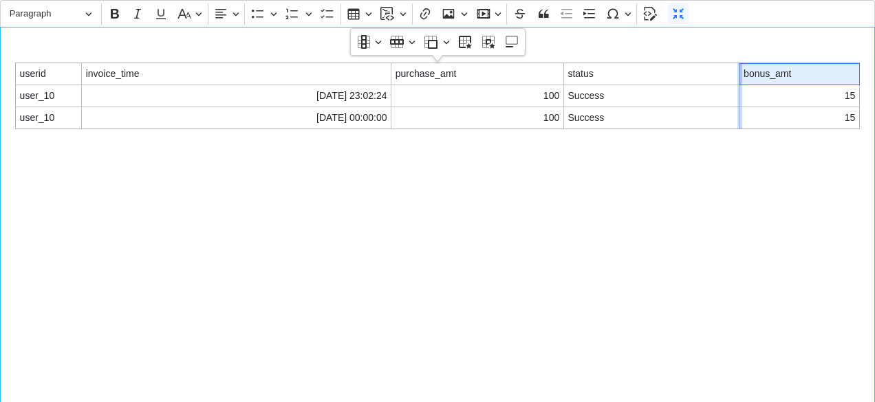
click at [739, 90] on div "Editor editing area: main" at bounding box center [739, 118] width 5 height 1375422
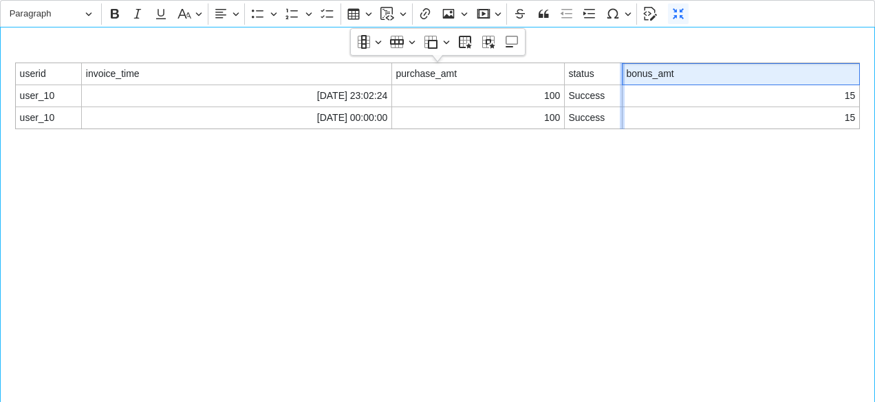
drag, startPoint x: 739, startPoint y: 90, endPoint x: 618, endPoint y: 96, distance: 121.2
click at [620, 96] on div "Editor editing area: main" at bounding box center [622, 118] width 5 height 1375422
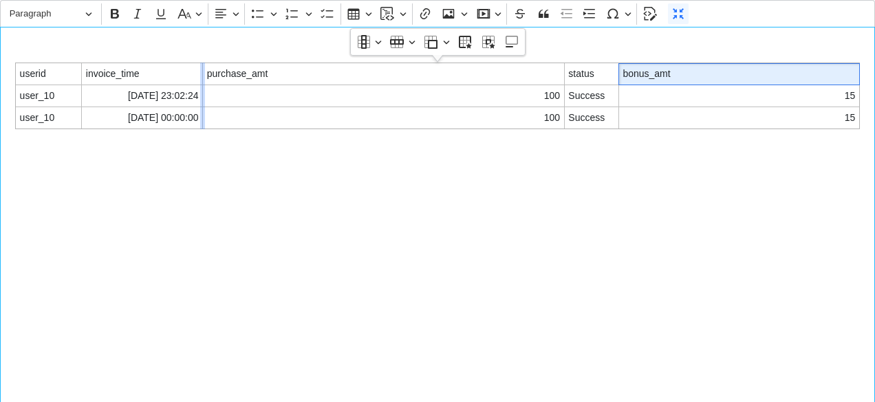
drag, startPoint x: 390, startPoint y: 96, endPoint x: 201, endPoint y: 91, distance: 189.2
click at [201, 91] on div "Editor editing area: main" at bounding box center [202, 118] width 5 height 1375422
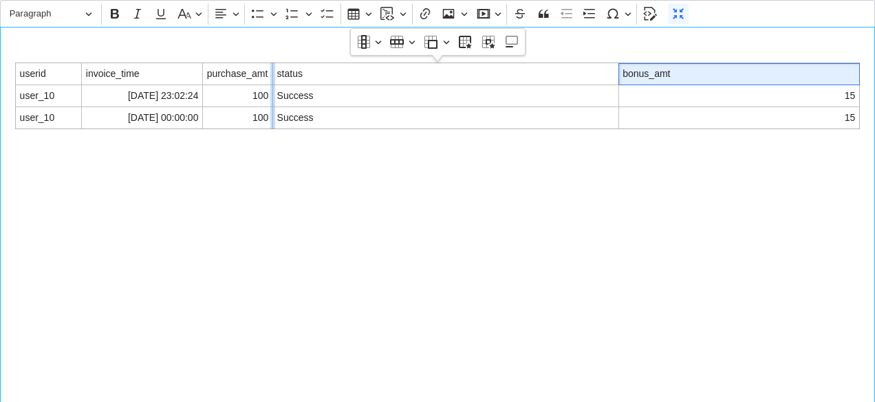
drag, startPoint x: 564, startPoint y: 79, endPoint x: 272, endPoint y: 82, distance: 291.6
click at [272, 82] on div "Editor editing area: main" at bounding box center [272, 118] width 5 height 1375422
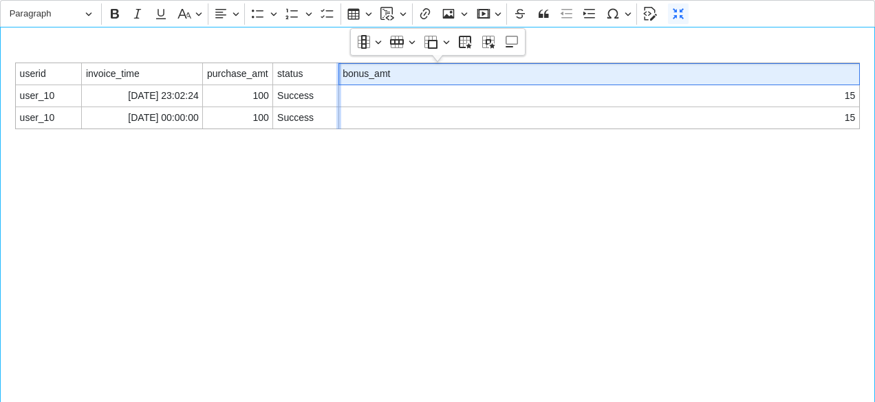
drag, startPoint x: 618, startPoint y: 79, endPoint x: 338, endPoint y: 79, distance: 279.9
click at [338, 79] on div "Editor editing area: main" at bounding box center [338, 118] width 5 height 1375422
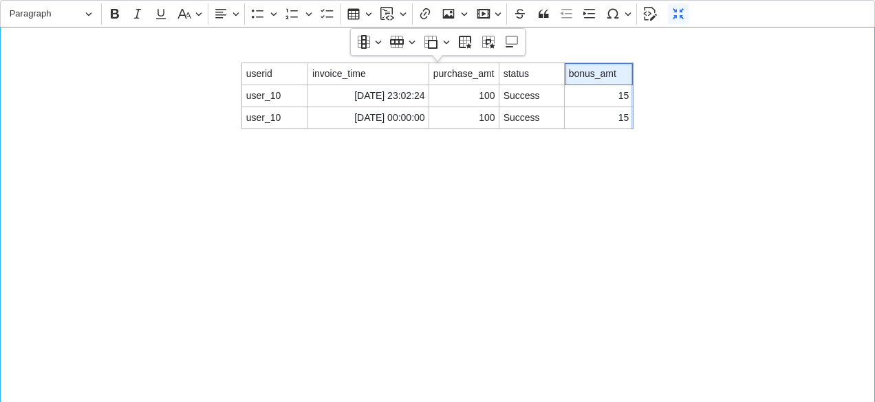
drag, startPoint x: 859, startPoint y: 79, endPoint x: 630, endPoint y: 98, distance: 229.8
click at [631, 98] on div "Editor editing area: main" at bounding box center [633, 118] width 5 height 1375422
click at [675, 9] on icon "Editor toolbar" at bounding box center [678, 14] width 14 height 14
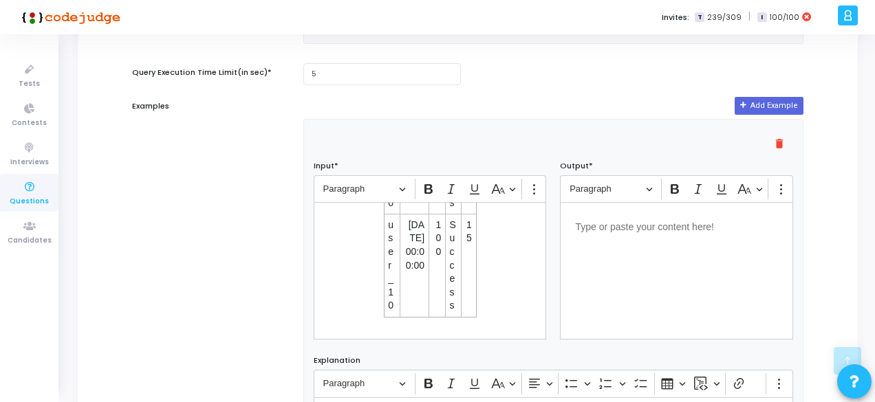
scroll to position [727, 0]
click at [660, 296] on div "Editor editing area: main" at bounding box center [676, 269] width 233 height 138
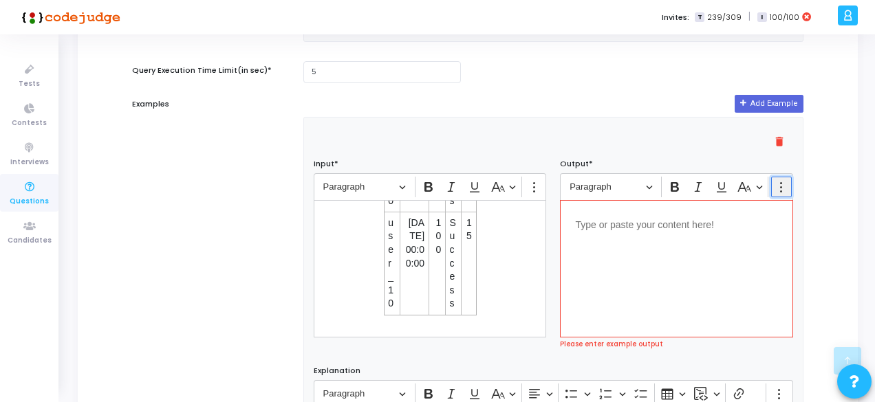
click at [780, 188] on icon "Editor toolbar" at bounding box center [781, 187] width 14 height 14
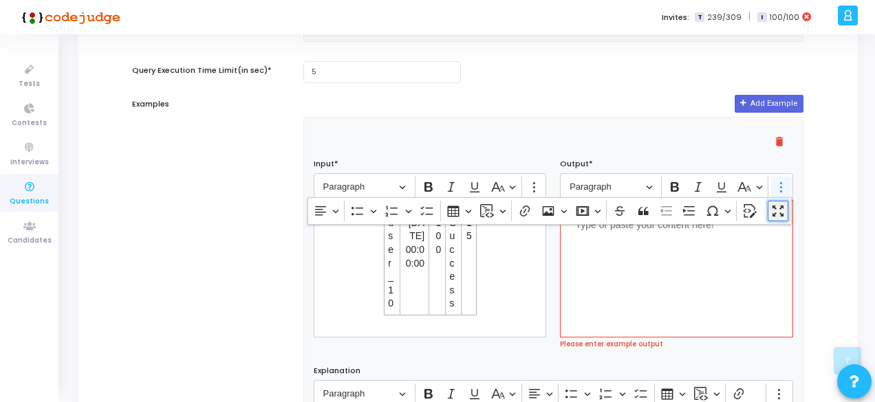
click at [779, 208] on icon "Dropdown toolbar" at bounding box center [778, 211] width 14 height 14
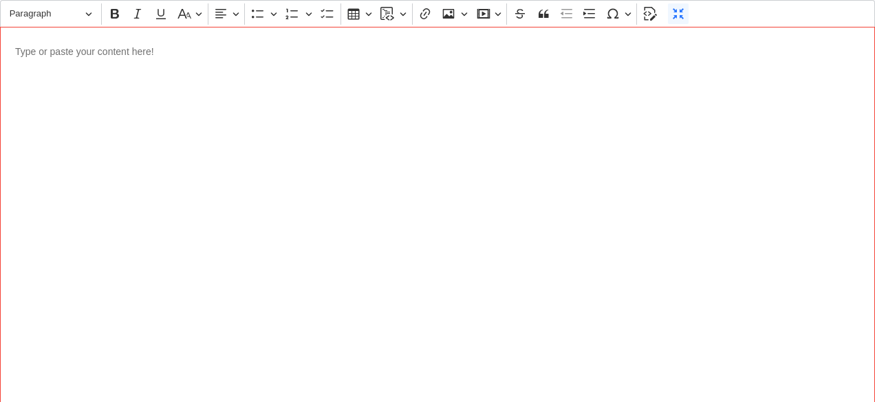
click at [133, 53] on p "Editor editing area: main" at bounding box center [437, 50] width 844 height 17
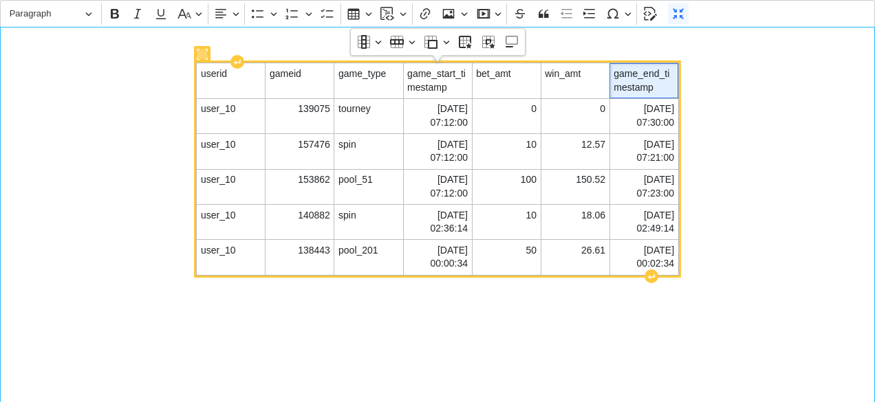
click at [656, 83] on span "game_end_timestamp" at bounding box center [643, 80] width 61 height 27
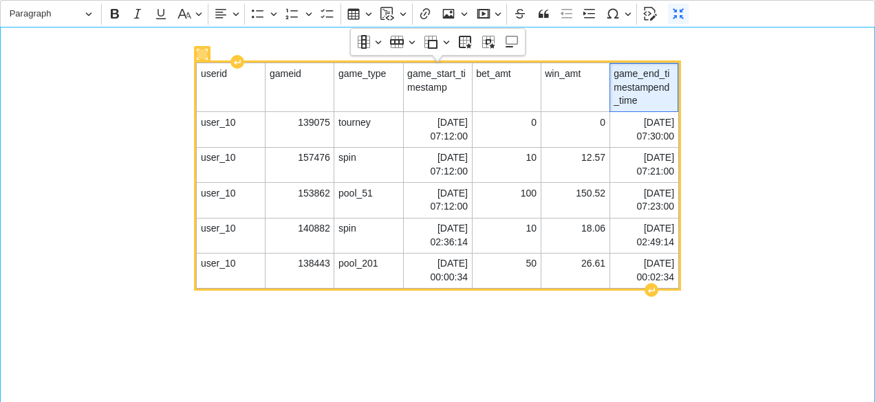
click at [650, 89] on span "game_end_timestampend_time" at bounding box center [643, 87] width 61 height 41
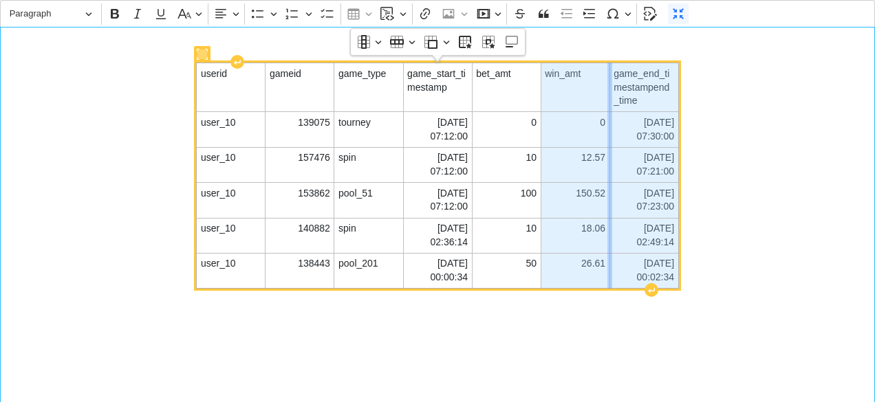
drag, startPoint x: 649, startPoint y: 96, endPoint x: 608, endPoint y: 74, distance: 46.8
click at [608, 74] on tbody "userid gameid game_type game_start_timestamp bet_amt win_amt game_end_timestamp…" at bounding box center [437, 176] width 481 height 226
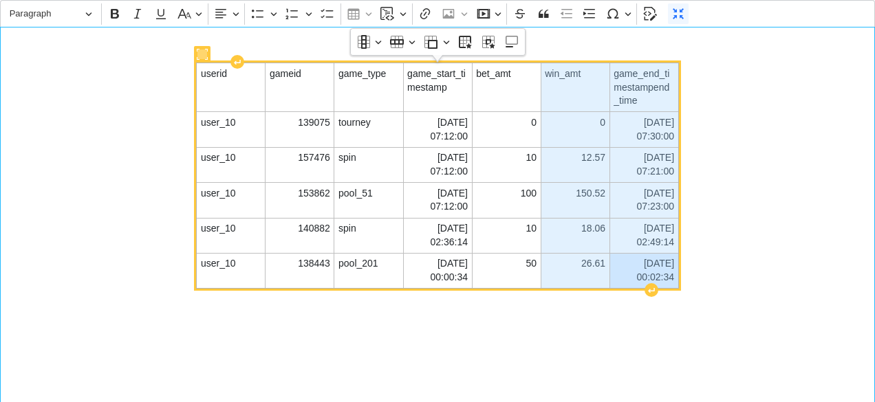
click at [645, 91] on span "game_end_timestampend_time" at bounding box center [643, 87] width 61 height 41
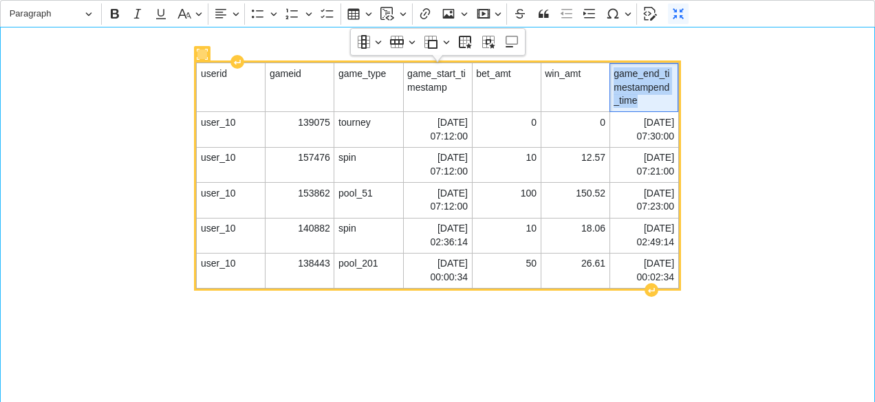
click at [645, 91] on span "game_end_timestampend_time" at bounding box center [643, 87] width 61 height 41
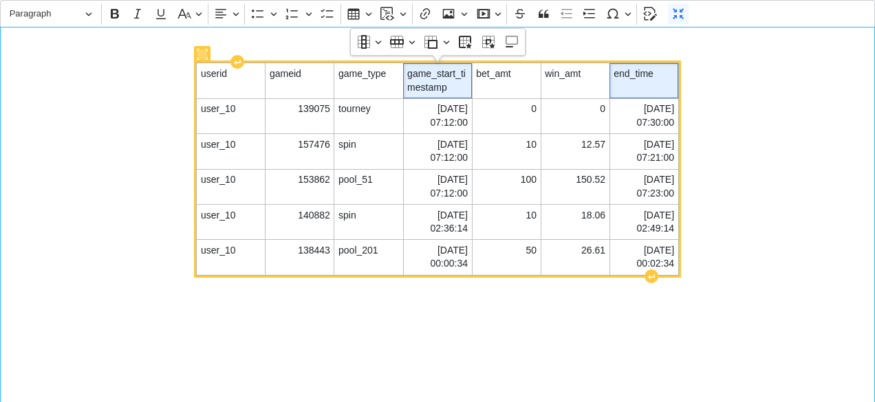
click at [450, 87] on span "game_start_timestamp" at bounding box center [437, 80] width 61 height 27
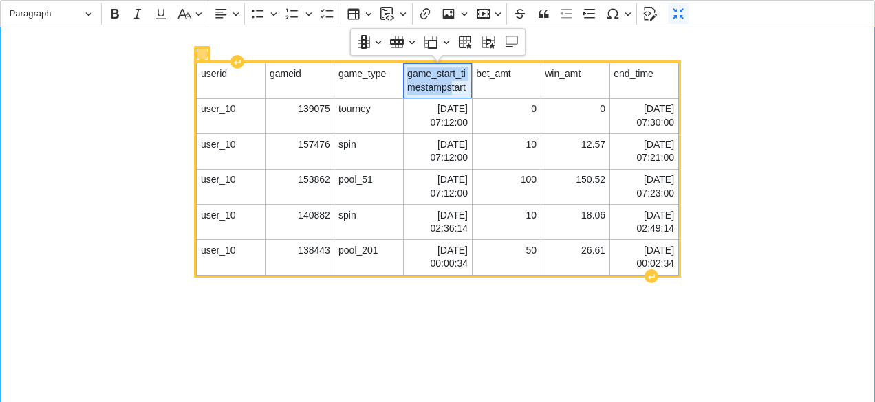
drag, startPoint x: 450, startPoint y: 87, endPoint x: 408, endPoint y: 72, distance: 43.7
click at [408, 72] on span "game_start_timestampstart" at bounding box center [437, 80] width 61 height 27
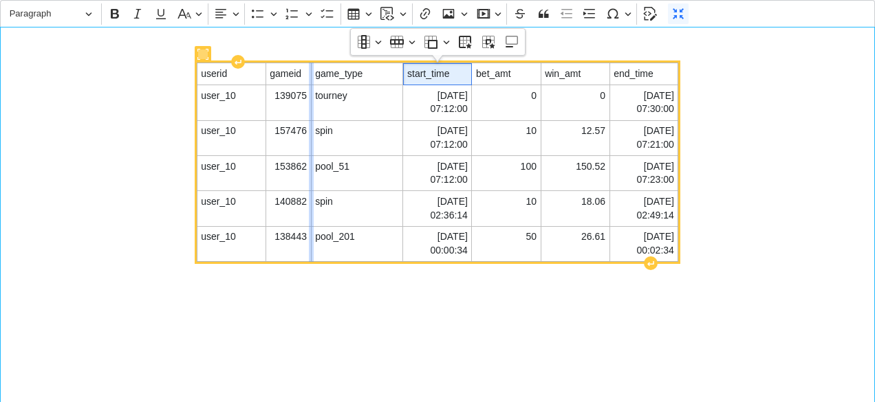
drag, startPoint x: 333, startPoint y: 79, endPoint x: 309, endPoint y: 79, distance: 23.4
click at [309, 79] on div "Editor editing area: main" at bounding box center [311, 244] width 5 height 1375435
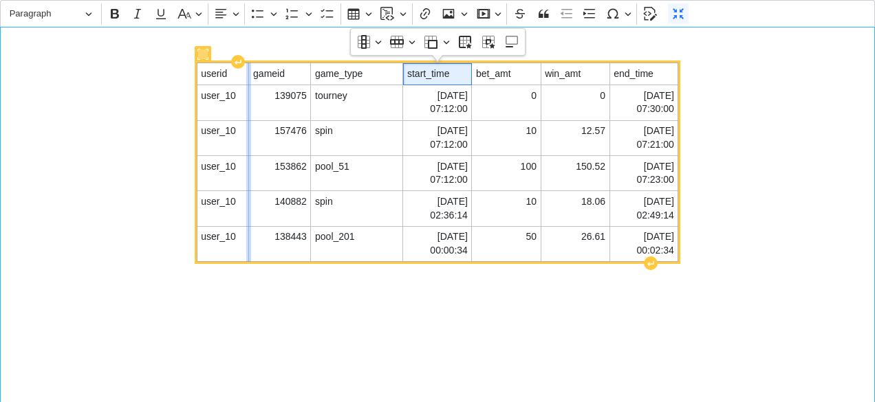
drag, startPoint x: 265, startPoint y: 79, endPoint x: 249, endPoint y: 79, distance: 16.5
click at [249, 79] on div "Editor editing area: main" at bounding box center [248, 244] width 5 height 1375435
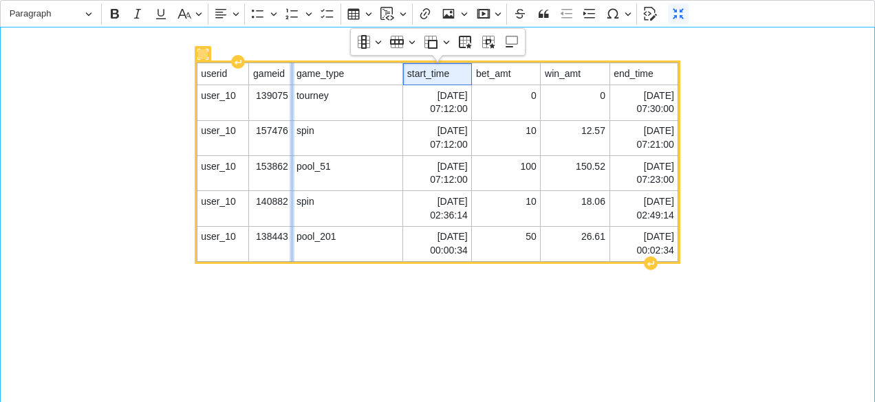
drag, startPoint x: 312, startPoint y: 74, endPoint x: 293, endPoint y: 74, distance: 19.3
click at [293, 74] on div "Editor editing area: main" at bounding box center [292, 244] width 5 height 1375435
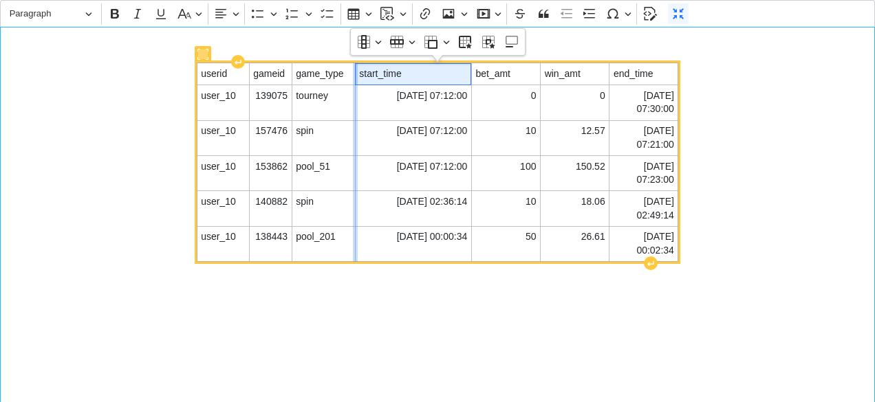
drag, startPoint x: 402, startPoint y: 71, endPoint x: 355, endPoint y: 71, distance: 47.5
click at [355, 71] on div "Editor editing area: main" at bounding box center [355, 244] width 5 height 1375435
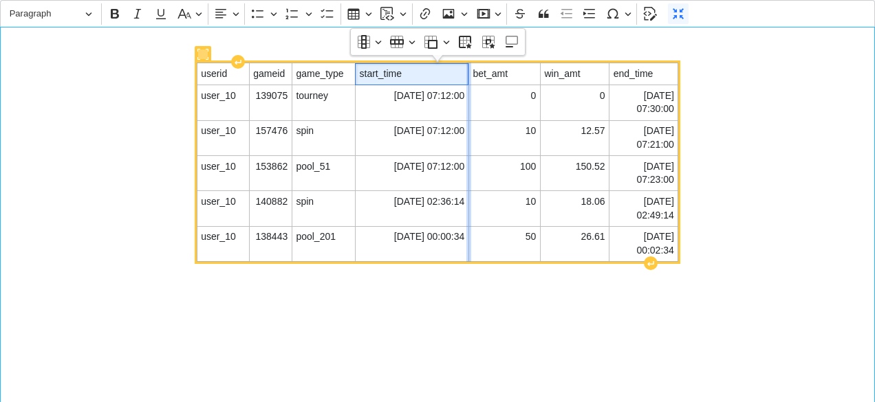
click at [466, 70] on div "Editor editing area: main" at bounding box center [468, 244] width 5 height 1375435
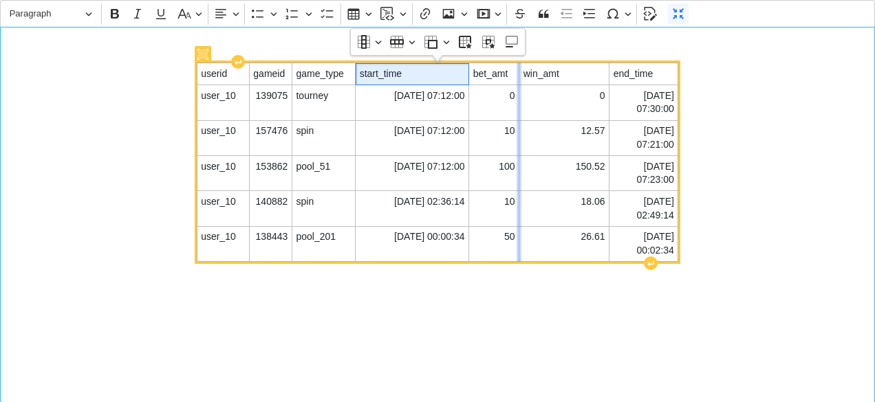
drag, startPoint x: 541, startPoint y: 72, endPoint x: 519, endPoint y: 72, distance: 21.3
click at [519, 72] on div "Editor editing area: main" at bounding box center [518, 244] width 5 height 1375435
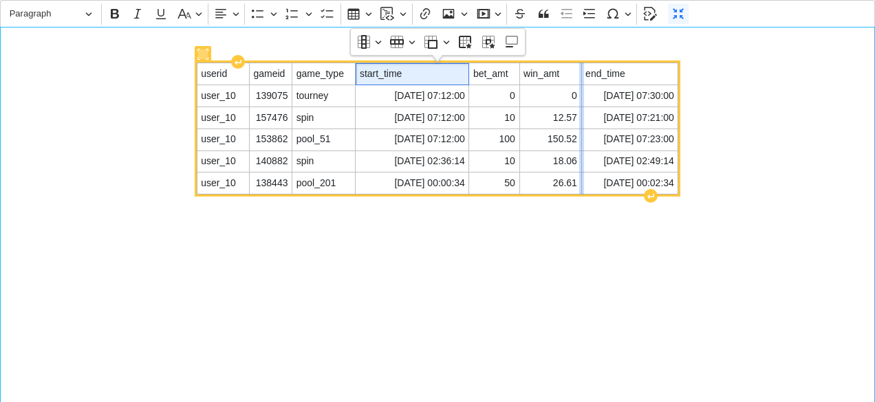
drag, startPoint x: 607, startPoint y: 71, endPoint x: 579, endPoint y: 75, distance: 28.5
click at [579, 75] on div "Editor editing area: main" at bounding box center [581, 183] width 5 height 1375422
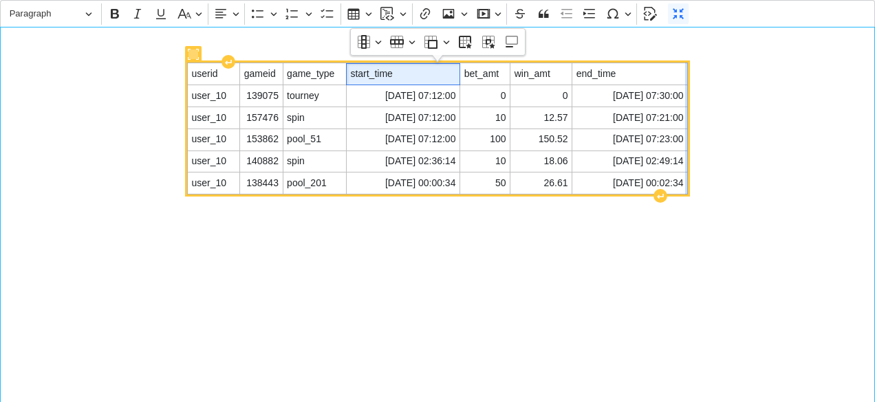
drag, startPoint x: 677, startPoint y: 80, endPoint x: 687, endPoint y: 78, distance: 9.7
click at [687, 78] on div "Editor editing area: main" at bounding box center [687, 183] width 5 height 1375422
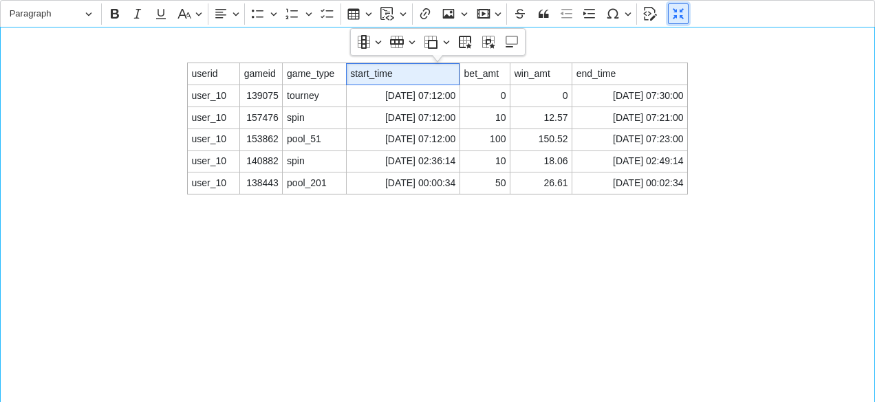
click at [673, 19] on icon "Editor toolbar" at bounding box center [678, 14] width 14 height 14
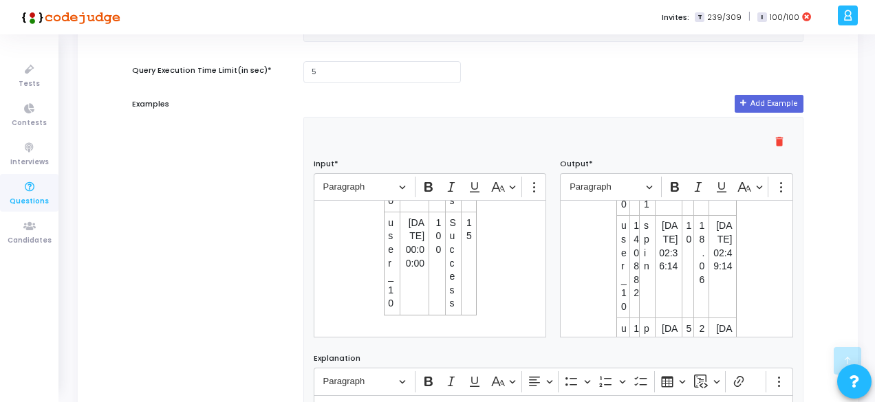
scroll to position [459, 0]
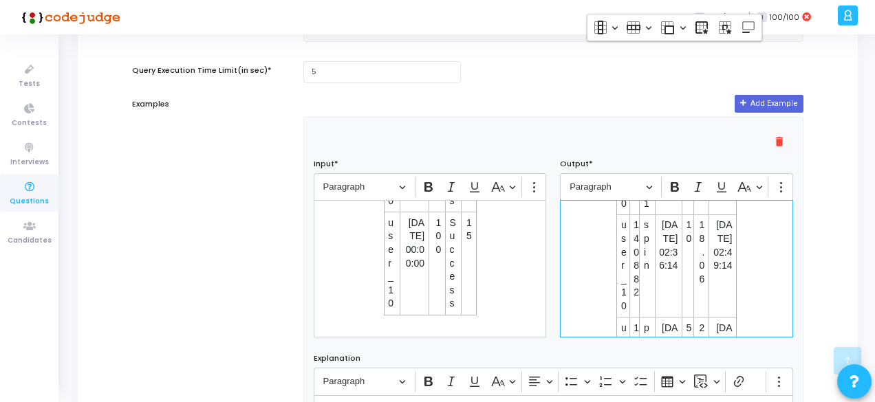
click at [608, 226] on div "userid gameid game_type start_time bet_amt win_amt end_time user_10 139075 tour…" at bounding box center [676, 269] width 233 height 138
click at [780, 187] on icon "Editor toolbar" at bounding box center [781, 187] width 14 height 14
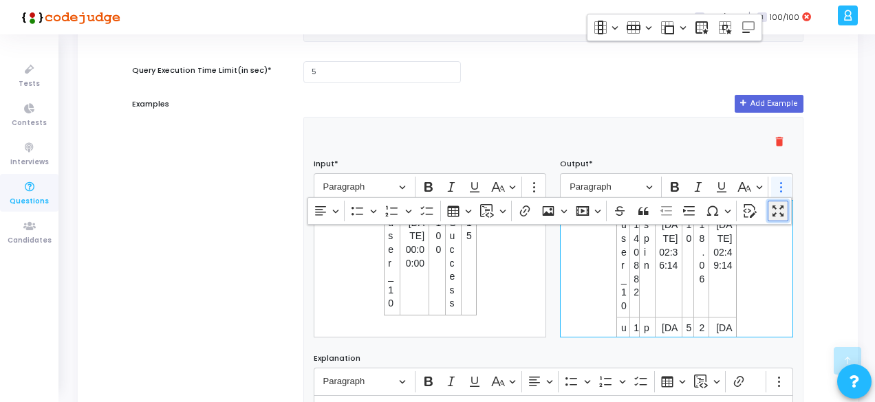
click at [778, 211] on icon "Dropdown toolbar" at bounding box center [778, 211] width 14 height 14
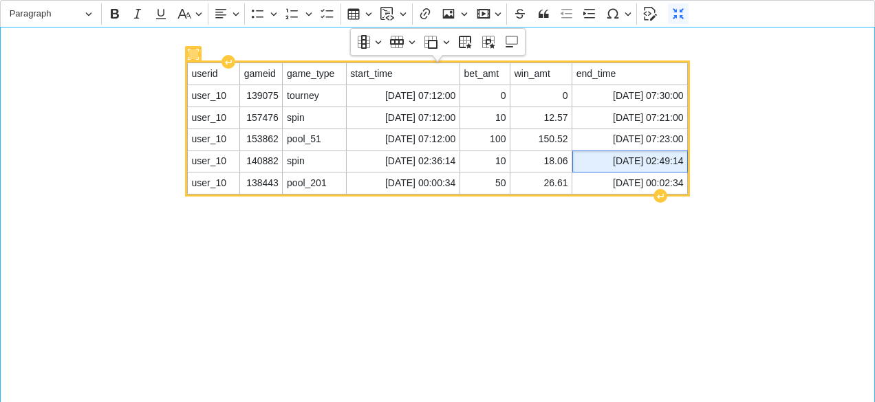
click at [591, 155] on span "[DATE] 02:49:14" at bounding box center [629, 162] width 107 height 14
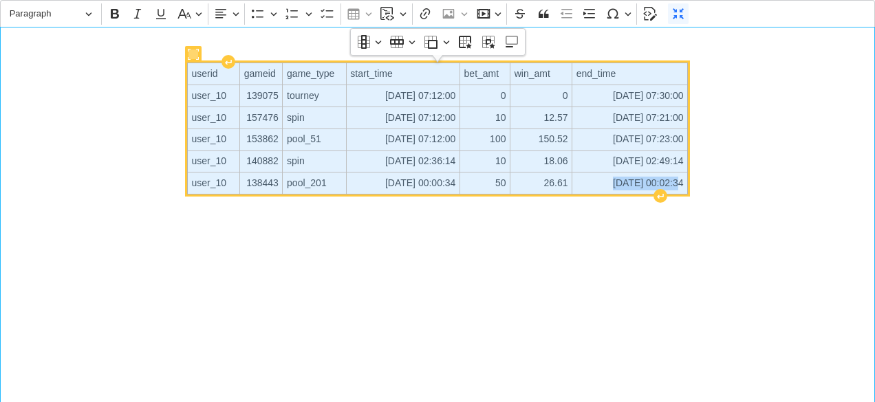
drag, startPoint x: 199, startPoint y: 69, endPoint x: 662, endPoint y: 184, distance: 476.0
click at [662, 184] on tbody "userid gameid game_type start_time bet_amt win_amt end_time user_10 139075 tour…" at bounding box center [437, 128] width 500 height 131
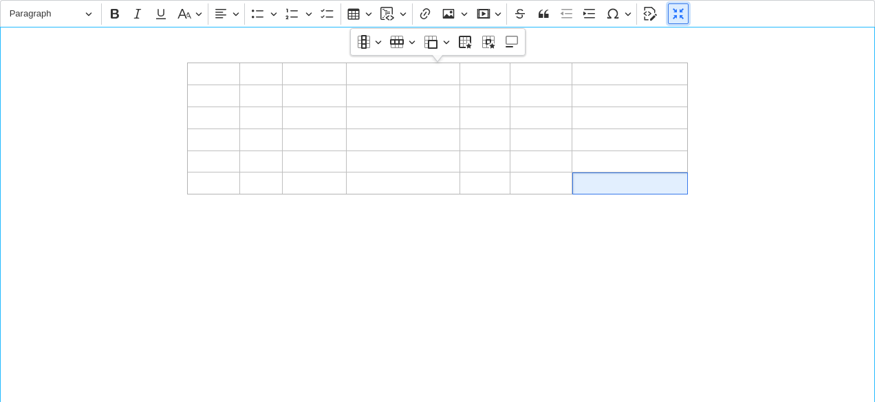
click at [673, 21] on button "Normal Mode" at bounding box center [678, 13] width 21 height 21
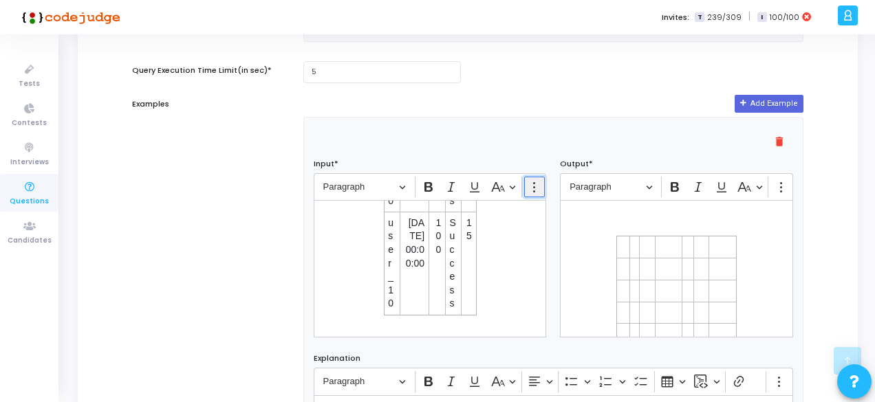
click at [530, 186] on icon "Editor toolbar" at bounding box center [534, 187] width 14 height 14
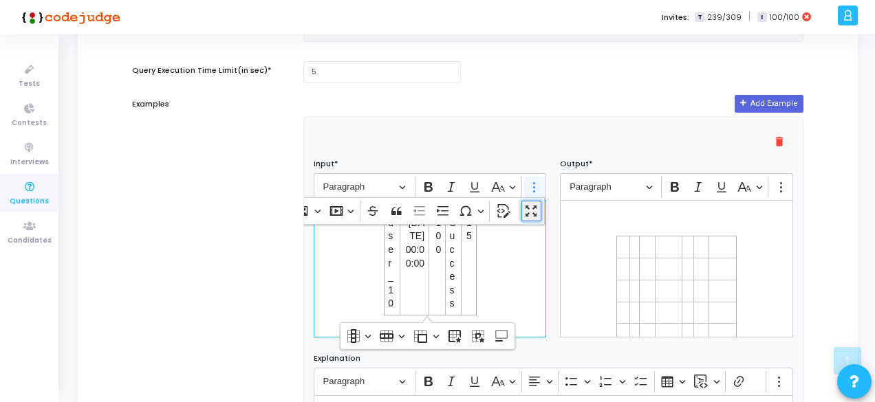
click at [535, 212] on icon "Dropdown toolbar" at bounding box center [531, 211] width 14 height 14
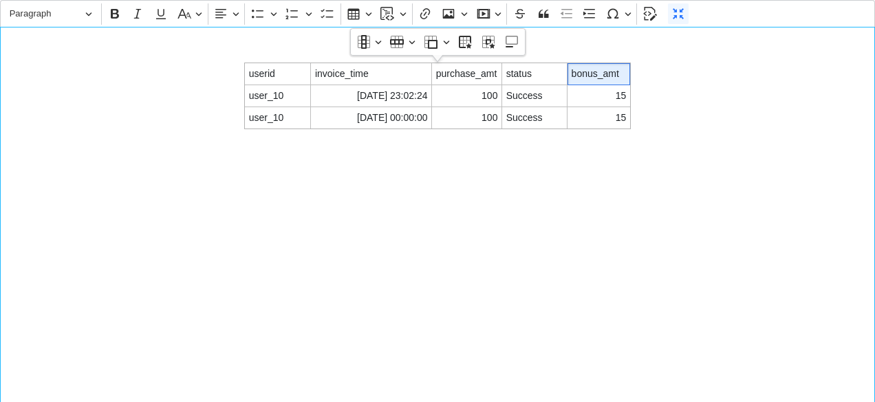
click at [638, 143] on div "userid invoice_time purchase_amt status bonus_amt user_10 [DATE] 23:02:24 100 S…" at bounding box center [437, 215] width 875 height 376
click at [643, 161] on div "userid invoice_time purchase_amt status bonus_amt user_10 [DATE] 23:02:24 100 S…" at bounding box center [437, 215] width 875 height 376
click at [649, 133] on div "userid invoice_time purchase_amt status bonus_amt user_10 [DATE] 23:02:24 100 S…" at bounding box center [437, 215] width 875 height 376
click at [351, 148] on div "userid invoice_time purchase_amt status bonus_amt user_10 [DATE] 23:02:24 100 S…" at bounding box center [437, 215] width 875 height 376
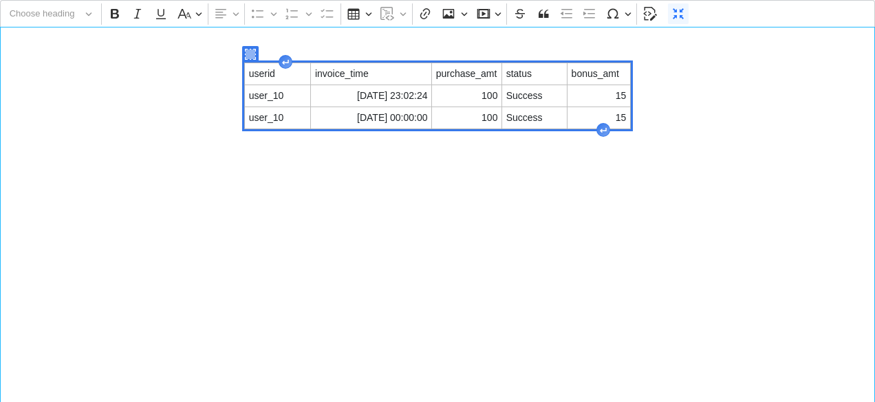
click at [607, 130] on div "Editor editing area: main" at bounding box center [603, 130] width 14 height 14
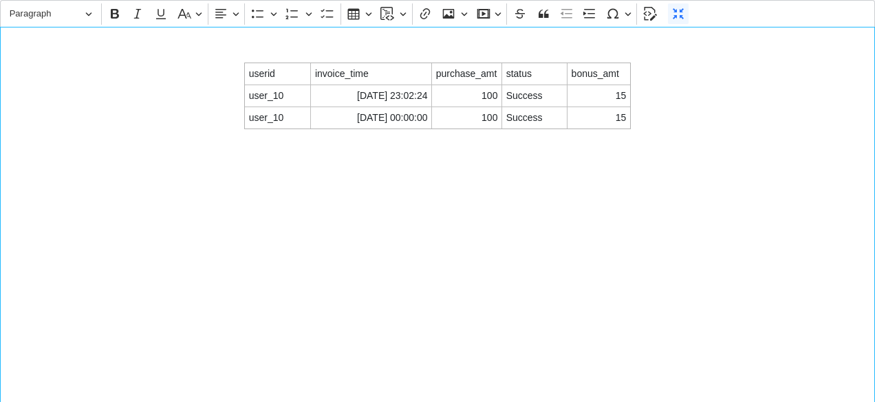
click at [547, 185] on div "userid invoice_time purchase_amt status bonus_amt user_10 [DATE] 23:02:24 100 S…" at bounding box center [437, 215] width 875 height 376
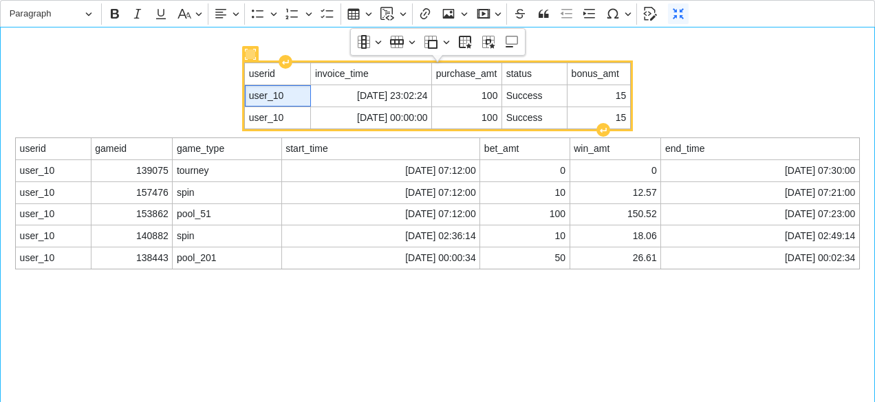
click at [260, 87] on td "user_10" at bounding box center [278, 96] width 66 height 22
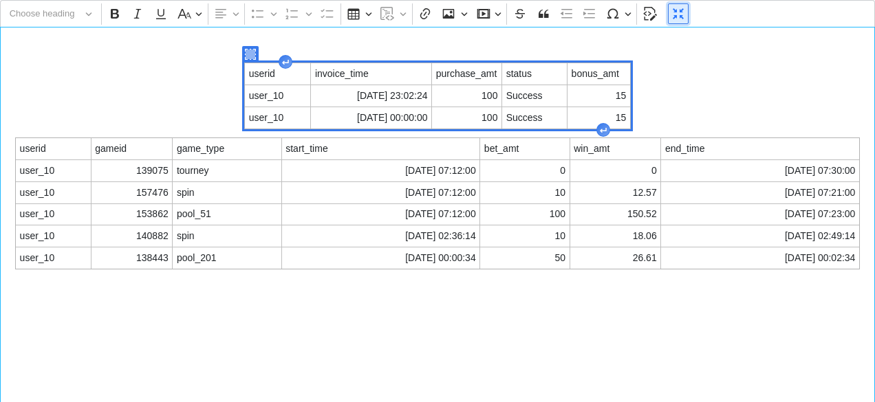
click at [671, 17] on icon "Editor toolbar" at bounding box center [678, 14] width 14 height 14
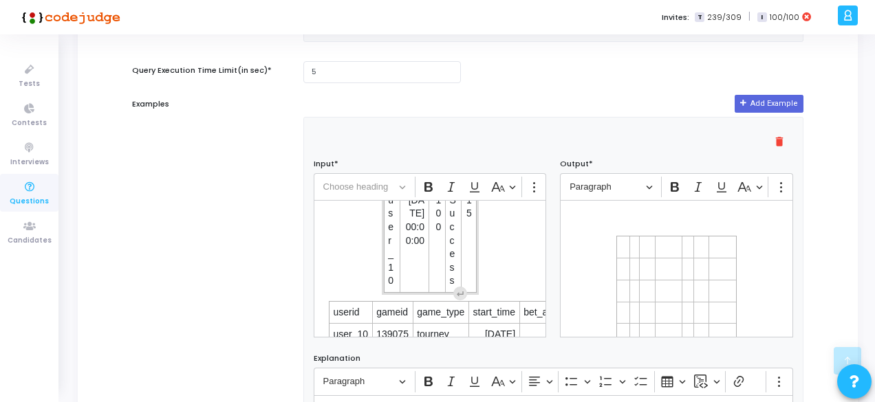
scroll to position [322, 0]
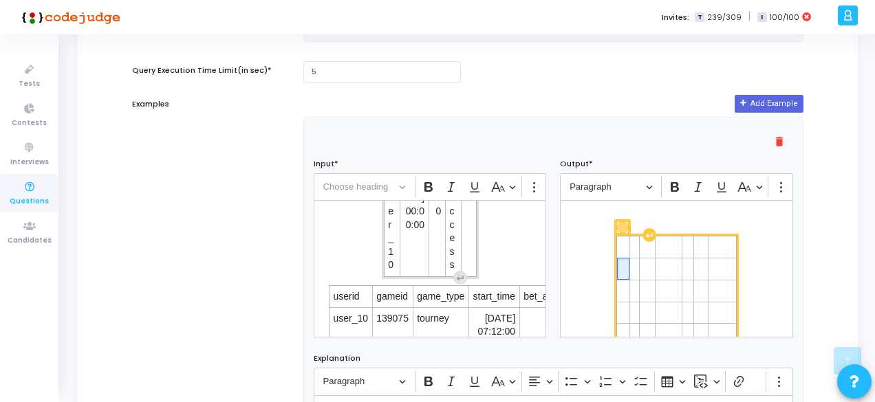
click at [620, 261] on td "Editor editing area: main" at bounding box center [623, 269] width 12 height 22
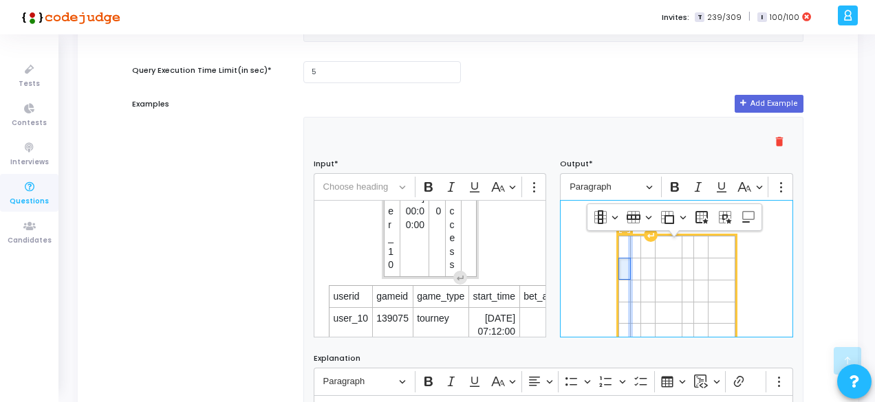
click at [628, 244] on div "Editor editing area: main" at bounding box center [630, 357] width 5 height 1375422
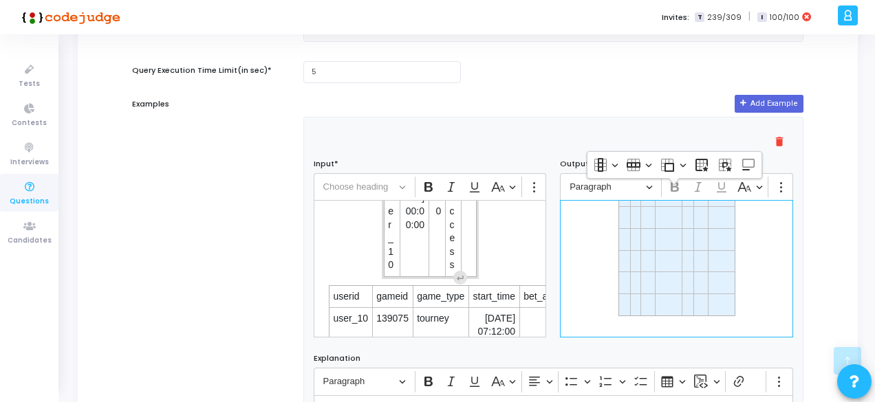
drag, startPoint x: 620, startPoint y: 244, endPoint x: 728, endPoint y: 348, distance: 149.8
click at [728, 348] on div "delete Input* Rich Text Editor Choose heading Bold Italic Underline Basic style…" at bounding box center [553, 330] width 499 height 425
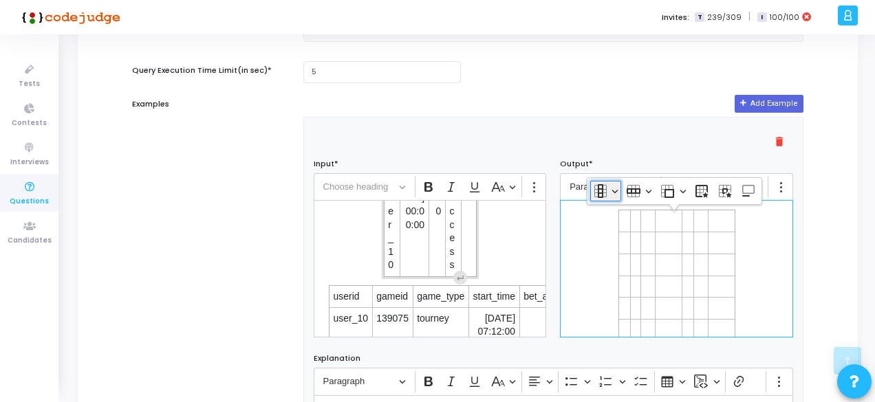
click at [610, 190] on button "Column" at bounding box center [605, 191] width 31 height 21
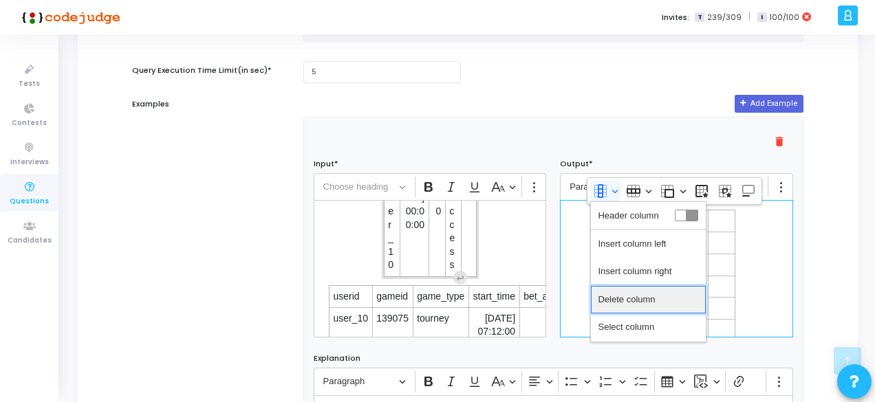
click at [622, 296] on span "Delete column" at bounding box center [626, 300] width 57 height 20
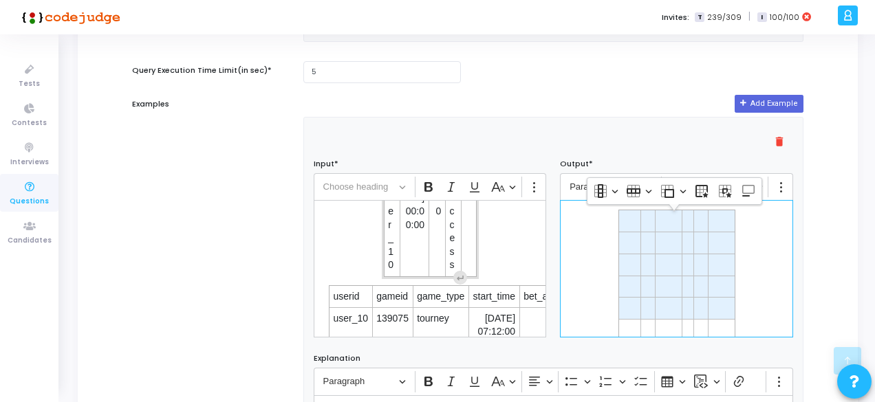
drag, startPoint x: 630, startPoint y: 226, endPoint x: 766, endPoint y: 359, distance: 190.6
click at [766, 359] on div "delete Input* Rich Text Editor Choose heading Bold Italic Underline Basic style…" at bounding box center [553, 330] width 499 height 425
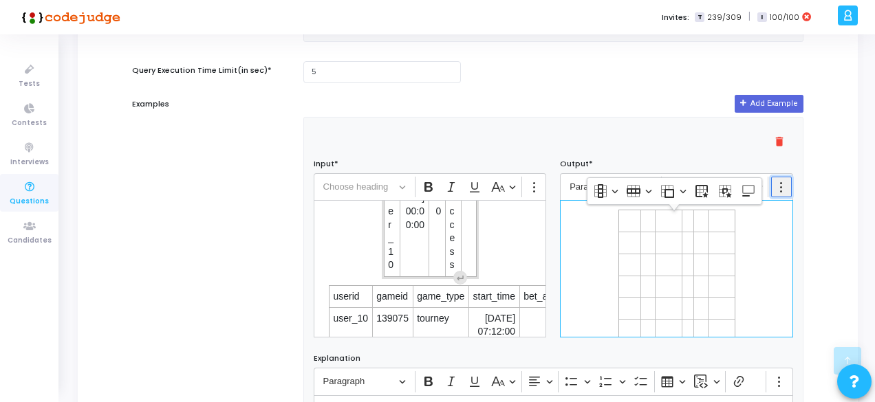
click at [781, 188] on icon "Editor toolbar" at bounding box center [781, 187] width 14 height 14
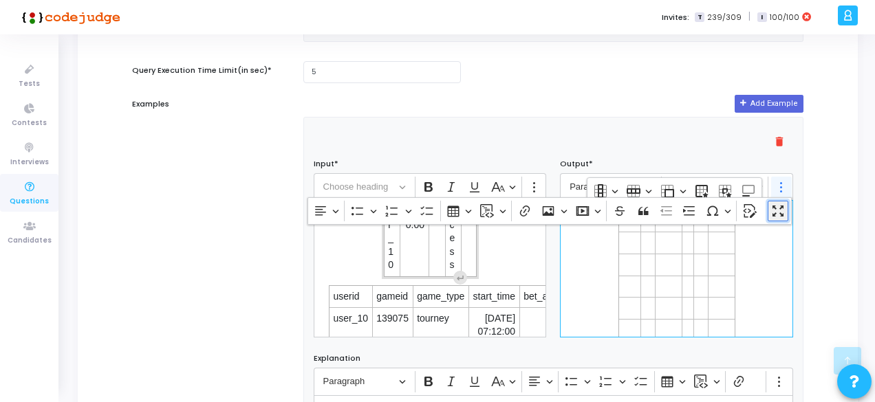
click at [778, 208] on icon "Dropdown toolbar" at bounding box center [778, 211] width 14 height 14
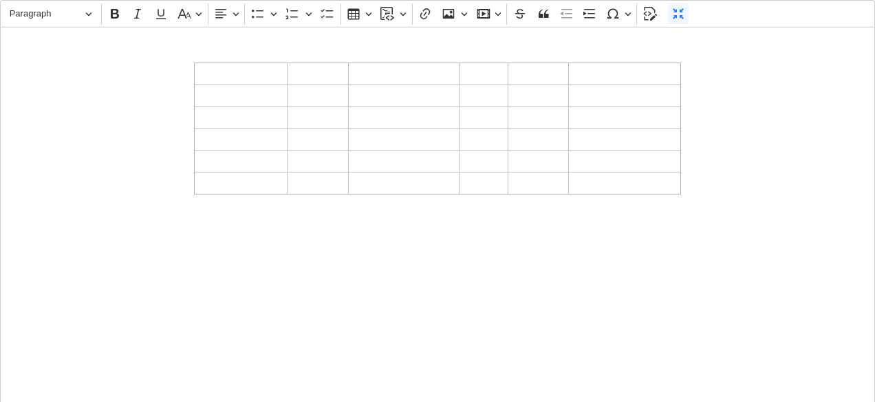
scroll to position [0, 0]
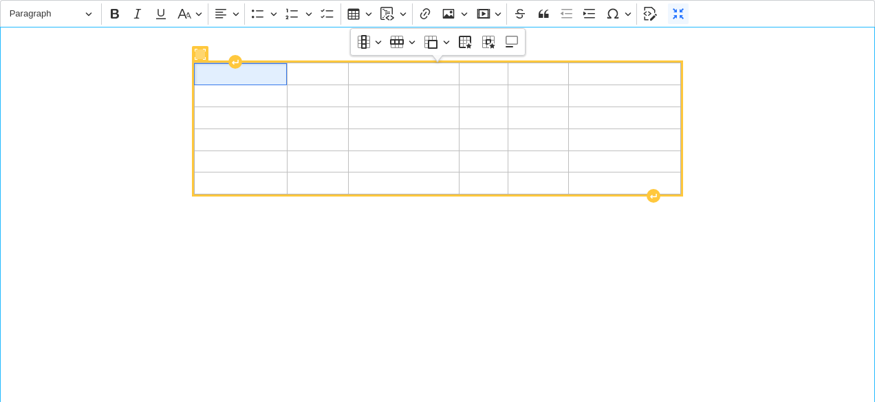
click at [465, 133] on span "Editor editing area: main" at bounding box center [484, 140] width 41 height 14
click at [303, 72] on span "Editor editing area: main" at bounding box center [318, 74] width 54 height 14
click at [228, 75] on span "userid" at bounding box center [240, 74] width 85 height 14
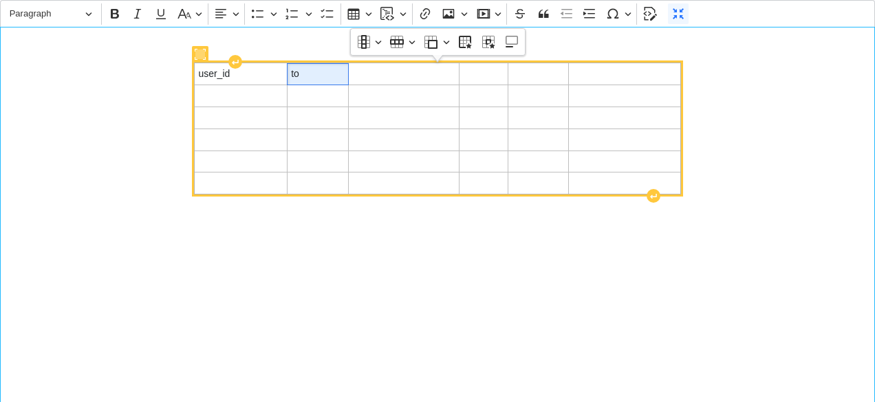
click at [309, 76] on span "to" at bounding box center [318, 74] width 54 height 14
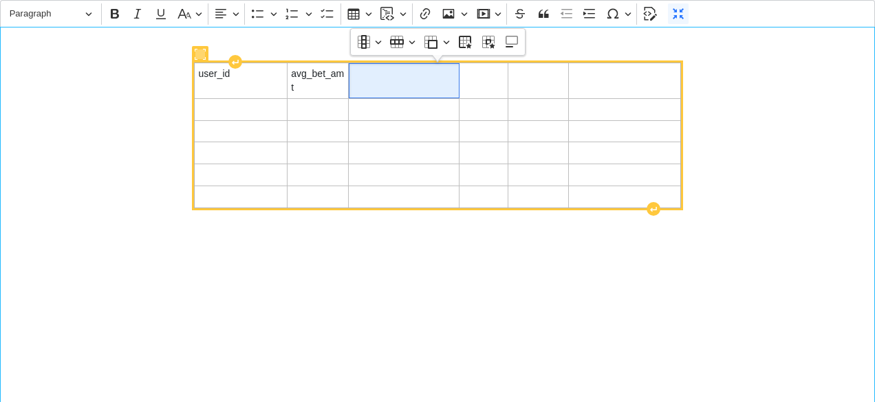
click at [373, 79] on span "Editor editing area: main" at bounding box center [404, 74] width 102 height 14
click at [468, 85] on td "Editor editing area: main" at bounding box center [483, 80] width 49 height 35
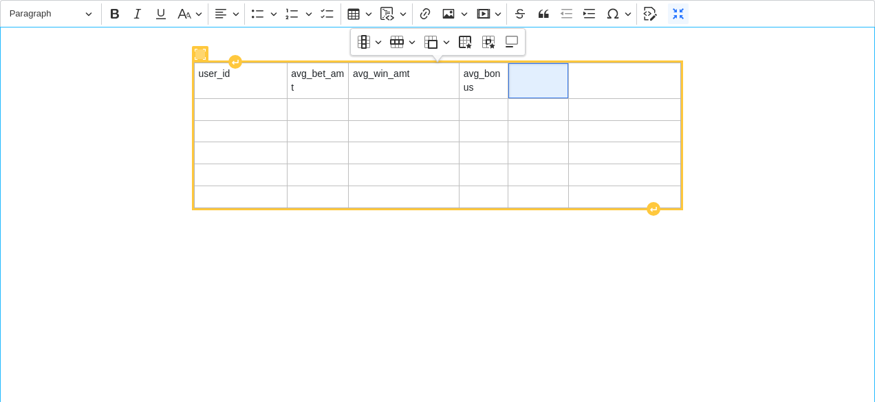
click at [532, 83] on td "Editor editing area: main" at bounding box center [538, 80] width 61 height 35
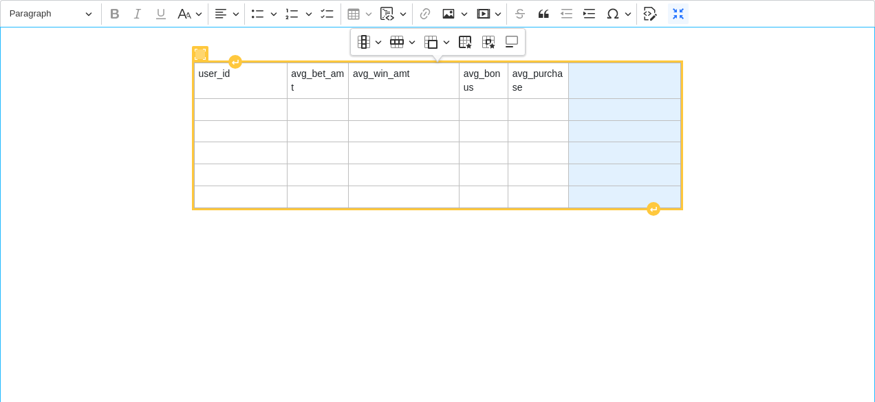
drag, startPoint x: 594, startPoint y: 80, endPoint x: 607, endPoint y: 199, distance: 119.7
click at [607, 199] on tbody "user_id avg_bet_amt avg_win_amt avg_bonus avg_purchase" at bounding box center [437, 135] width 486 height 144
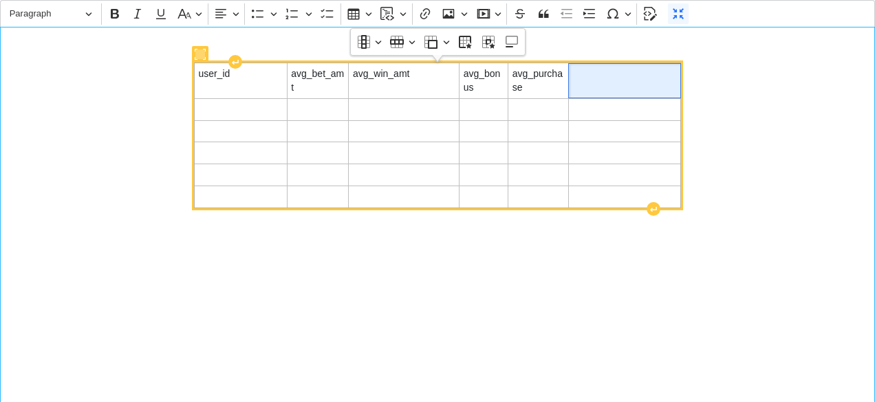
drag, startPoint x: 600, startPoint y: 90, endPoint x: 589, endPoint y: 79, distance: 15.6
click at [589, 79] on span "Editor editing area: main" at bounding box center [624, 74] width 104 height 14
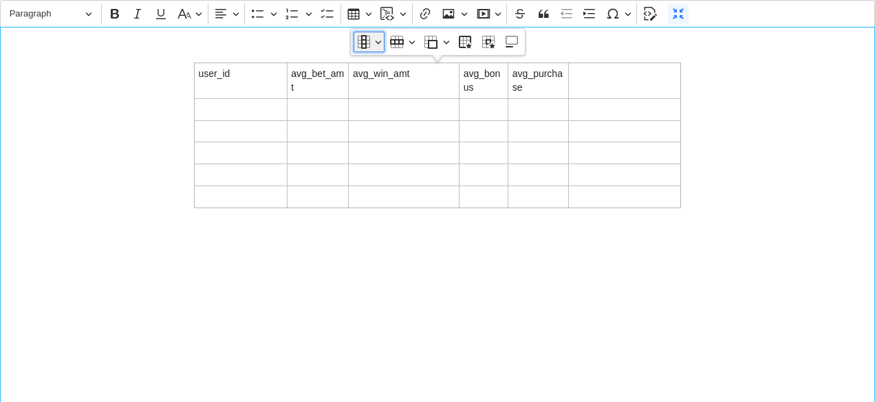
click at [377, 43] on button "Column" at bounding box center [368, 42] width 31 height 21
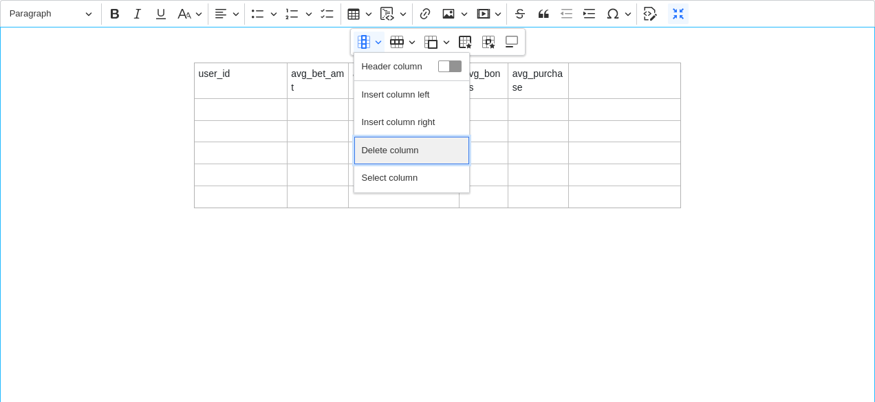
click at [386, 149] on span "Delete column" at bounding box center [389, 151] width 57 height 20
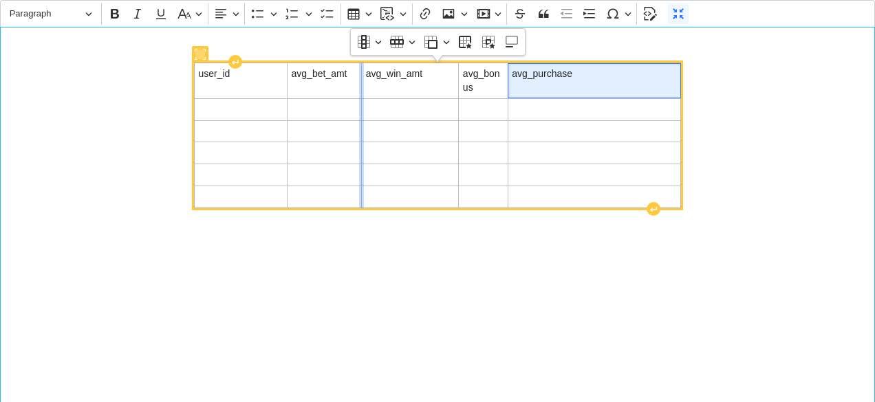
drag, startPoint x: 347, startPoint y: 68, endPoint x: 361, endPoint y: 68, distance: 13.8
click at [361, 68] on div "Editor editing area: main" at bounding box center [361, 197] width 5 height 1375422
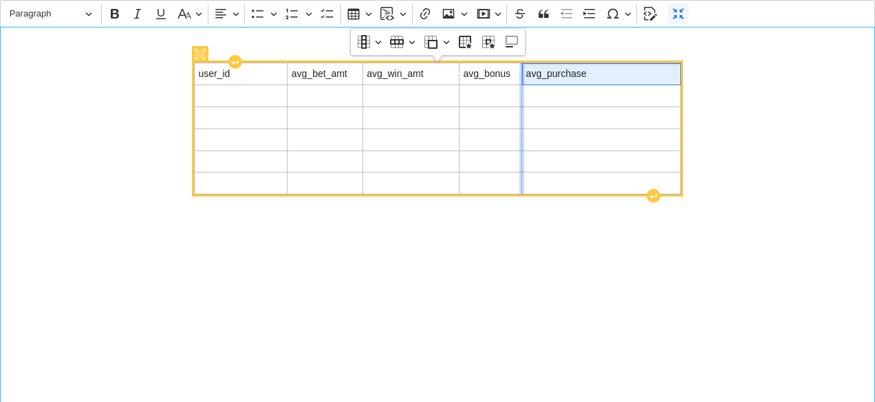
drag, startPoint x: 506, startPoint y: 76, endPoint x: 535, endPoint y: 76, distance: 28.9
click at [524, 76] on div "Editor editing area: main" at bounding box center [521, 183] width 5 height 1375422
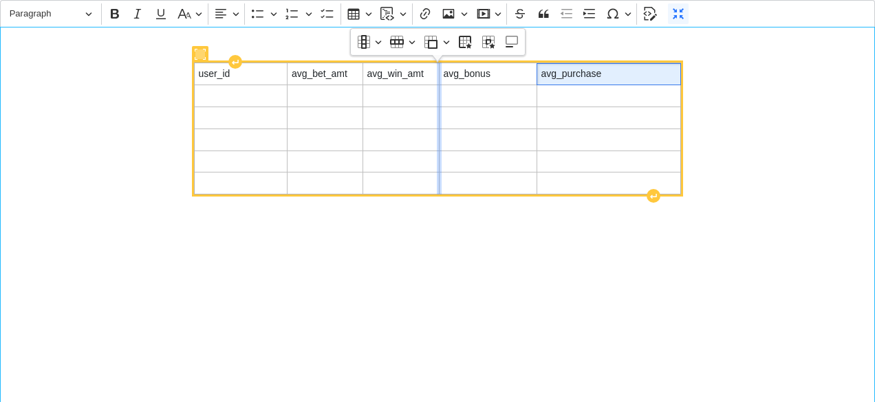
drag, startPoint x: 457, startPoint y: 76, endPoint x: 433, endPoint y: 76, distance: 24.1
click at [437, 76] on div "Editor editing area: main" at bounding box center [439, 183] width 5 height 1375422
drag, startPoint x: 535, startPoint y: 77, endPoint x: 509, endPoint y: 76, distance: 26.2
click at [509, 76] on div "Editor editing area: main" at bounding box center [510, 183] width 5 height 1375422
click at [589, 72] on span "avg_purchase" at bounding box center [596, 74] width 162 height 14
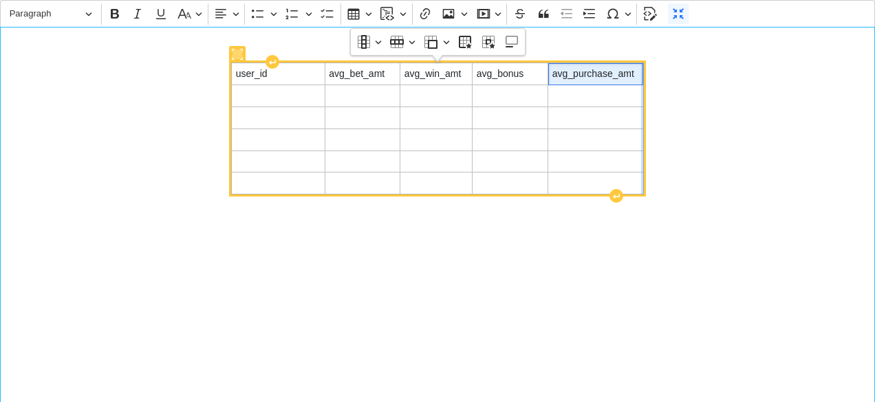
drag, startPoint x: 680, startPoint y: 76, endPoint x: 645, endPoint y: 72, distance: 35.3
click at [645, 72] on div "Editor editing area: main" at bounding box center [643, 183] width 5 height 1375422
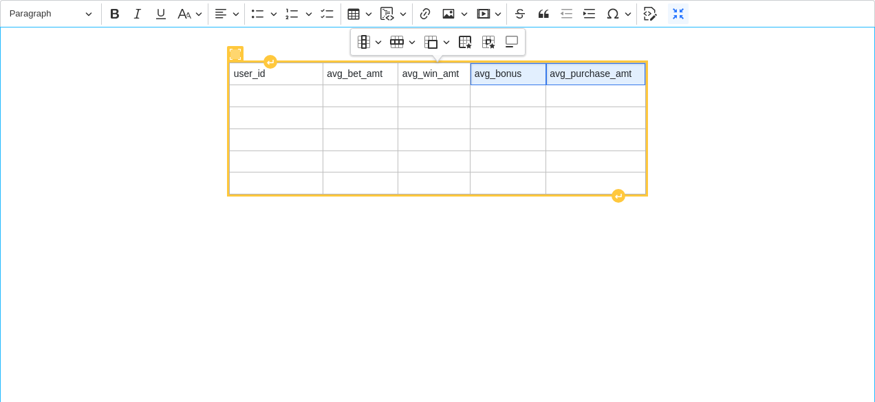
click at [531, 74] on span "avg_bonus" at bounding box center [508, 74] width 67 height 14
click at [551, 74] on div "Editor editing area: main" at bounding box center [551, 183] width 5 height 1375422
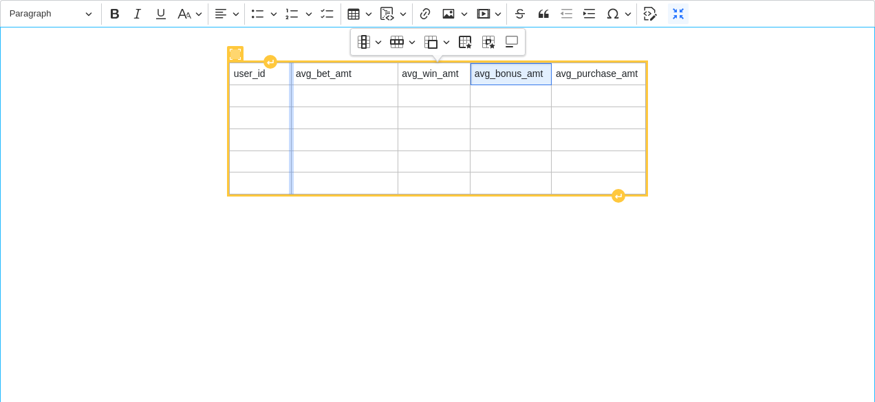
drag, startPoint x: 323, startPoint y: 75, endPoint x: 292, endPoint y: 74, distance: 31.0
click at [292, 74] on div "Editor editing area: main" at bounding box center [291, 183] width 5 height 1375422
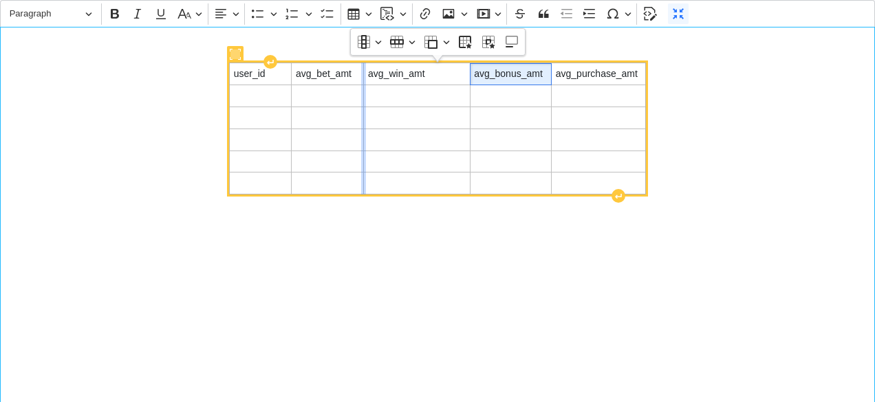
drag, startPoint x: 398, startPoint y: 78, endPoint x: 364, endPoint y: 78, distance: 33.7
click at [364, 78] on div "Editor editing area: main" at bounding box center [363, 183] width 5 height 1375422
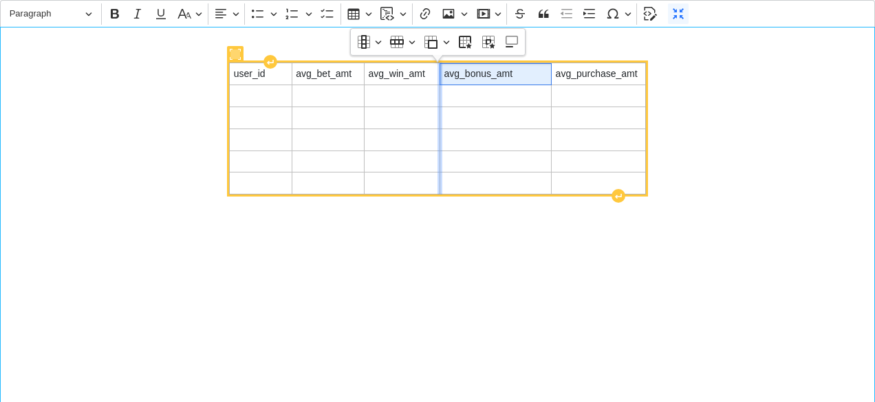
drag, startPoint x: 469, startPoint y: 75, endPoint x: 439, endPoint y: 75, distance: 30.3
click at [439, 75] on div "Editor editing area: main" at bounding box center [439, 183] width 5 height 1375422
drag, startPoint x: 549, startPoint y: 74, endPoint x: 531, endPoint y: 73, distance: 18.6
click at [531, 73] on div "Editor editing area: main" at bounding box center [533, 183] width 5 height 1375422
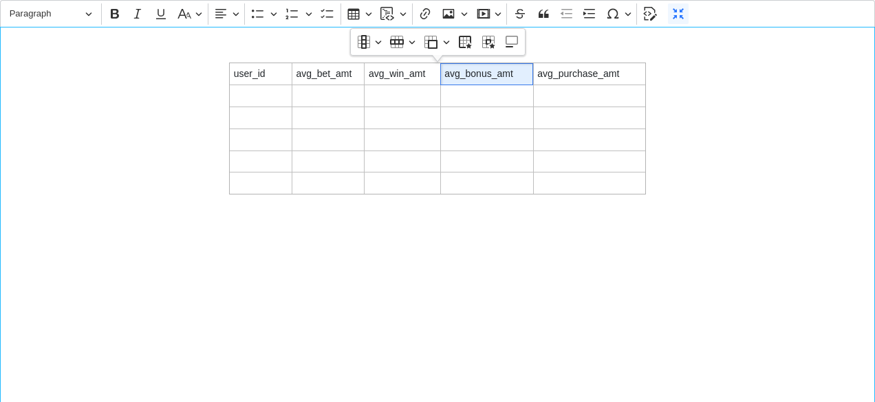
click at [646, 77] on div "user_id avg_bet_amt avg_win_amt avg_bonus_amt avg_purchase_amt" at bounding box center [437, 215] width 875 height 376
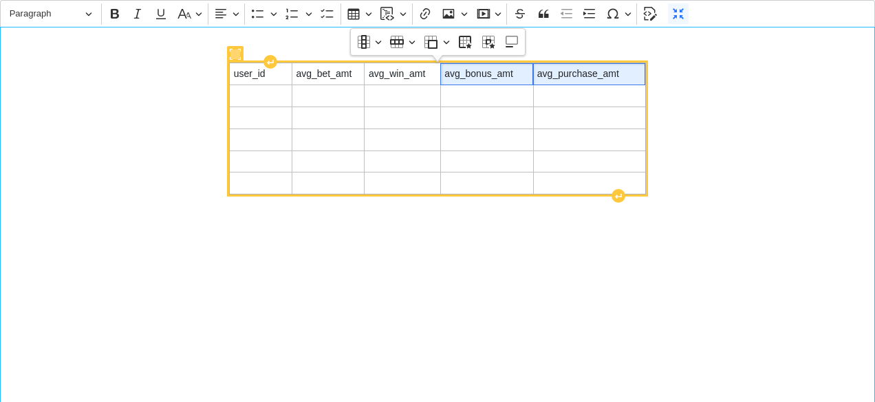
click at [641, 78] on span "avg_purchase_amt" at bounding box center [589, 74] width 104 height 14
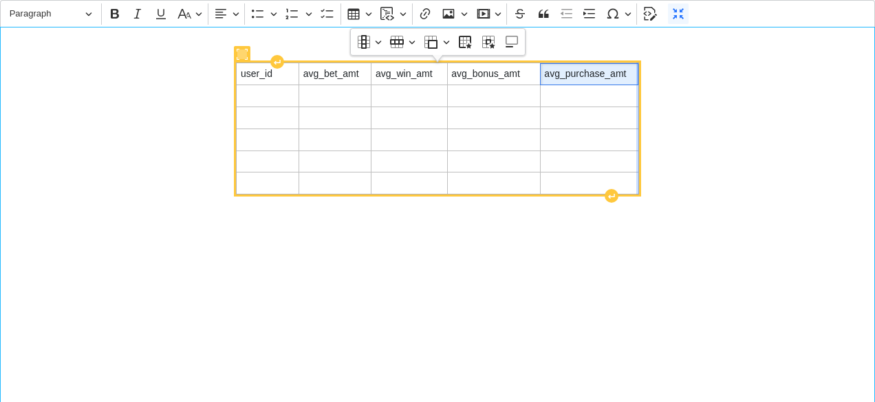
drag, startPoint x: 644, startPoint y: 79, endPoint x: 636, endPoint y: 79, distance: 7.6
click at [636, 79] on div "Editor editing area: main" at bounding box center [638, 183] width 5 height 1375422
click at [272, 92] on span "Editor editing area: main" at bounding box center [268, 96] width 54 height 14
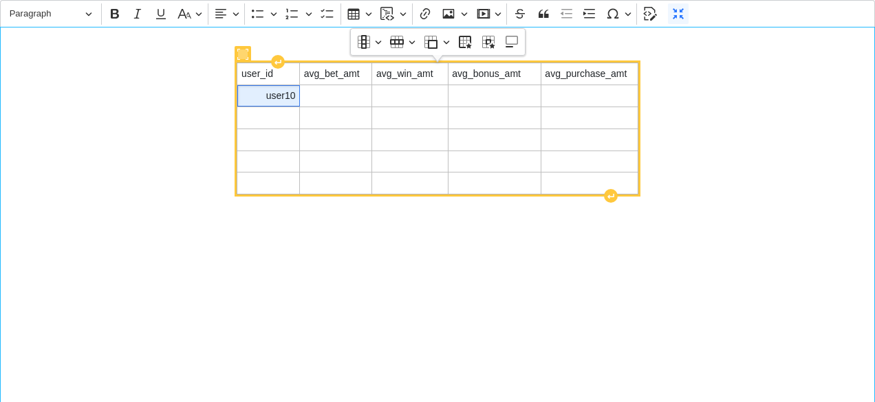
click at [286, 96] on span "user10" at bounding box center [268, 96] width 54 height 14
click at [342, 90] on span "Editor editing area: main" at bounding box center [336, 96] width 64 height 14
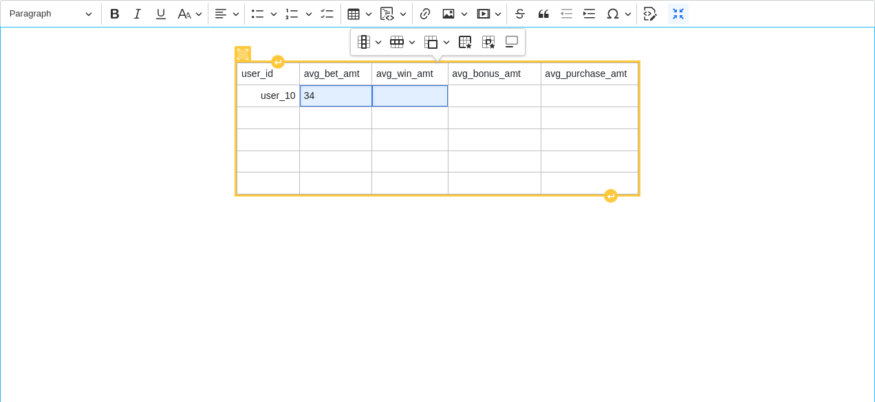
click at [389, 93] on span "Editor editing area: main" at bounding box center [410, 96] width 68 height 14
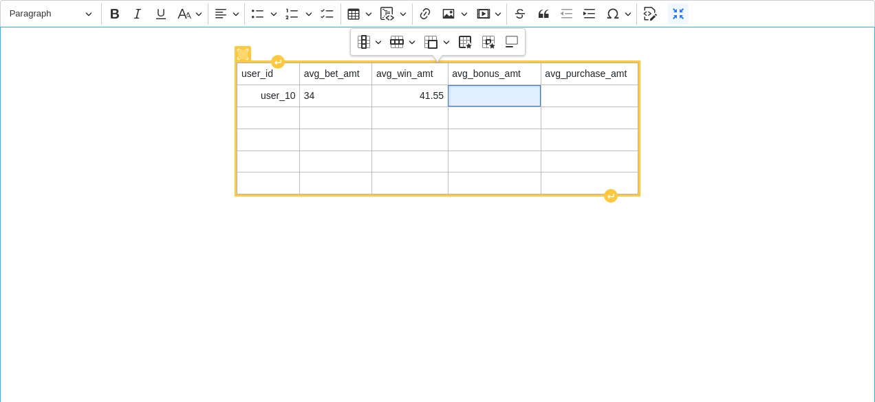
click at [488, 85] on td "Editor editing area: main" at bounding box center [494, 96] width 93 height 22
click at [559, 91] on span "Editor editing area: main" at bounding box center [589, 96] width 89 height 14
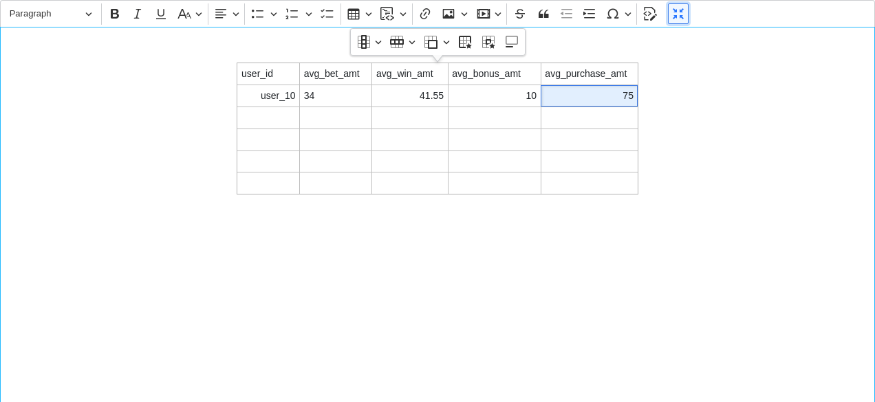
click at [673, 8] on icon "Editor toolbar" at bounding box center [678, 14] width 14 height 14
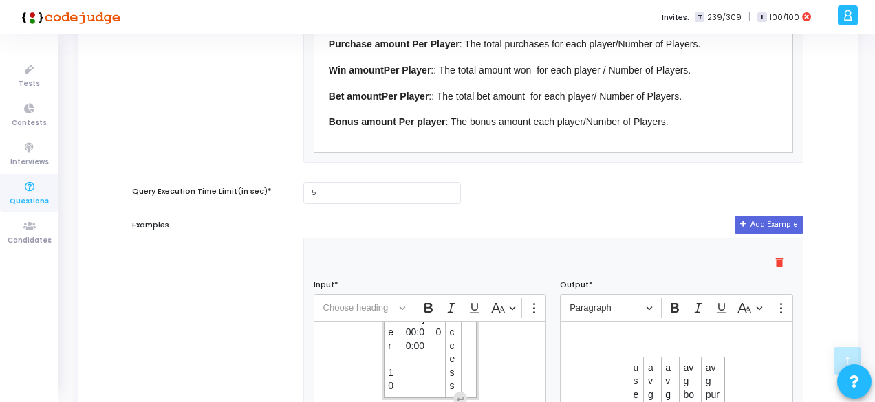
scroll to position [579, 0]
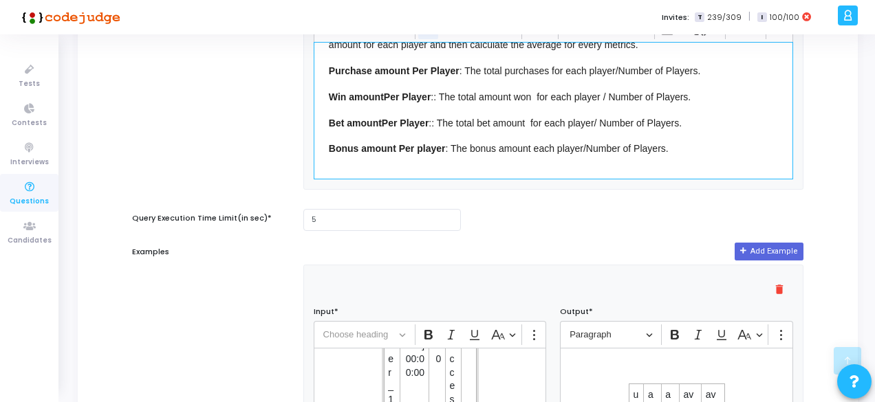
click at [327, 147] on div "You need to write a SQL query in order to solve the following problem: calculat…" at bounding box center [553, 111] width 479 height 138
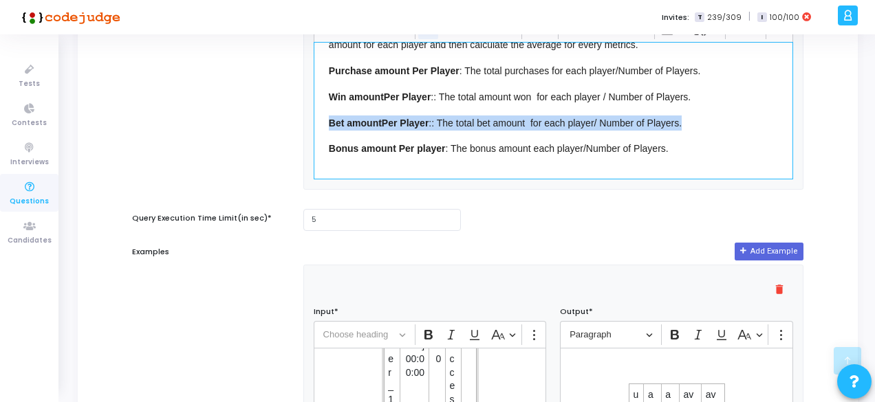
drag, startPoint x: 328, startPoint y: 116, endPoint x: 690, endPoint y: 113, distance: 362.4
click at [690, 113] on p "Bet amount Per Player :: The total bet amount for each player/ Number of Player…" at bounding box center [553, 121] width 449 height 17
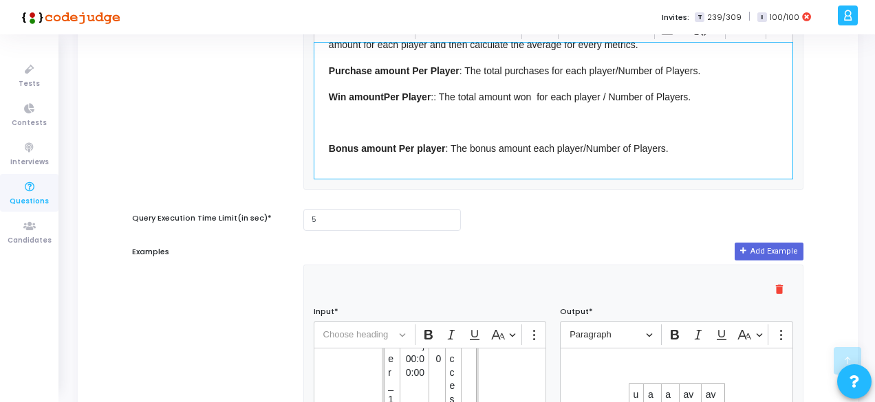
click at [712, 74] on p "Purchase amount Per Player : The total purchases for each player/Number of Play…" at bounding box center [553, 69] width 449 height 17
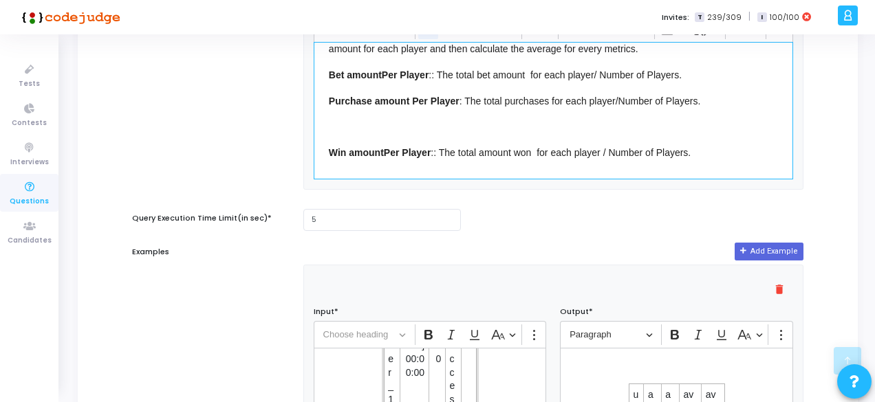
scroll to position [116, 0]
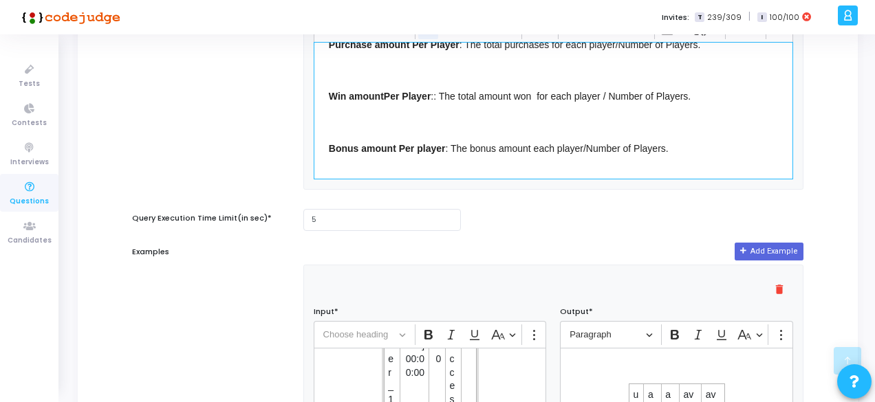
click at [399, 70] on p "Editor editing area: main" at bounding box center [553, 69] width 449 height 17
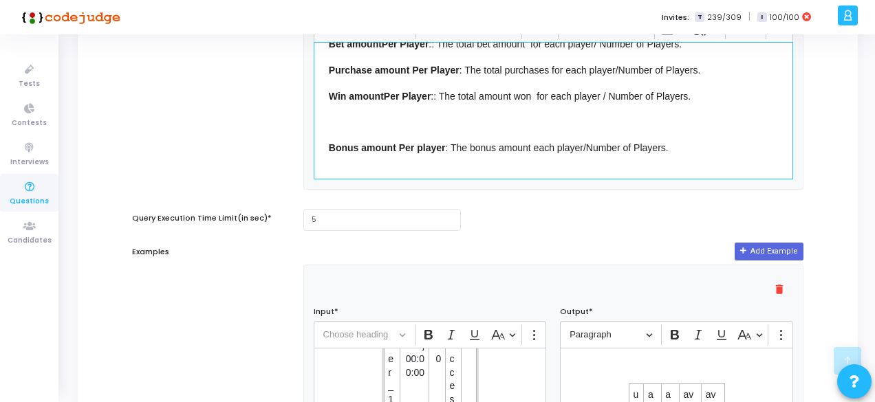
scroll to position [89, 0]
click at [358, 120] on p "Editor editing area: main" at bounding box center [553, 121] width 449 height 17
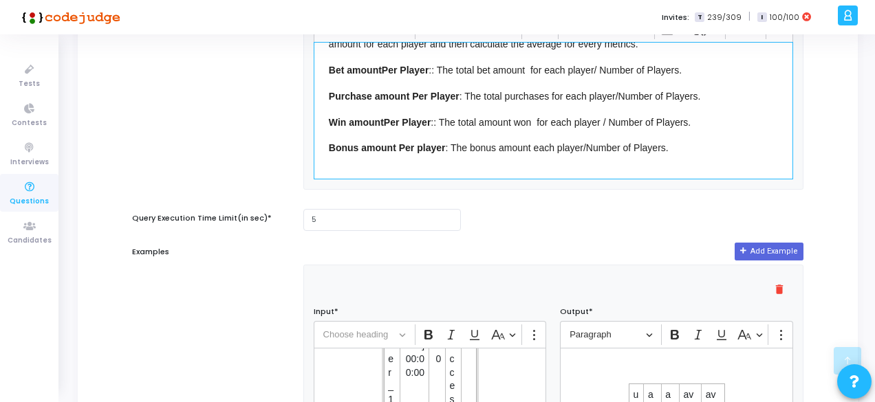
scroll to position [63, 0]
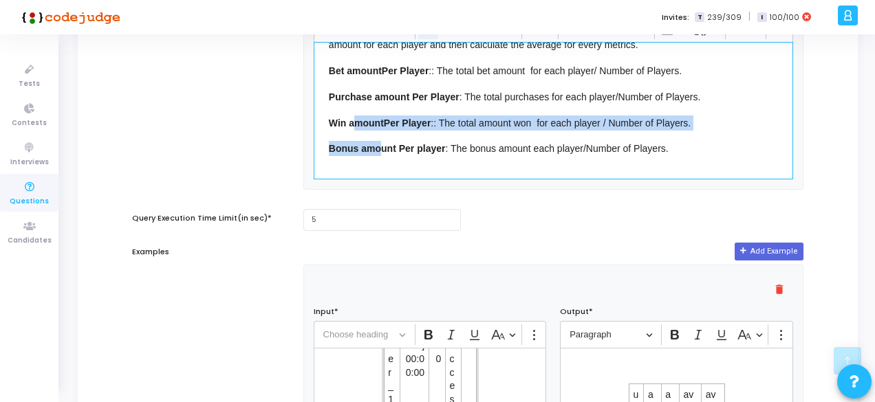
drag, startPoint x: 358, startPoint y: 120, endPoint x: 386, endPoint y: 212, distance: 97.0
click at [386, 212] on div "Title* Player Stats Short Description* info Calculate key player-level metrics …" at bounding box center [467, 243] width 671 height 1314
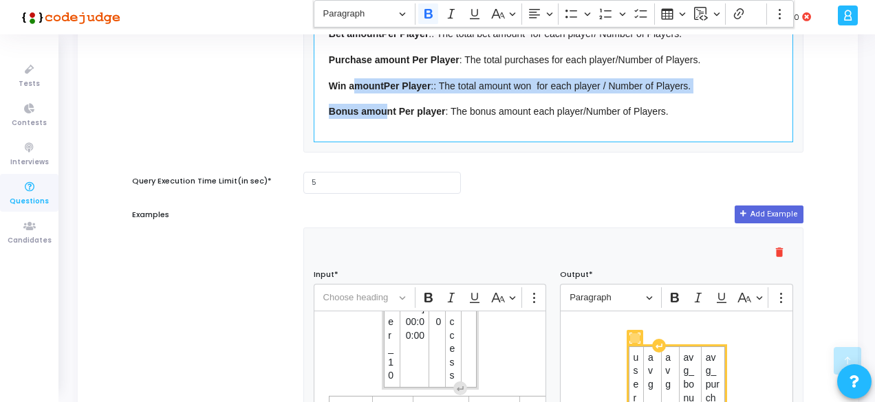
scroll to position [610, 0]
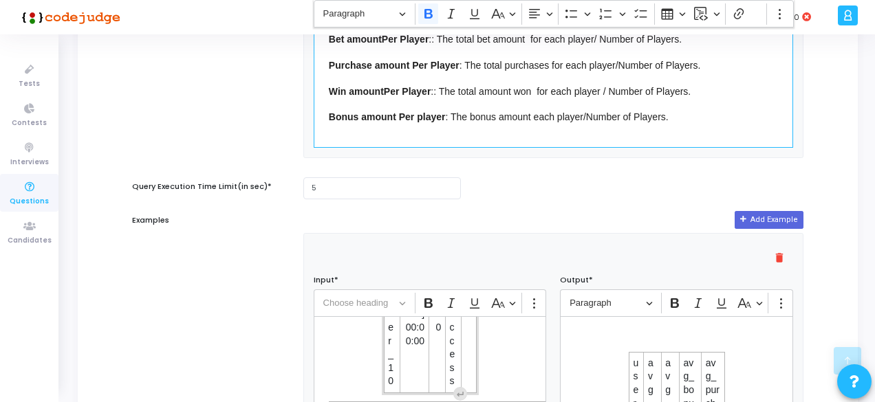
click at [403, 140] on div "You need to write a SQL query in order to solve the following problem: calculat…" at bounding box center [553, 79] width 479 height 138
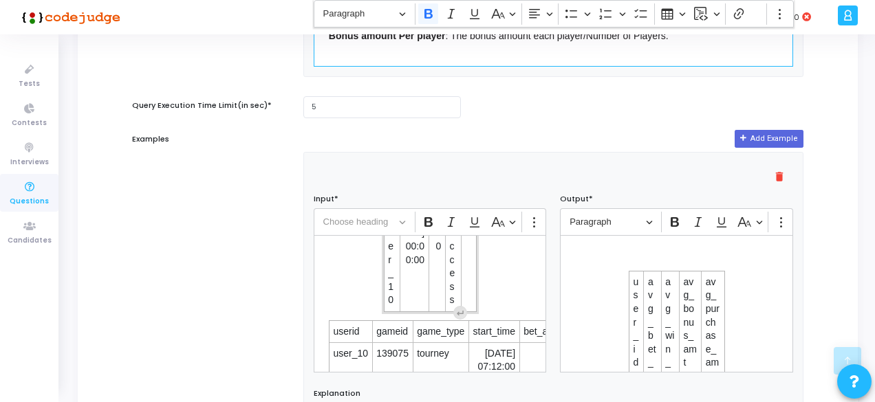
scroll to position [693, 0]
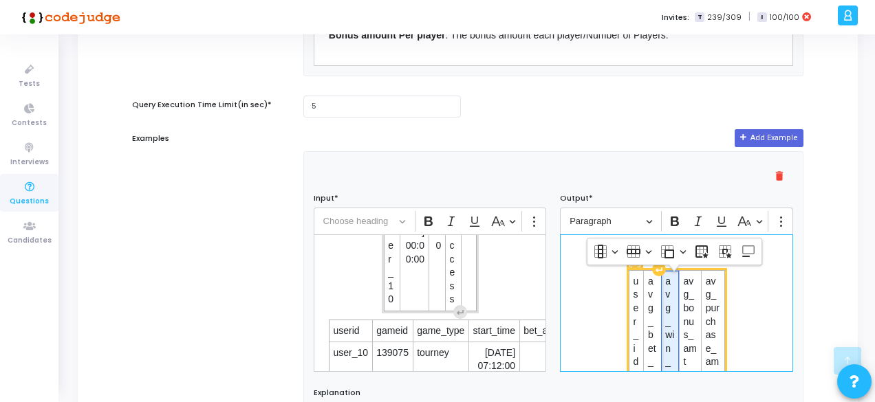
click at [662, 310] on td "avg_win_amt" at bounding box center [670, 342] width 18 height 143
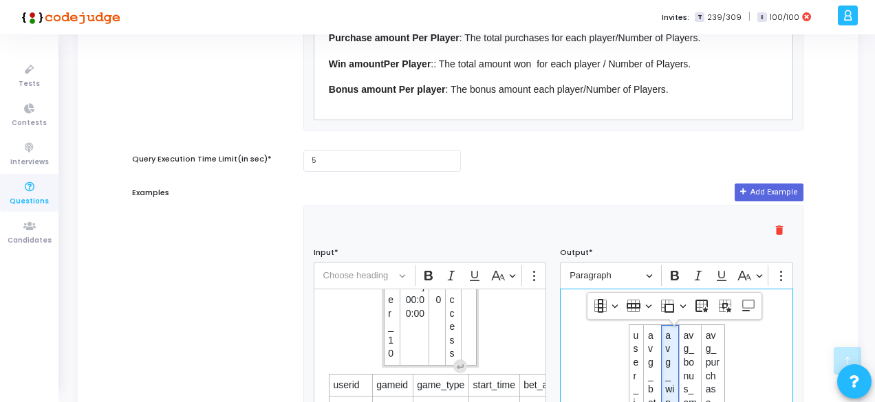
scroll to position [639, 0]
click at [776, 274] on icon "Editor toolbar" at bounding box center [781, 275] width 14 height 14
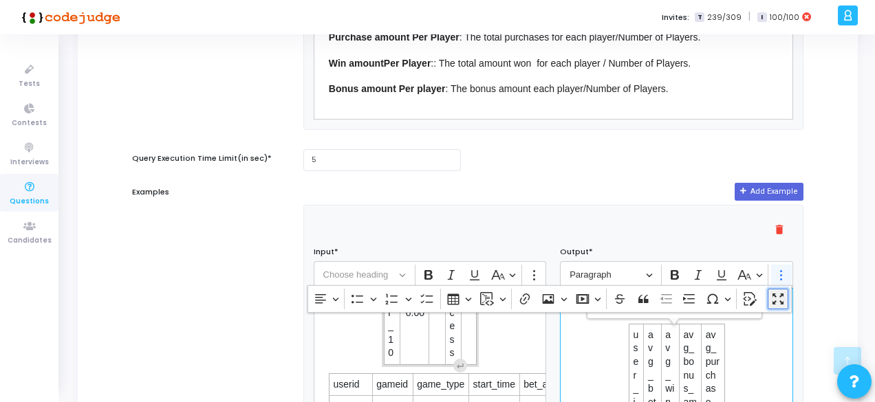
click at [775, 298] on icon "Dropdown toolbar" at bounding box center [778, 299] width 14 height 14
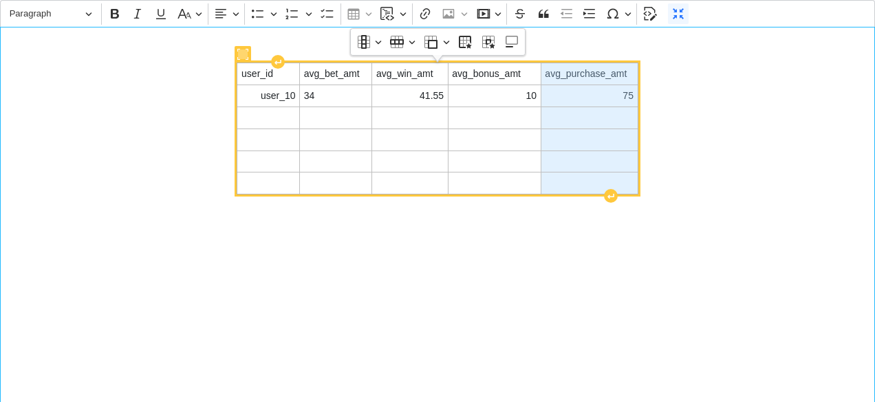
drag, startPoint x: 565, startPoint y: 76, endPoint x: 578, endPoint y: 173, distance: 97.8
click at [578, 173] on tbody "user_id avg_bet_amt avg_win_amt avg_bonus_amt avg_purchase_amt user_10 34 41.55…" at bounding box center [437, 128] width 400 height 131
click at [400, 74] on span "avg_win_amt" at bounding box center [409, 74] width 67 height 14
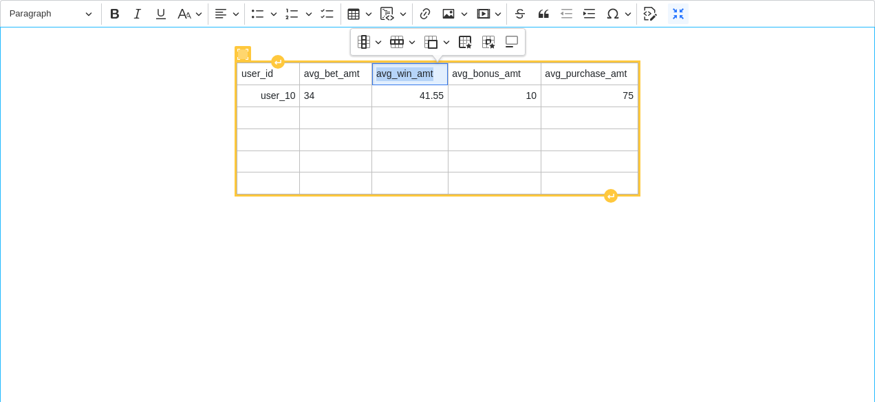
click at [400, 74] on span "avg_win_amt" at bounding box center [409, 74] width 67 height 14
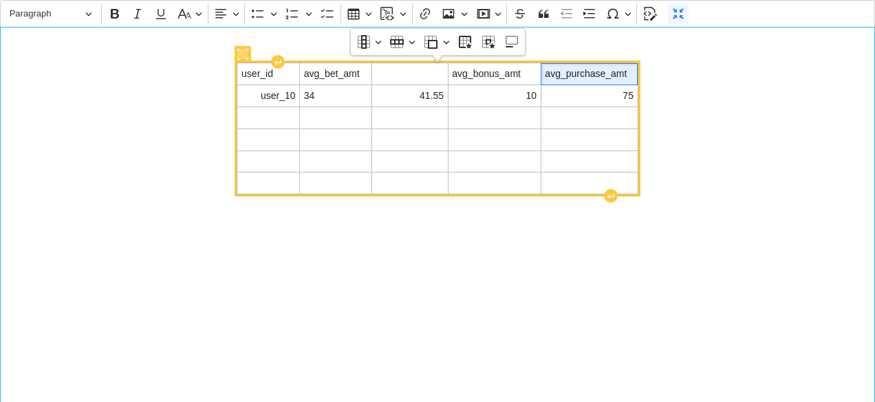
click at [627, 74] on span "avg_purchase_amt" at bounding box center [589, 74] width 89 height 14
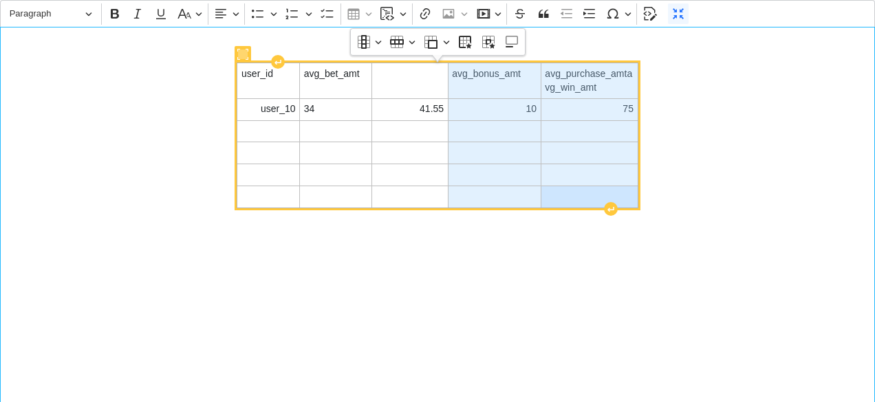
drag, startPoint x: 627, startPoint y: 72, endPoint x: 535, endPoint y: 76, distance: 92.2
click at [535, 76] on tr "user_id avg_bet_amt avg_bonus_amt avg_purchase_amtavg_win_amt" at bounding box center [437, 80] width 400 height 35
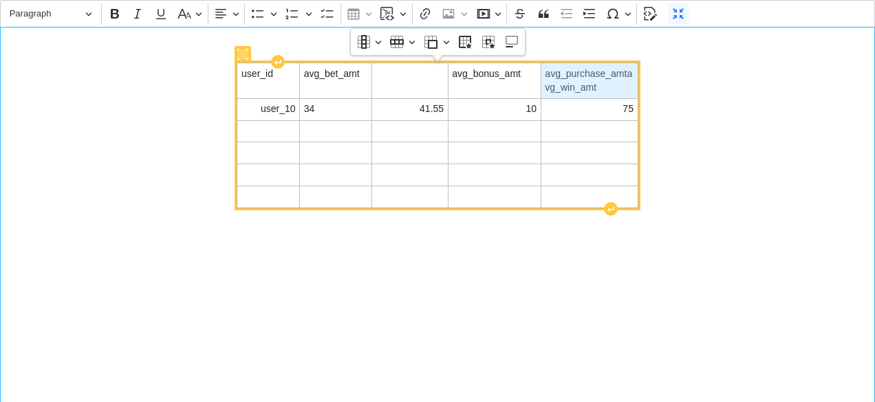
click at [545, 75] on span "avg_purchase_amtavg_win_amt" at bounding box center [589, 80] width 89 height 27
drag, startPoint x: 545, startPoint y: 75, endPoint x: 629, endPoint y: 74, distance: 83.2
click at [629, 74] on span "avg_purchase_amtavg_win_amt" at bounding box center [589, 80] width 89 height 27
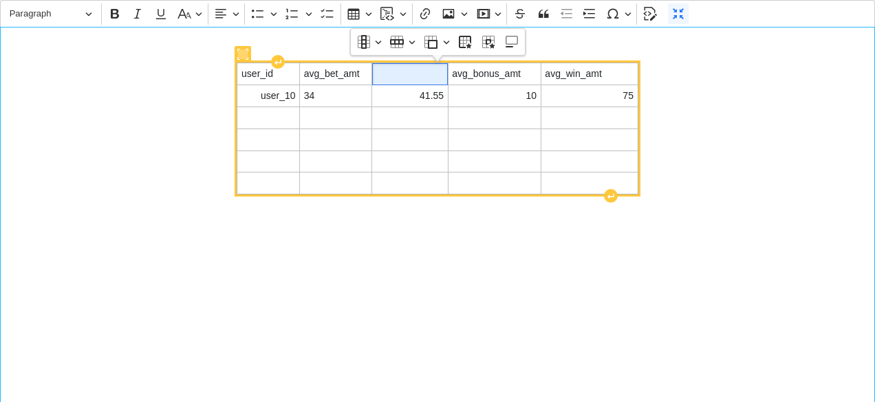
click at [413, 71] on span "Editor editing area: main" at bounding box center [409, 74] width 67 height 14
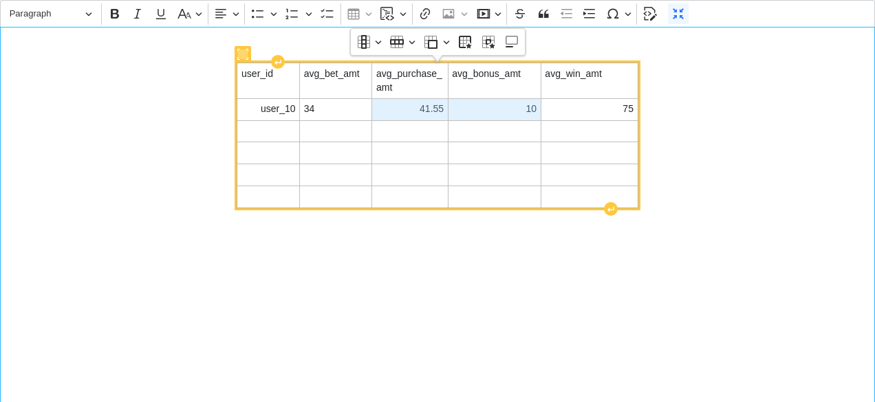
drag, startPoint x: 419, startPoint y: 106, endPoint x: 471, endPoint y: 104, distance: 51.6
click at [471, 104] on tr "user_10 34 41.55 10 75" at bounding box center [437, 109] width 400 height 22
click at [437, 111] on span "41.55" at bounding box center [410, 109] width 68 height 14
click at [437, 111] on span "41.55" at bounding box center [409, 109] width 67 height 14
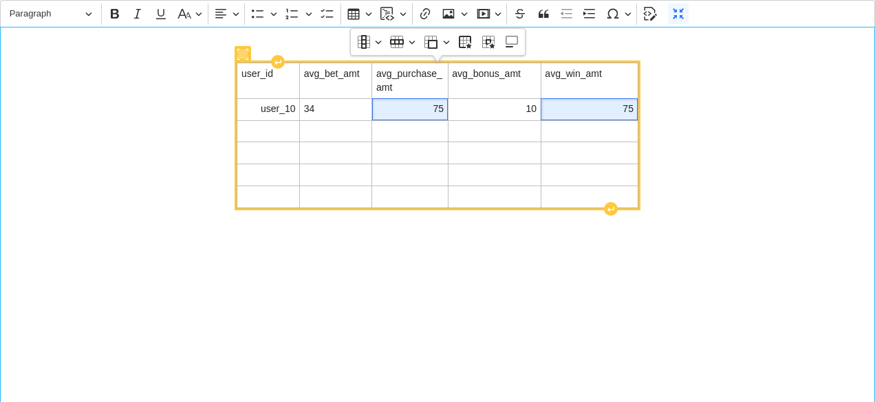
click at [618, 109] on span "75" at bounding box center [589, 109] width 89 height 14
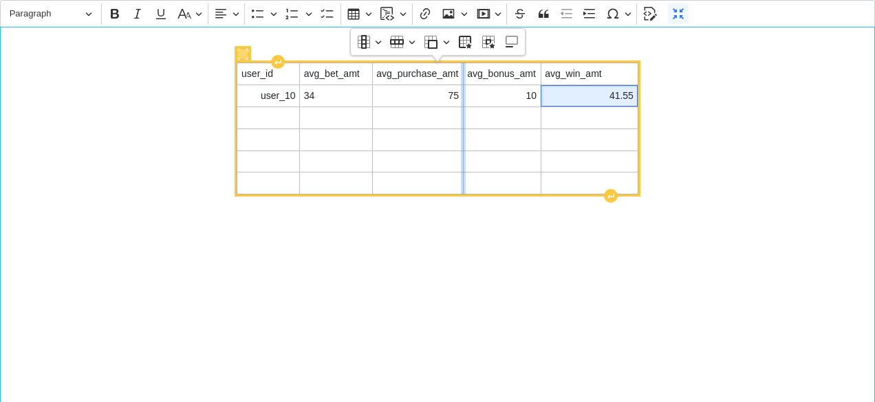
drag, startPoint x: 448, startPoint y: 74, endPoint x: 463, endPoint y: 72, distance: 14.6
click at [463, 72] on div "Editor editing area: main" at bounding box center [463, 183] width 5 height 1375422
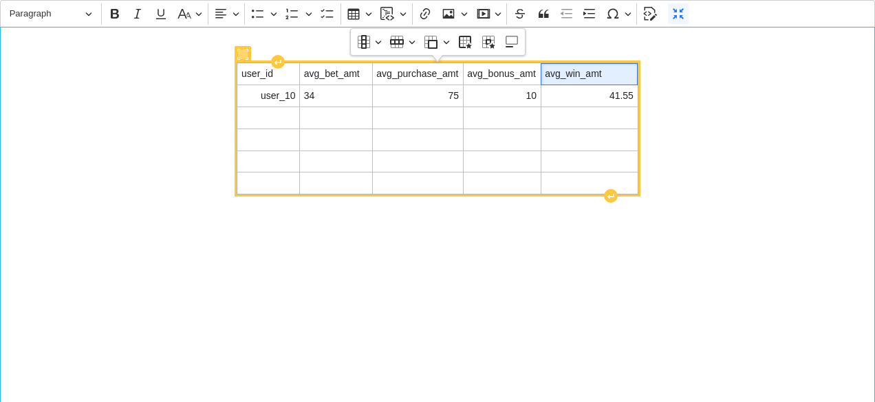
click at [633, 75] on td "avg_win_amt" at bounding box center [589, 74] width 97 height 22
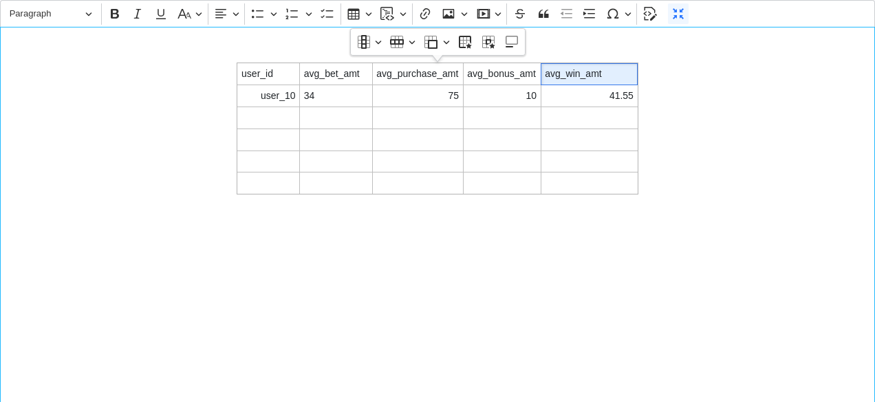
click at [640, 75] on div "user_id avg_bet_amt avg_purchase_amt avg_bonus_amt avg_win_amt user_10 34 75 10…" at bounding box center [437, 215] width 875 height 376
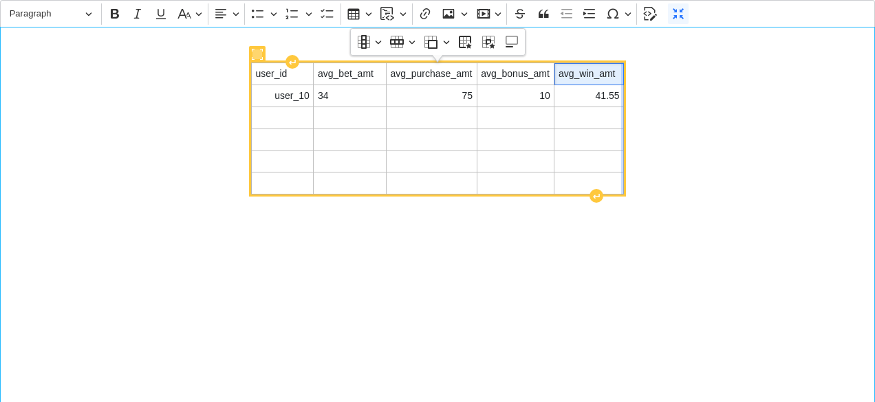
drag, startPoint x: 635, startPoint y: 76, endPoint x: 622, endPoint y: 76, distance: 13.8
click at [622, 76] on div "Editor editing area: main" at bounding box center [623, 183] width 5 height 1375422
click at [287, 121] on span "Editor editing area: main" at bounding box center [282, 118] width 54 height 14
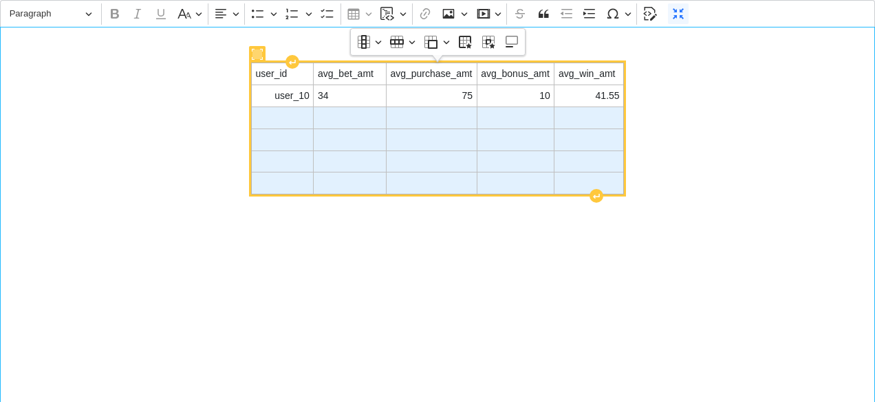
drag, startPoint x: 287, startPoint y: 121, endPoint x: 594, endPoint y: 180, distance: 312.4
click at [594, 180] on tbody "user_id avg_bet_amt avg_purchase_amt avg_bonus_amt avg_win_amt user_10 34 75 10…" at bounding box center [437, 128] width 372 height 131
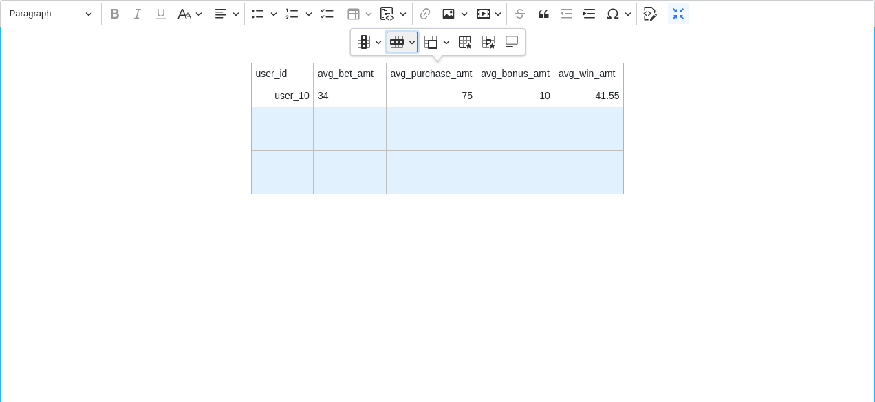
drag, startPoint x: 594, startPoint y: 180, endPoint x: 400, endPoint y: 43, distance: 237.9
click at [400, 43] on icon "Table toolbar" at bounding box center [397, 42] width 14 height 6
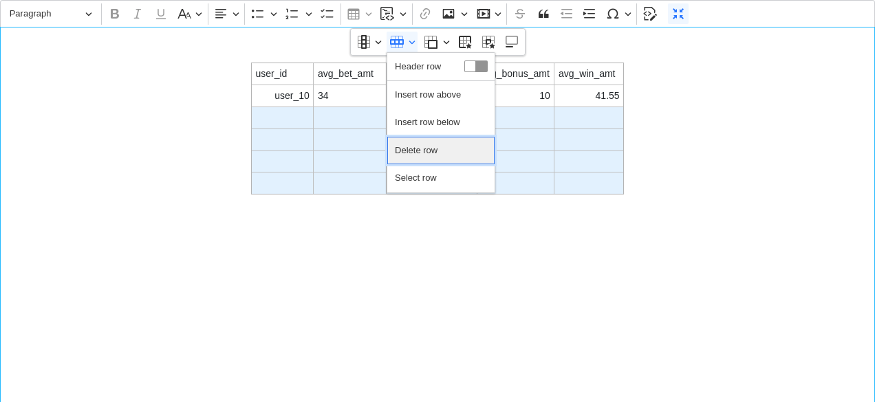
click at [416, 148] on span "Delete row" at bounding box center [416, 151] width 43 height 20
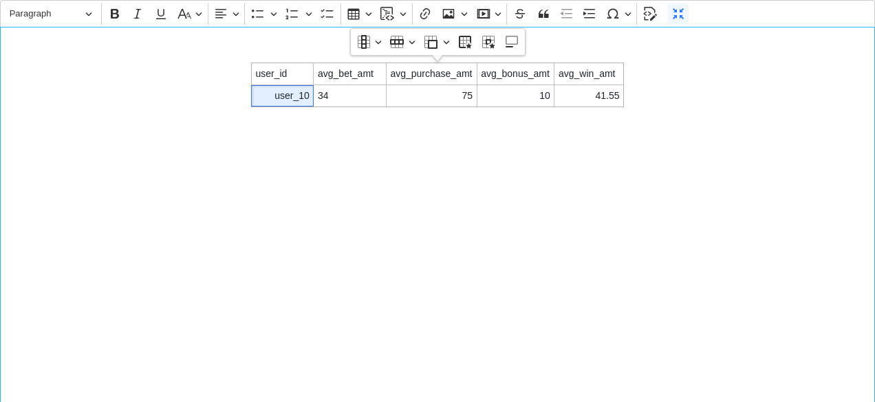
click at [399, 173] on div "user_id avg_bet_amt avg_purchase_amt avg_bonus_amt avg_win_amt user_10 34 75 10…" at bounding box center [437, 215] width 875 height 376
click at [678, 16] on icon "Editor toolbar" at bounding box center [678, 14] width 14 height 14
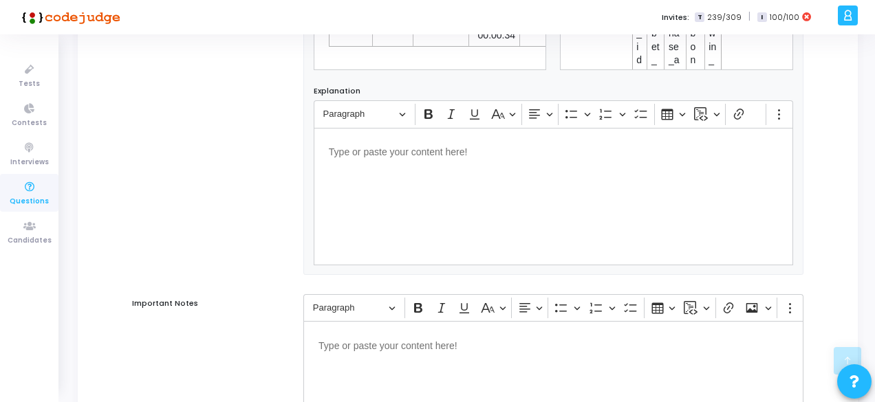
scroll to position [993, 0]
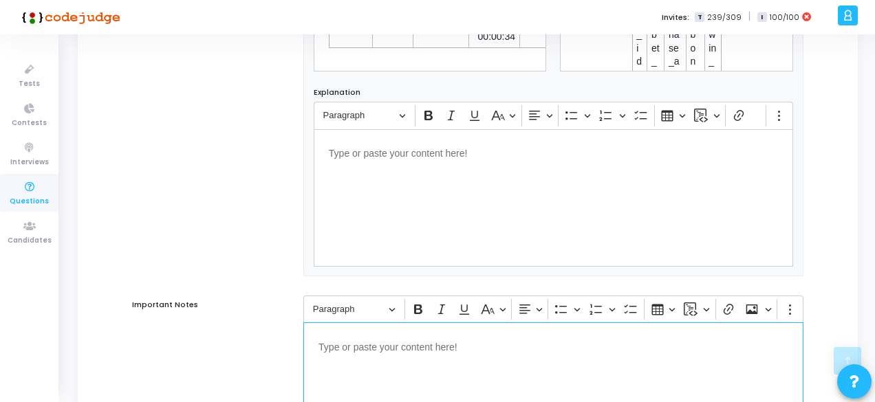
click at [412, 352] on p "Editor editing area: main" at bounding box center [553, 346] width 470 height 17
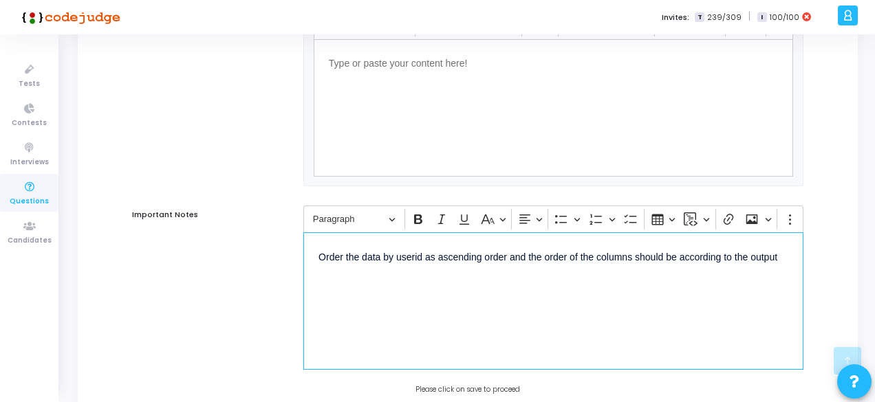
scroll to position [1189, 0]
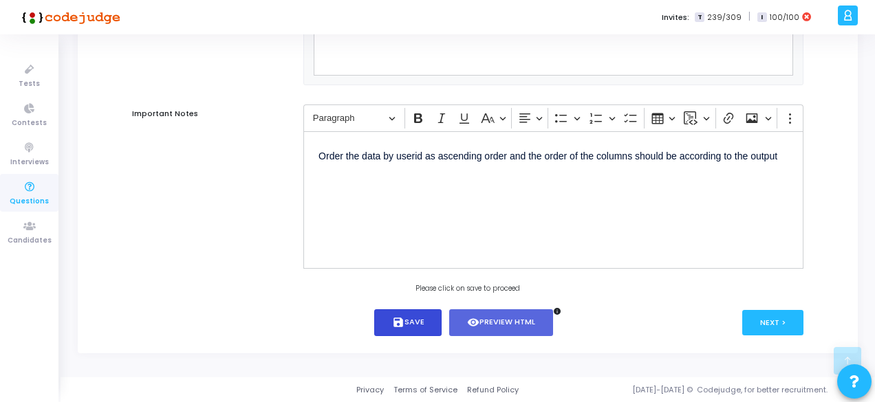
click at [419, 325] on button "save Save" at bounding box center [408, 322] width 68 height 27
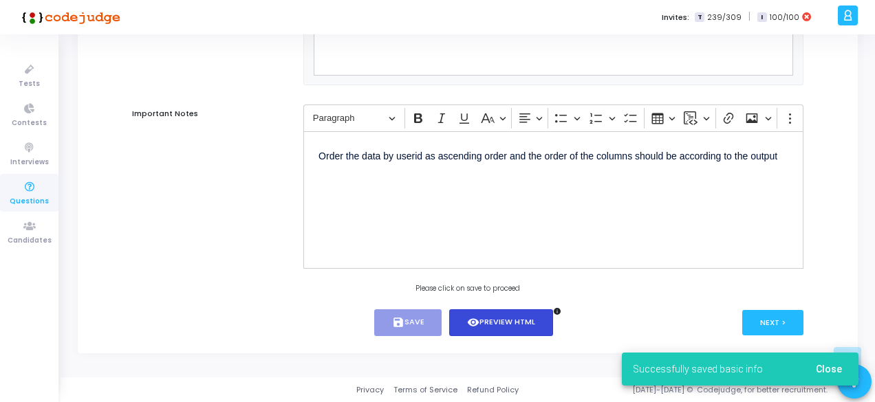
click at [464, 316] on button "visibility Preview HTML" at bounding box center [501, 322] width 104 height 27
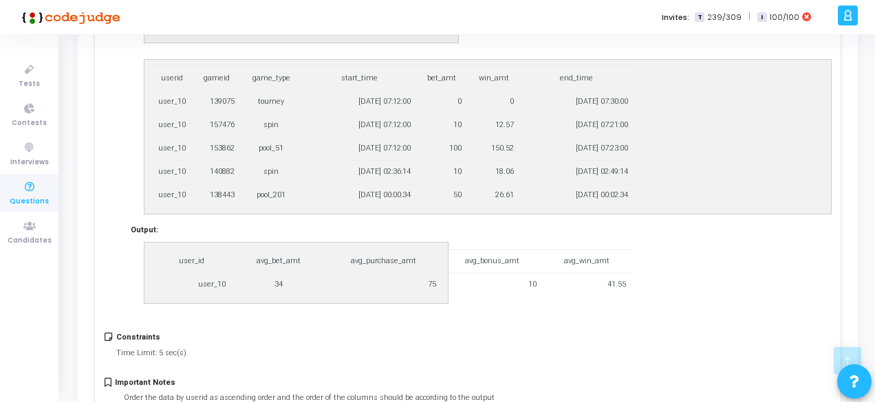
scroll to position [631, 0]
click at [389, 292] on figure "user_id avg_bet_amt avg_purchase_amt avg_bonus_amt avg_win_amt user_10 34 75 10…" at bounding box center [295, 272] width 303 height 61
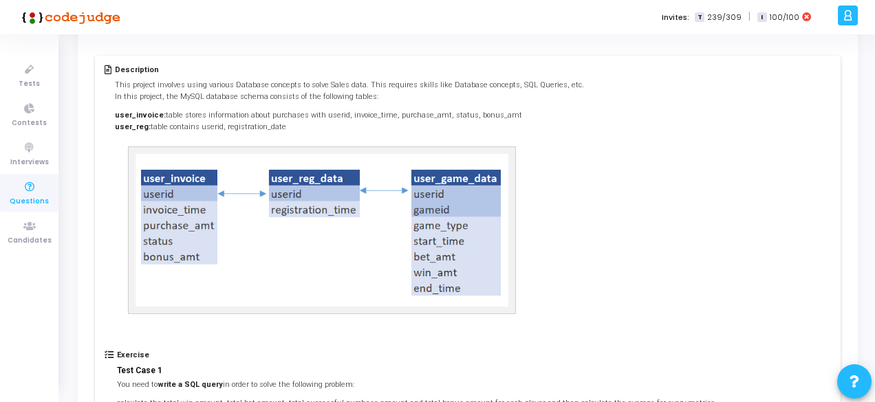
scroll to position [0, 0]
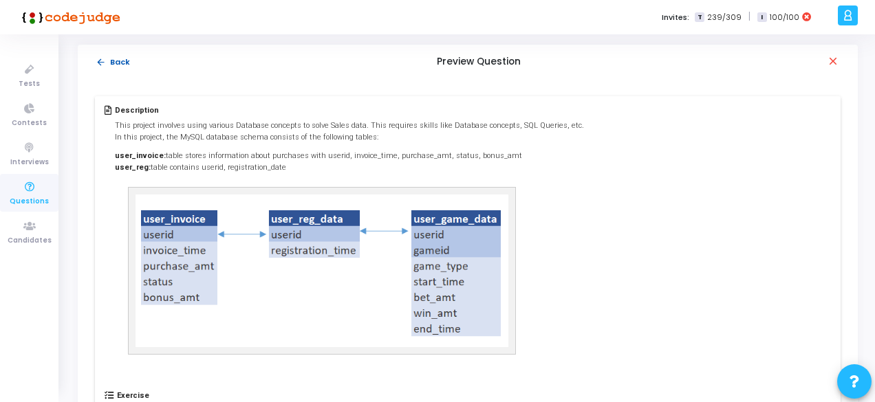
click at [99, 58] on mat-icon "arrow_back" at bounding box center [101, 62] width 10 height 10
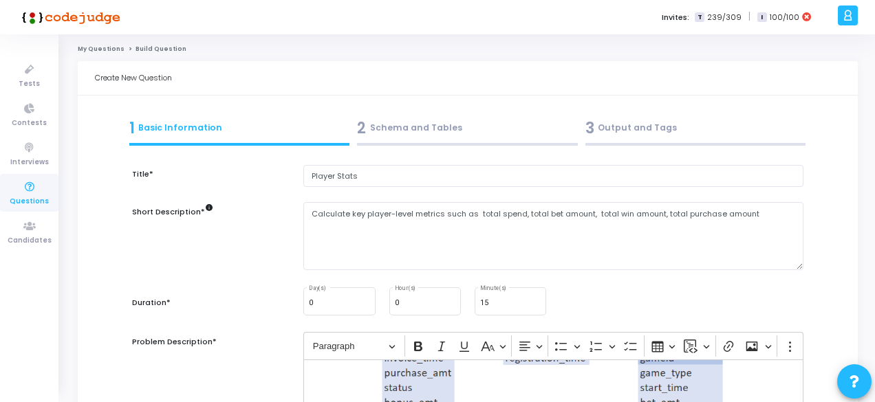
click at [411, 131] on div "2 Schema and Tables" at bounding box center [467, 128] width 221 height 23
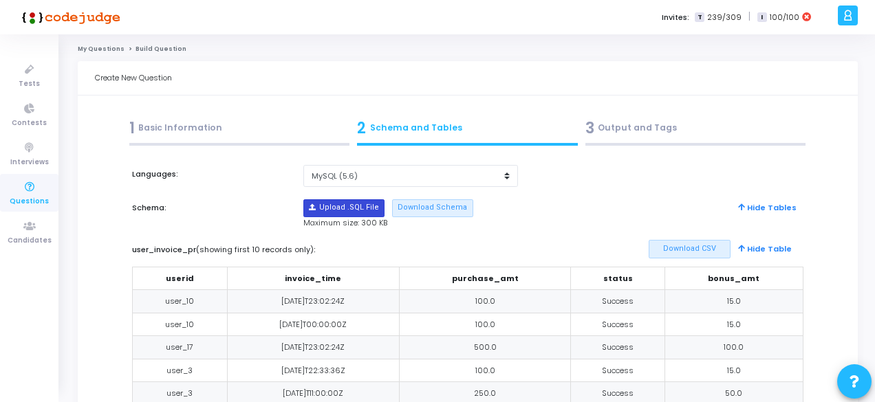
click at [351, 210] on input "file" at bounding box center [344, 208] width 80 height 17
type input "C:\fakepath\sample_template_alldata.sql"
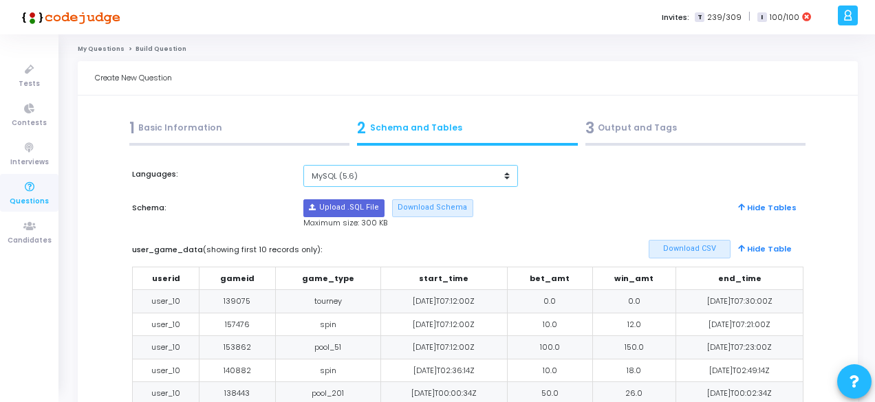
click at [379, 179] on select "MySQL (5.6) MySQL (8.0)" at bounding box center [410, 176] width 215 height 23
select select "63000"
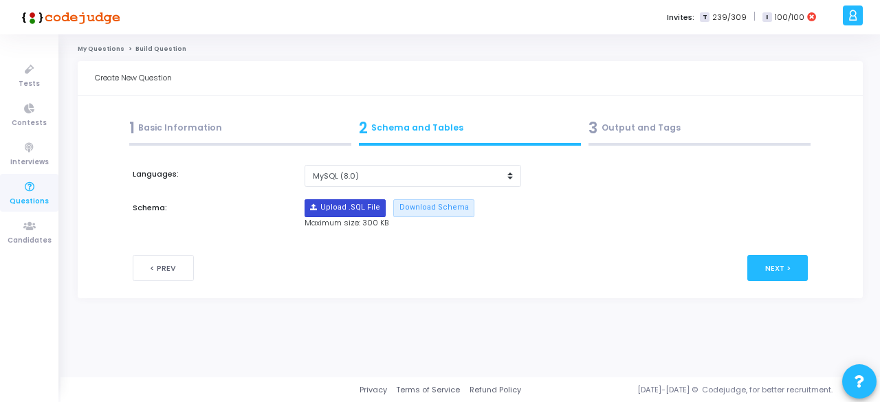
click at [356, 204] on input "file" at bounding box center [345, 208] width 80 height 17
type input "C:\fakepath\sample_template_alldata.sql"
click at [629, 131] on div "3 Output and Tags" at bounding box center [700, 128] width 222 height 23
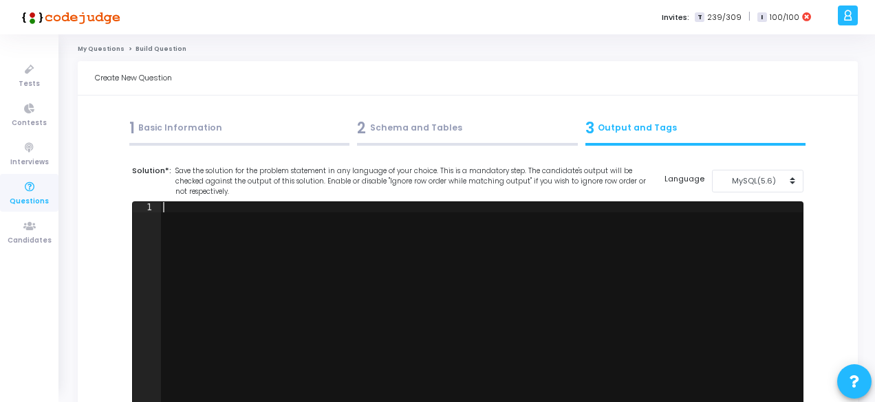
click at [563, 205] on div at bounding box center [481, 315] width 642 height 227
click at [535, 236] on div at bounding box center [481, 315] width 642 height 227
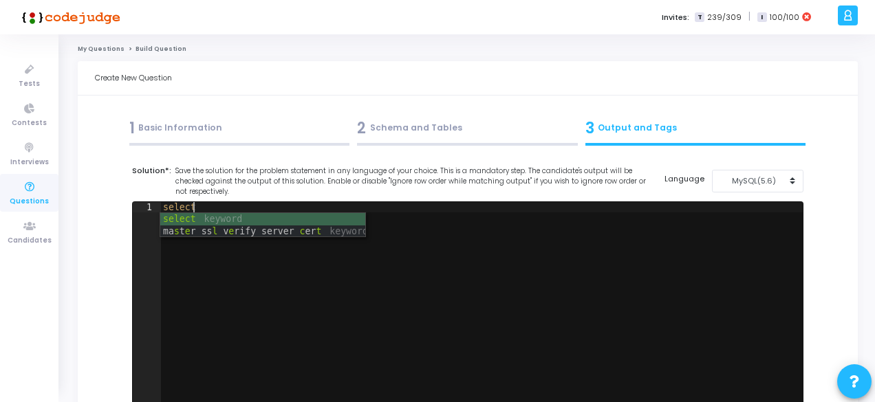
scroll to position [0, 1]
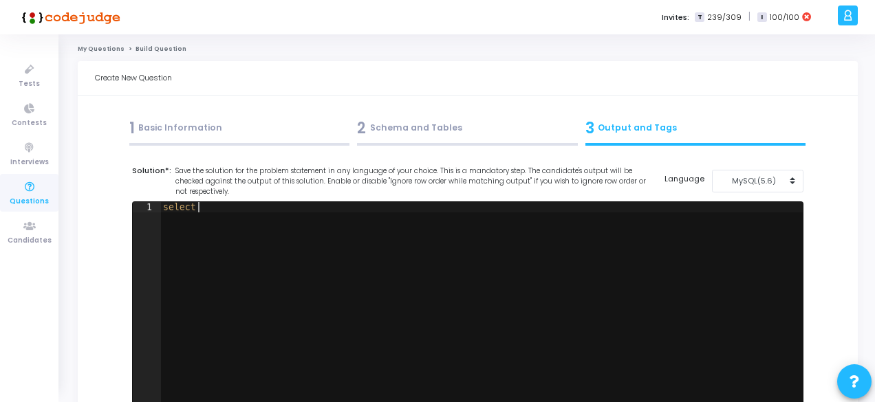
type textarea "select"
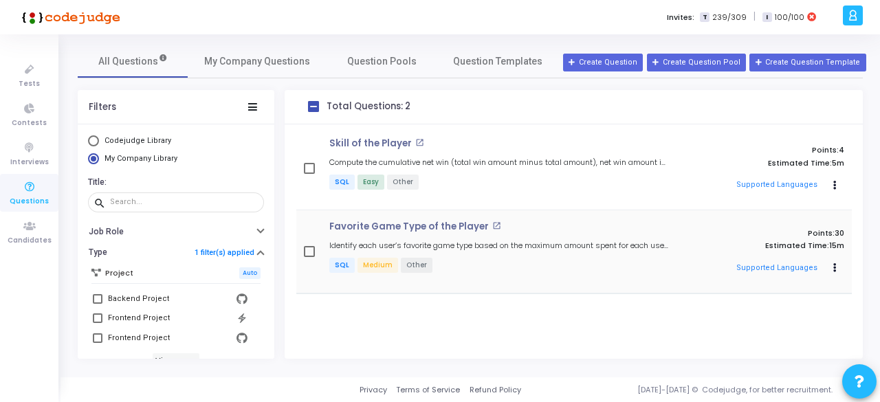
click at [419, 238] on div "Favorite Game Type of the Player open_in_new Identify each user’s favorite game…" at bounding box center [499, 251] width 353 height 61
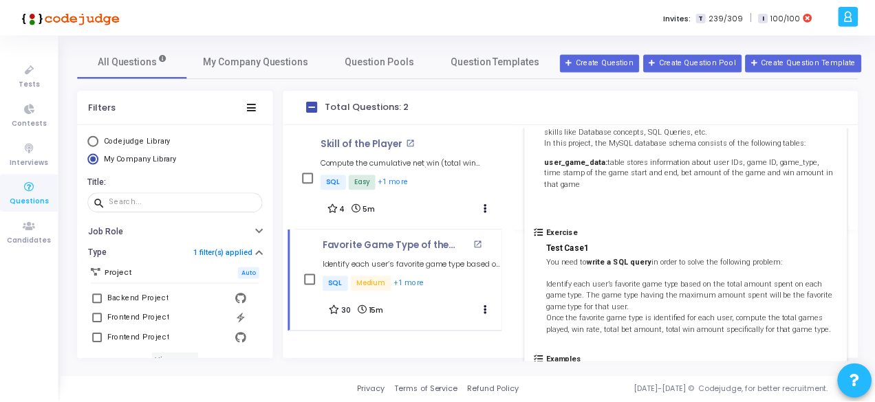
scroll to position [143, 0]
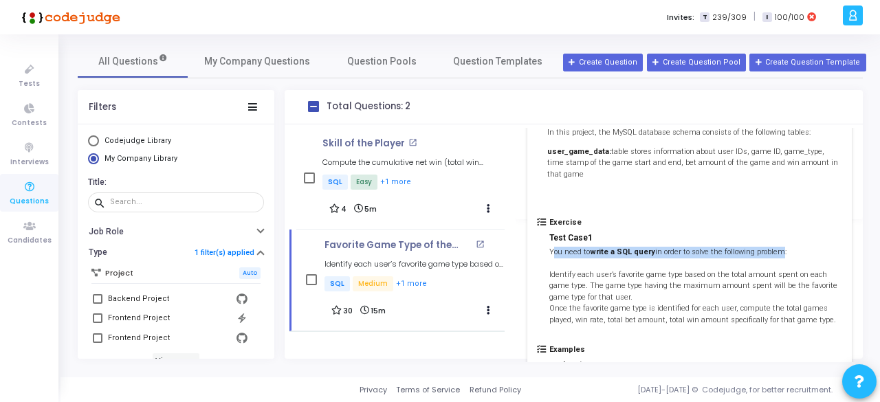
drag, startPoint x: 552, startPoint y: 254, endPoint x: 774, endPoint y: 257, distance: 222.1
click at [774, 257] on p "You need to write a SQL query in order to solve the following problem: Identify…" at bounding box center [695, 287] width 293 height 80
click at [782, 254] on p "You need to write a SQL query in order to solve the following problem: Identify…" at bounding box center [695, 287] width 293 height 80
drag, startPoint x: 782, startPoint y: 254, endPoint x: 546, endPoint y: 250, distance: 235.9
click at [546, 250] on div "Exercise Test Case1 You need to write a SQL query in order to solve the followi…" at bounding box center [689, 281] width 305 height 127
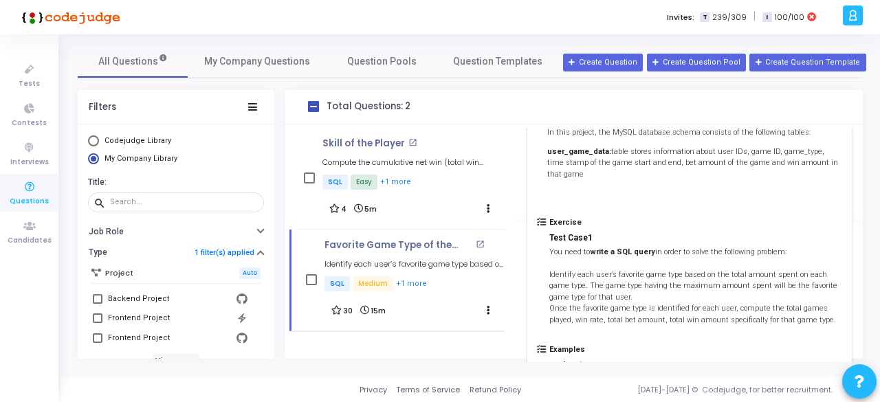
copy p "You need to write a SQL query in order to solve the following problem:"
click at [281, 64] on span "My Company Questions" at bounding box center [257, 61] width 106 height 14
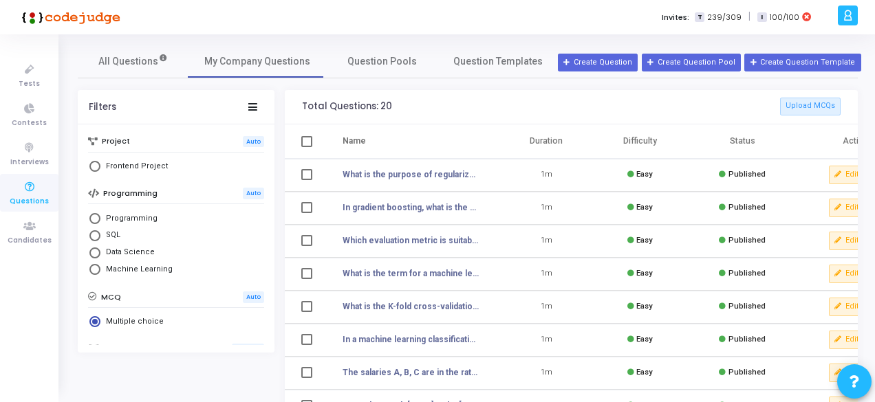
click at [98, 233] on span "Select Library" at bounding box center [94, 235] width 11 height 11
click at [98, 233] on input "SQL" at bounding box center [94, 235] width 11 height 11
radio input "true"
radio input "false"
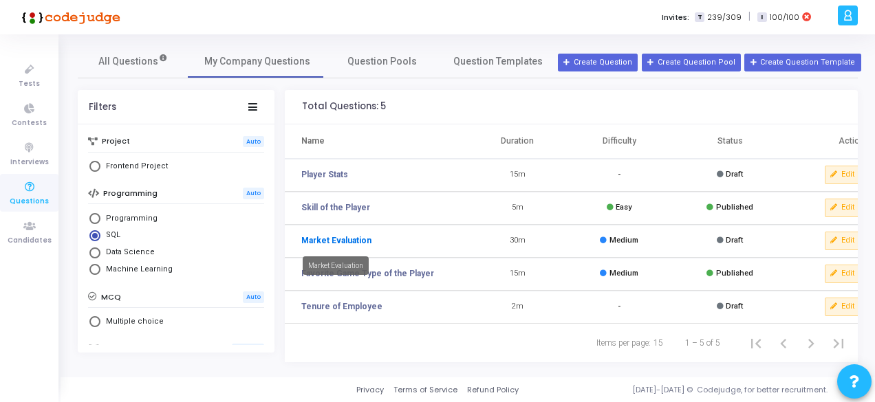
click at [329, 240] on link "Market Evaluation" at bounding box center [336, 241] width 70 height 12
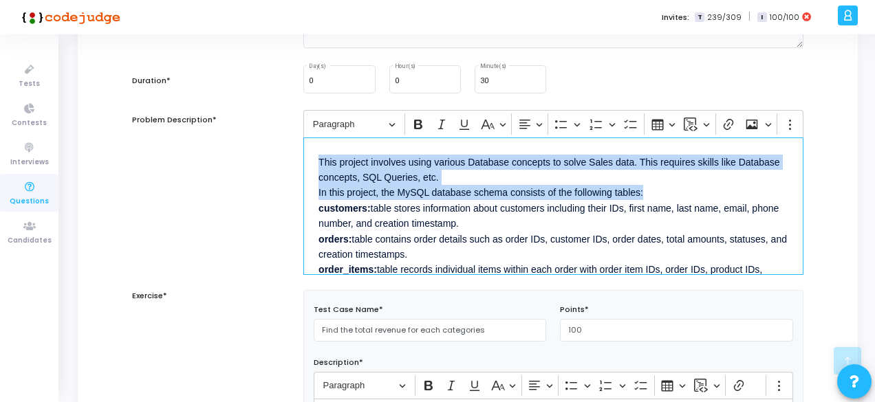
drag, startPoint x: 320, startPoint y: 155, endPoint x: 673, endPoint y: 188, distance: 354.3
click at [673, 188] on p "This project involves using various Database concepts to solve Sales data. This…" at bounding box center [553, 246] width 470 height 187
copy p "This project involves using various Database concepts to solve Sales data. This…"
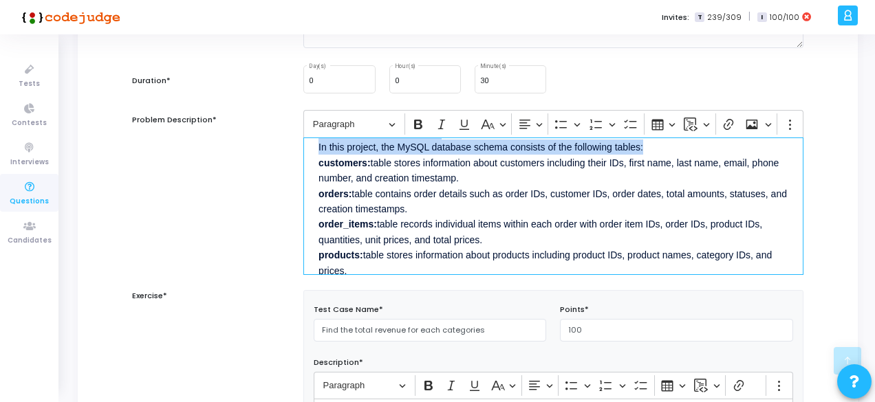
scroll to position [47, 0]
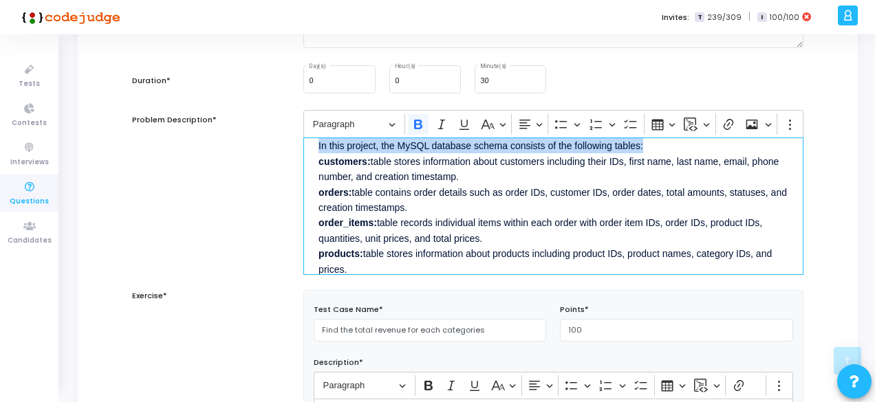
drag, startPoint x: 318, startPoint y: 162, endPoint x: 443, endPoint y: 211, distance: 133.7
click at [443, 211] on p "This project involves using various Database concepts to solve Sales data. This…" at bounding box center [553, 199] width 470 height 187
copy p "customers: table stores information about customers including their IDs, first …"
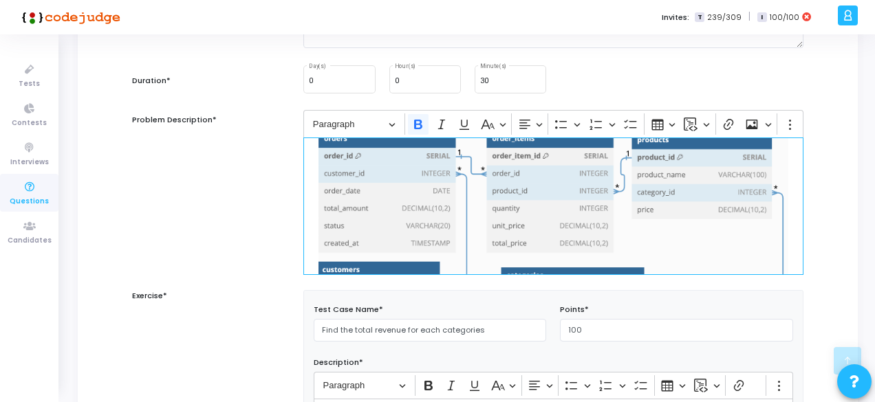
scroll to position [217, 0]
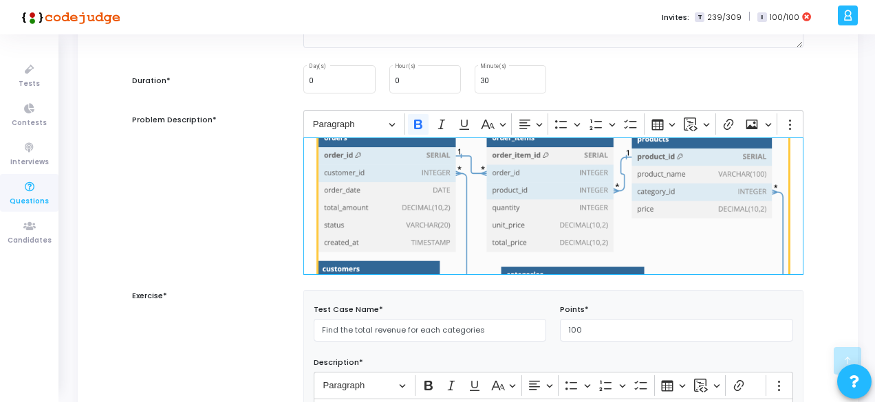
click at [356, 220] on img "Editor editing area: main" at bounding box center [553, 257] width 470 height 252
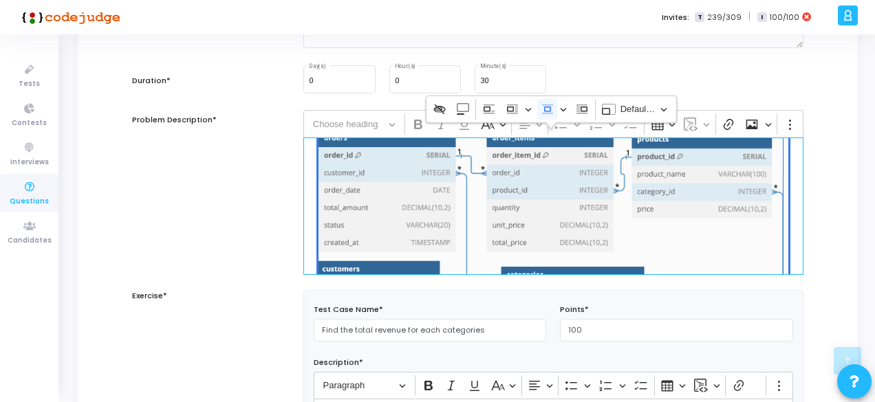
click at [421, 179] on img "Editor editing area: main" at bounding box center [553, 257] width 470 height 252
click at [389, 197] on img "Editor editing area: main" at bounding box center [553, 257] width 470 height 252
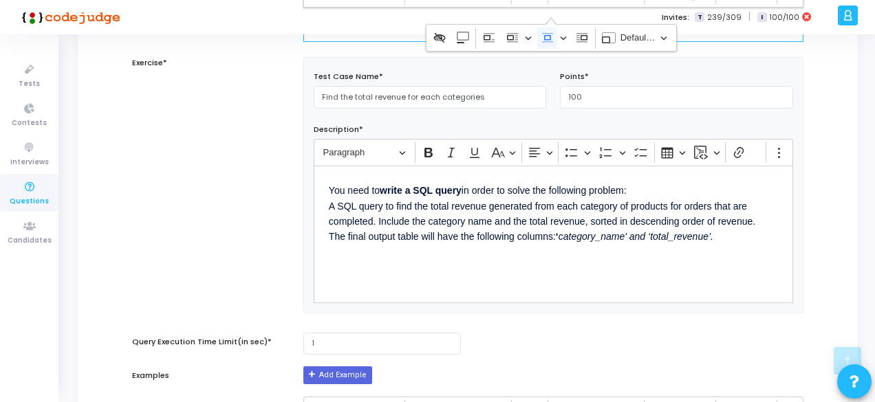
scroll to position [445, 0]
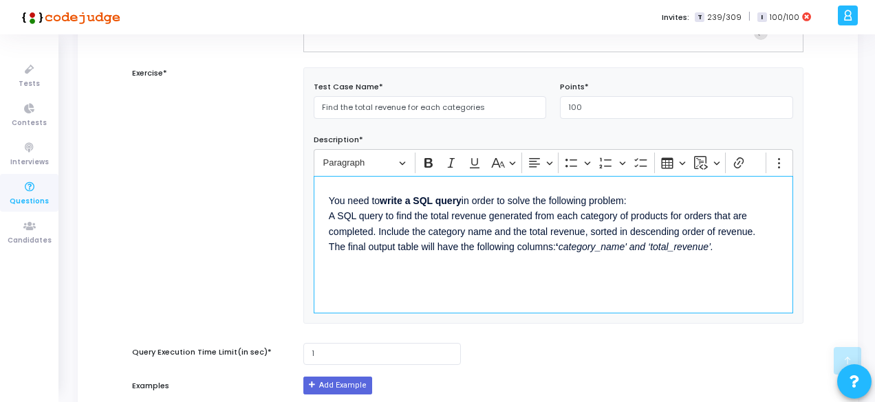
drag, startPoint x: 328, startPoint y: 195, endPoint x: 649, endPoint y: 189, distance: 320.5
click at [649, 191] on p "You need to write a SQL query in order to solve the following problem: A SQL qu…" at bounding box center [553, 222] width 449 height 63
copy p "You need to write a SQL query in order to solve the following problem:"
